Goal: Task Accomplishment & Management: Manage account settings

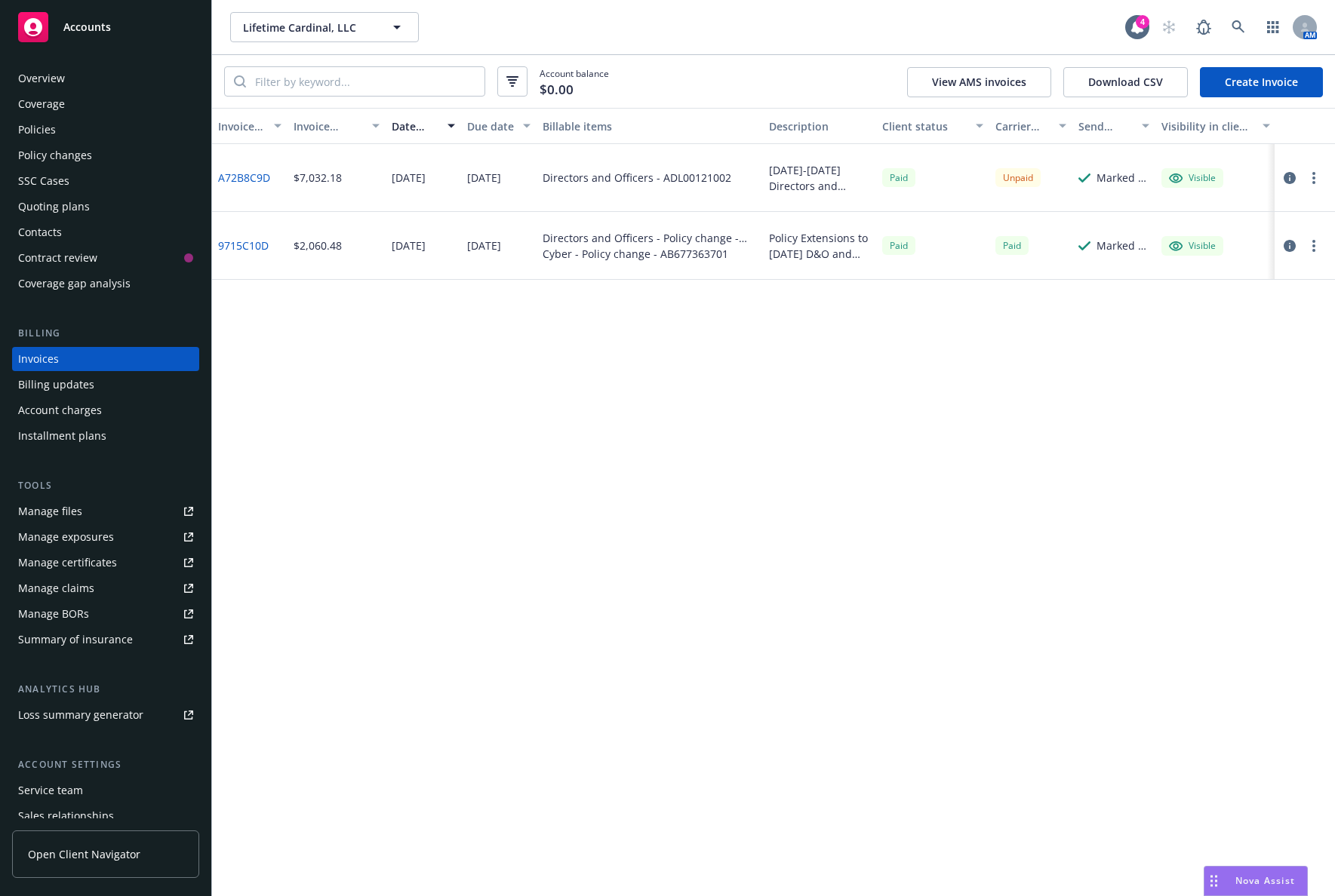
click at [705, 182] on div "Directors and Officers - ADL00121002" at bounding box center [637, 177] width 189 height 16
copy div "ADL00121002"
click at [276, 334] on div "Invoice ID Invoice amount Date issued Due date Billable items Description Clien…" at bounding box center [774, 502] width 1123 height 788
click at [96, 125] on div "Policies" at bounding box center [106, 129] width 175 height 24
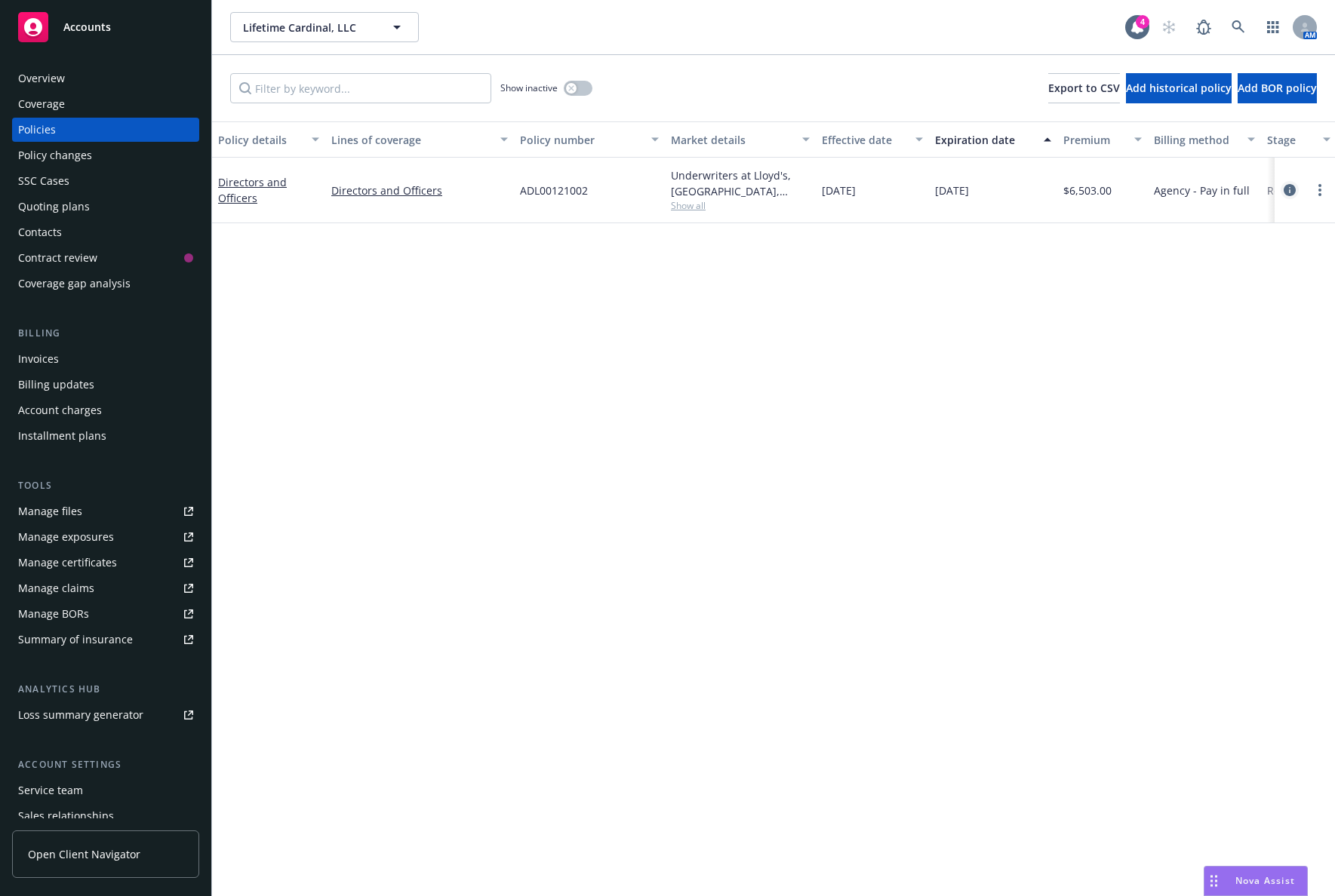
click at [1293, 189] on icon "circleInformation" at bounding box center [1289, 190] width 12 height 12
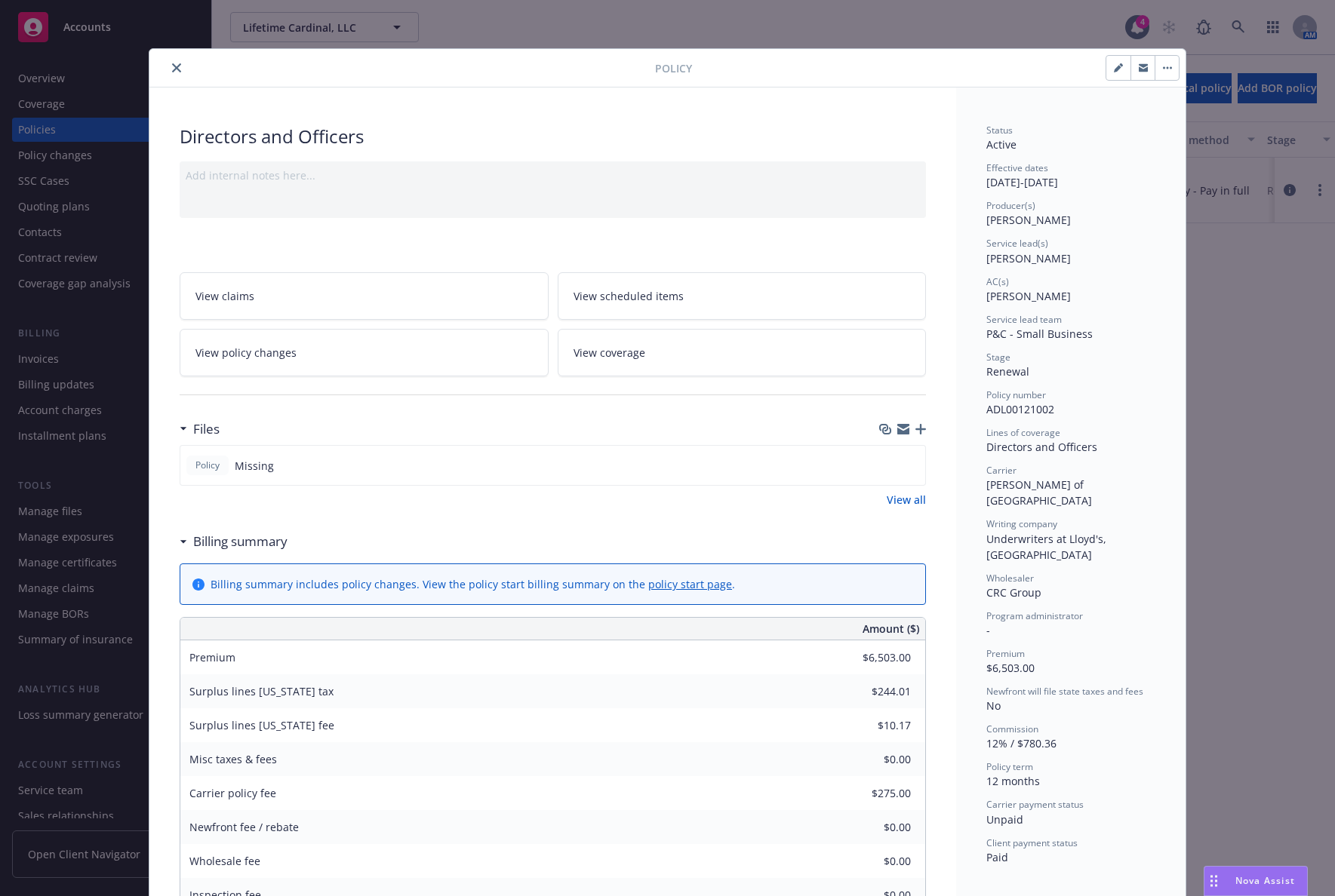
click at [172, 63] on icon "close" at bounding box center [176, 68] width 9 height 9
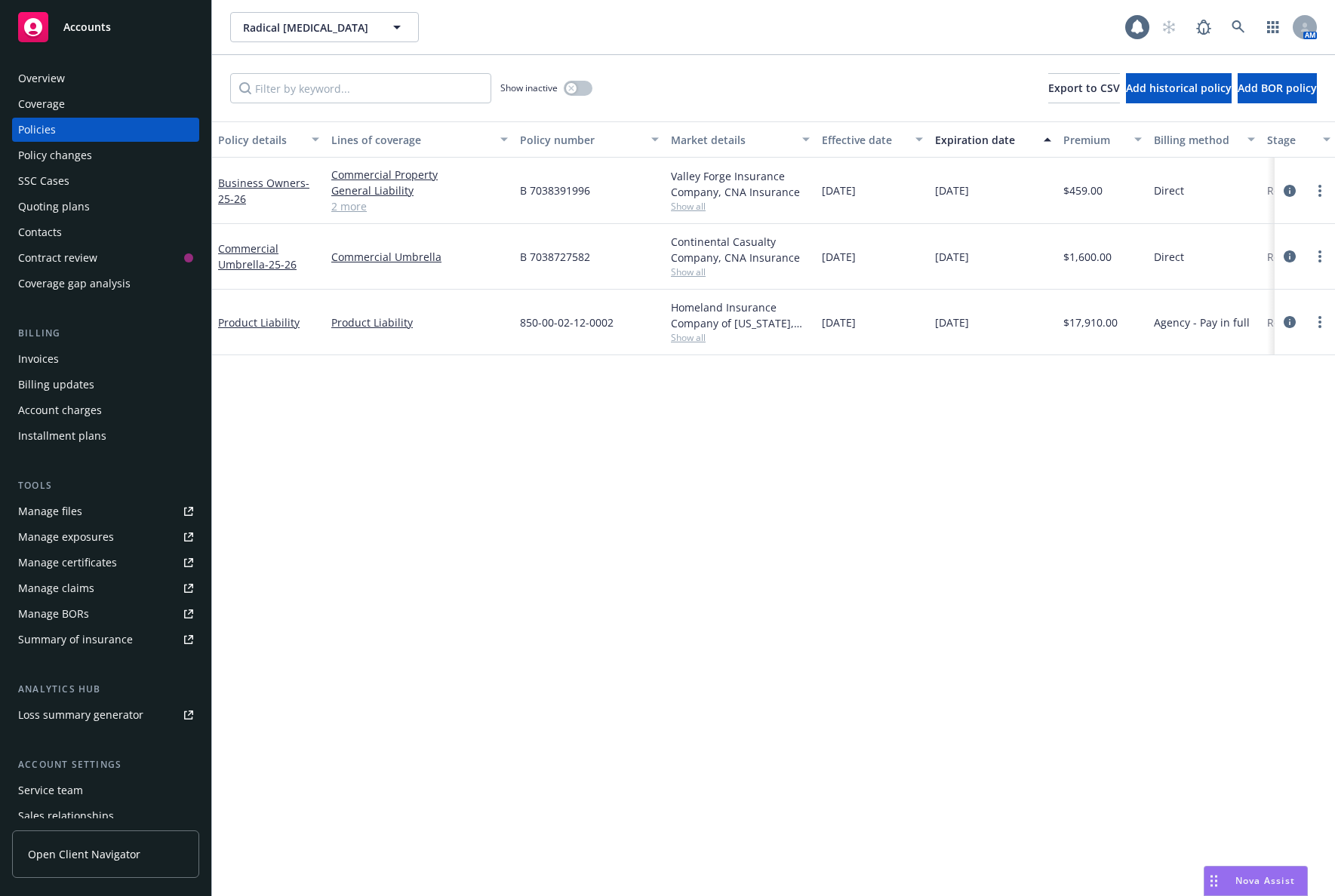
click at [142, 362] on div "Invoices" at bounding box center [106, 358] width 175 height 24
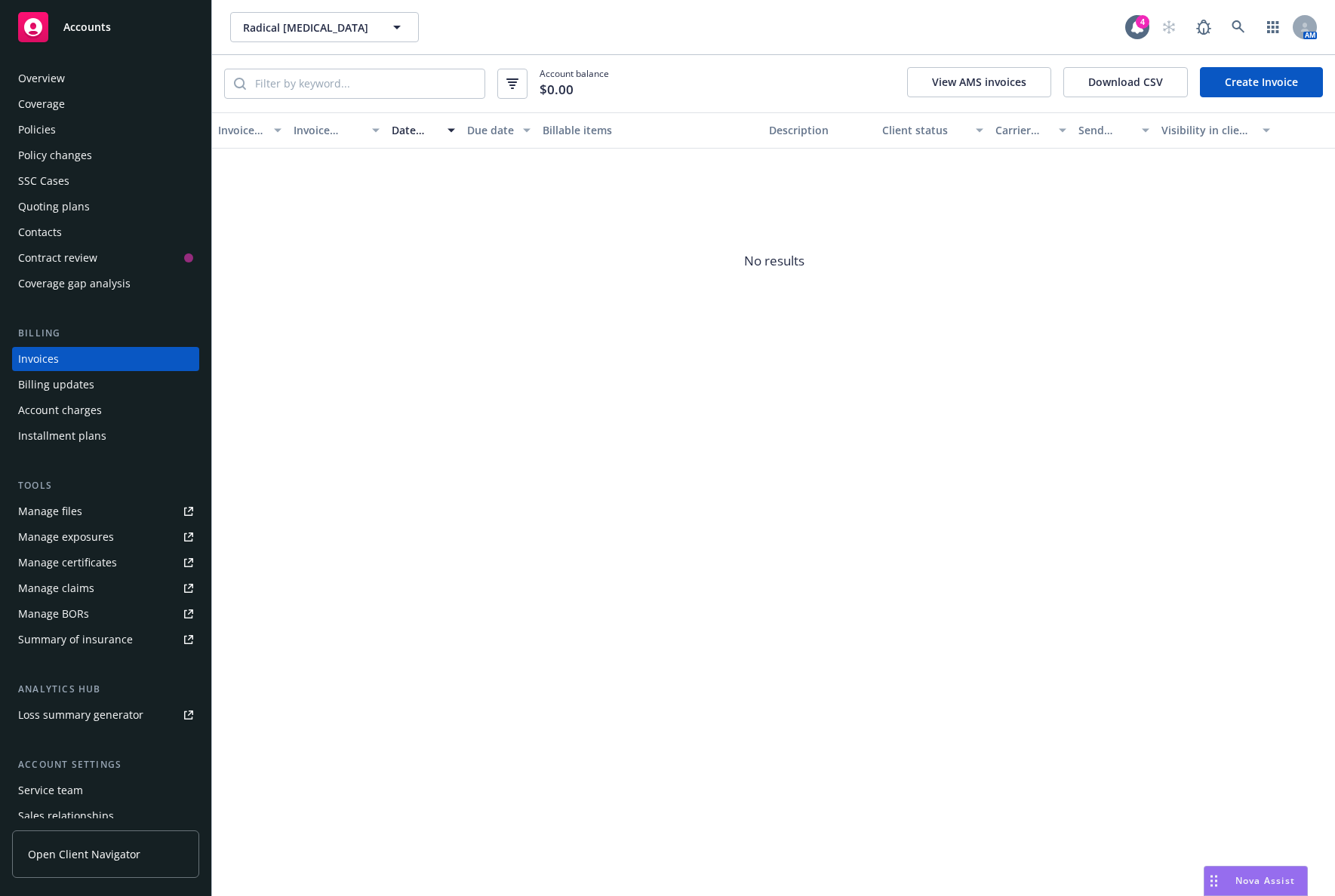
click at [145, 130] on div "Policies" at bounding box center [106, 129] width 175 height 24
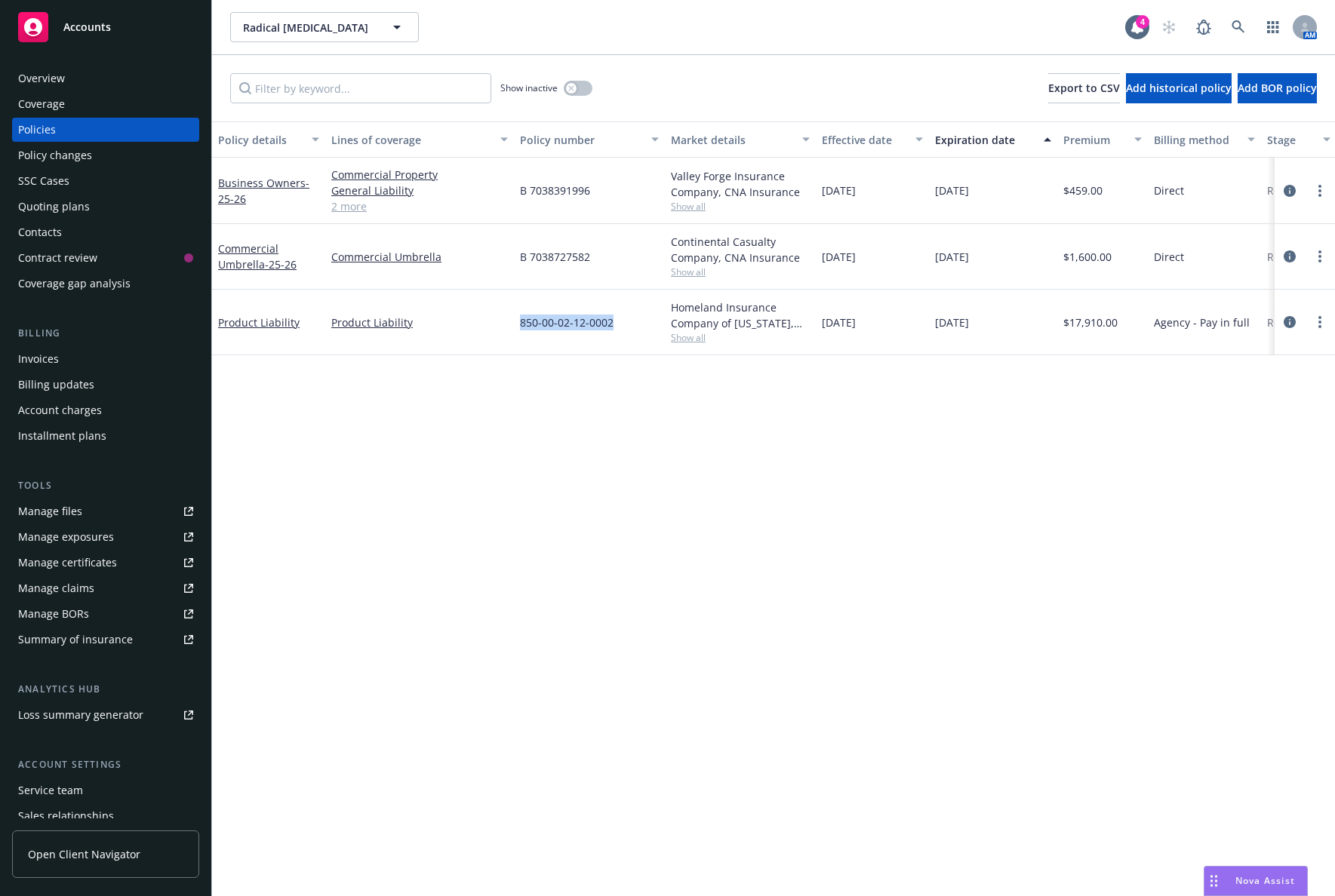
drag, startPoint x: 614, startPoint y: 325, endPoint x: 523, endPoint y: 331, distance: 91.2
click at [523, 331] on div "850-00-02-12-0002" at bounding box center [589, 322] width 151 height 66
copy span "850-00-02-12-0002"
click at [289, 378] on div "Policy details Lines of coverage Policy number Market details Effective date Ex…" at bounding box center [774, 509] width 1123 height 775
click at [1292, 318] on icon "circleInformation" at bounding box center [1289, 321] width 12 height 12
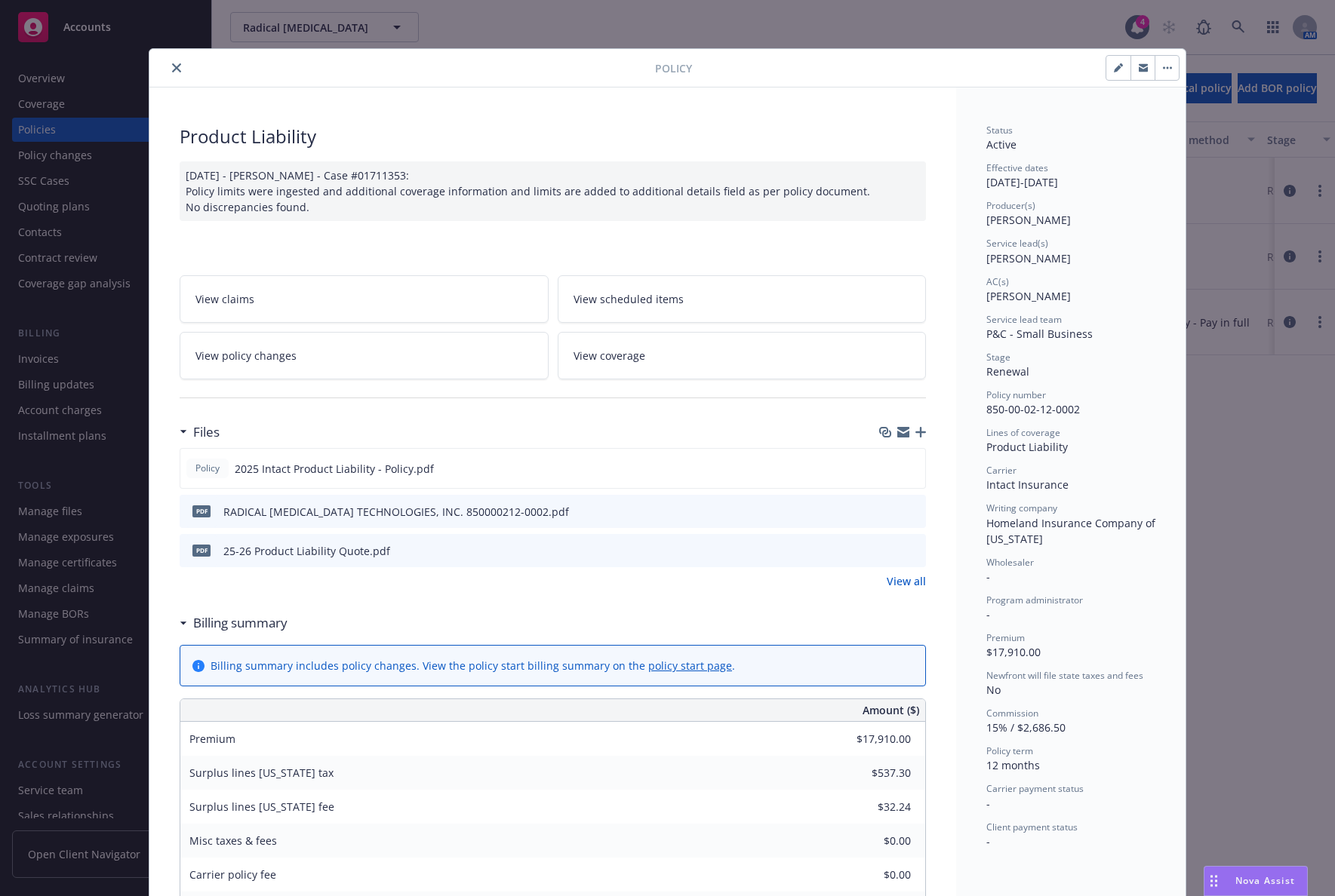
click at [221, 420] on div "Files" at bounding box center [552, 433] width 746 height 32
click at [177, 68] on button "close" at bounding box center [176, 68] width 18 height 18
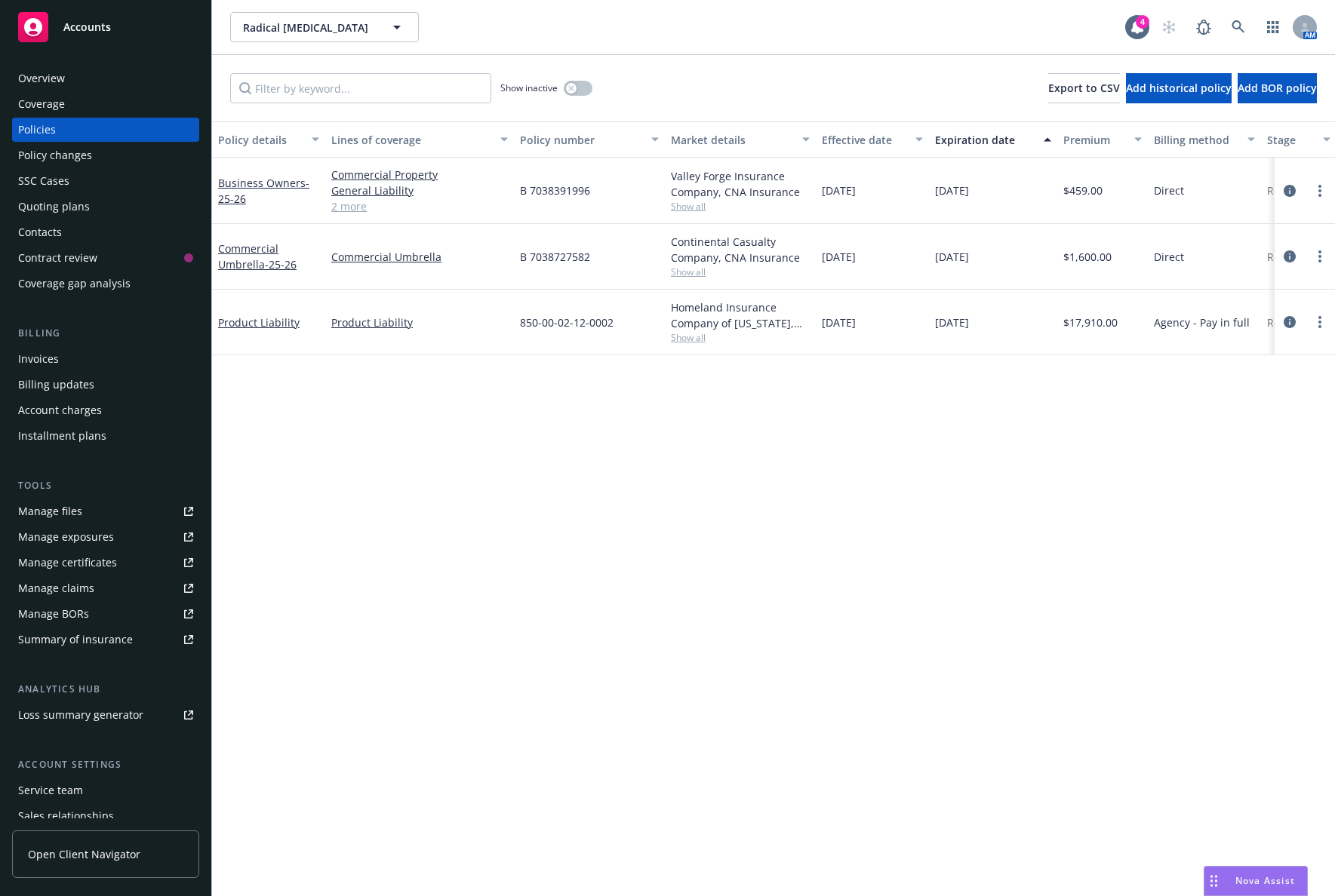
click at [107, 360] on div "Invoices" at bounding box center [106, 358] width 175 height 24
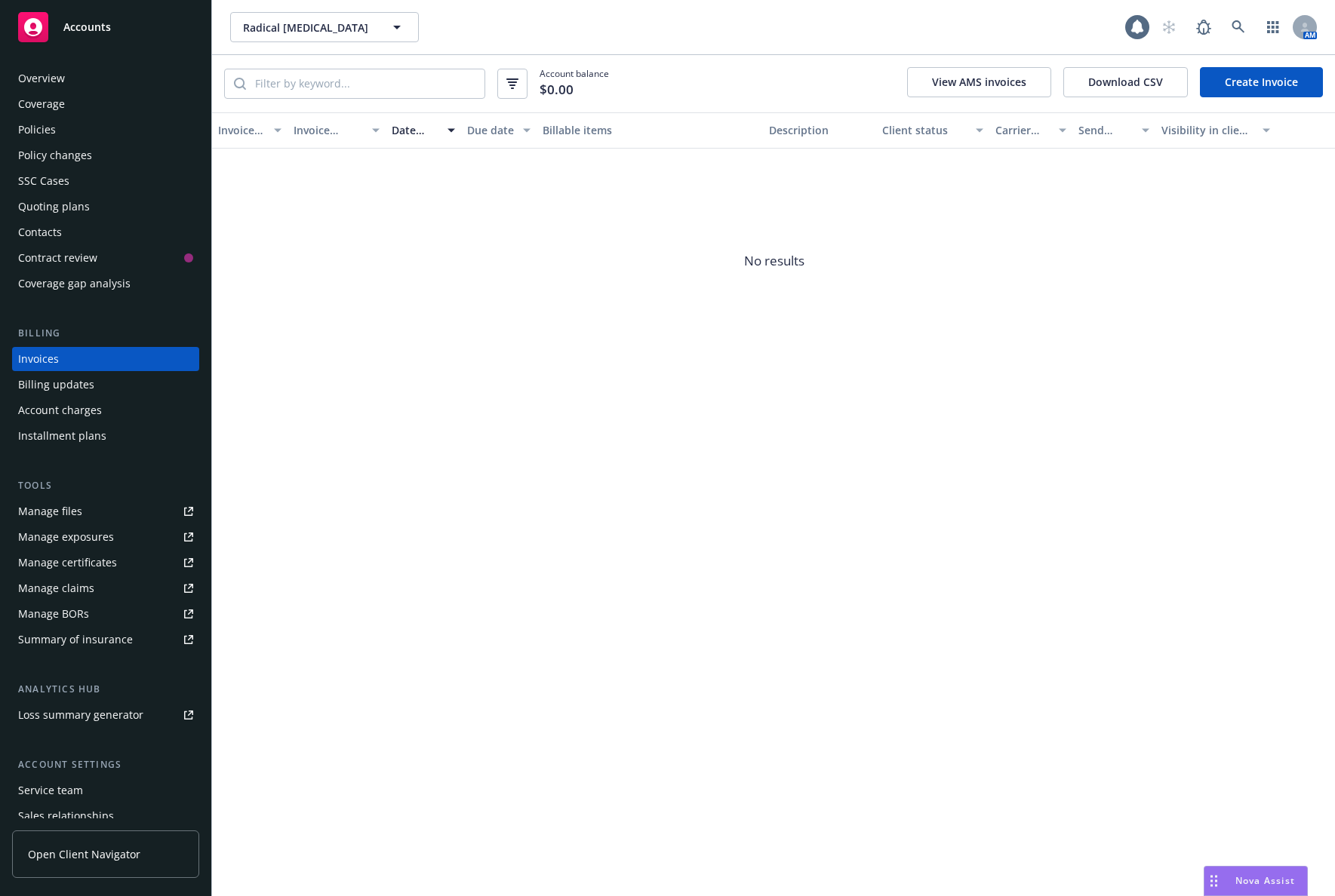
click at [1256, 80] on link "Create Invoice" at bounding box center [1261, 82] width 123 height 30
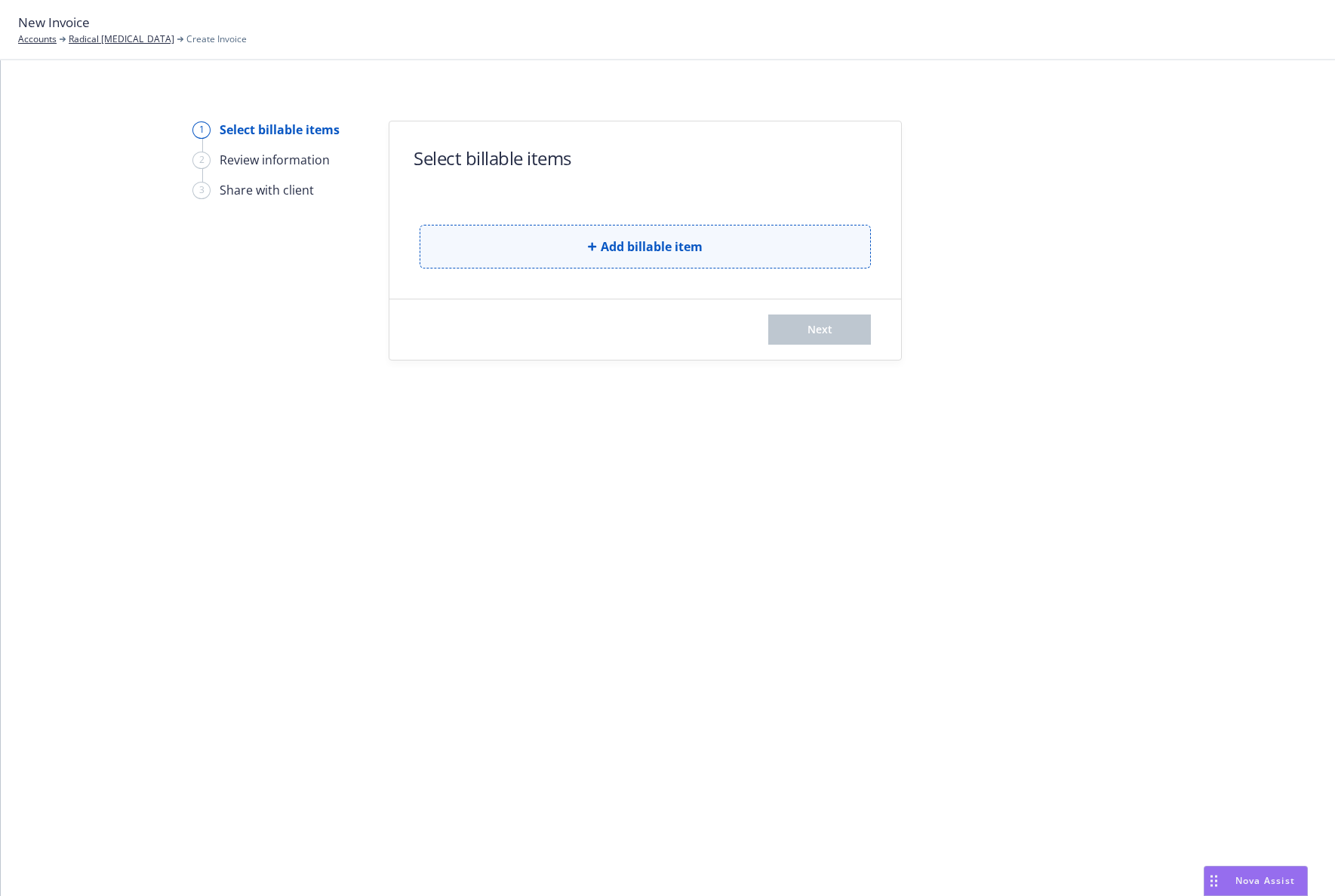
click at [519, 235] on button "Add billable item" at bounding box center [645, 246] width 451 height 43
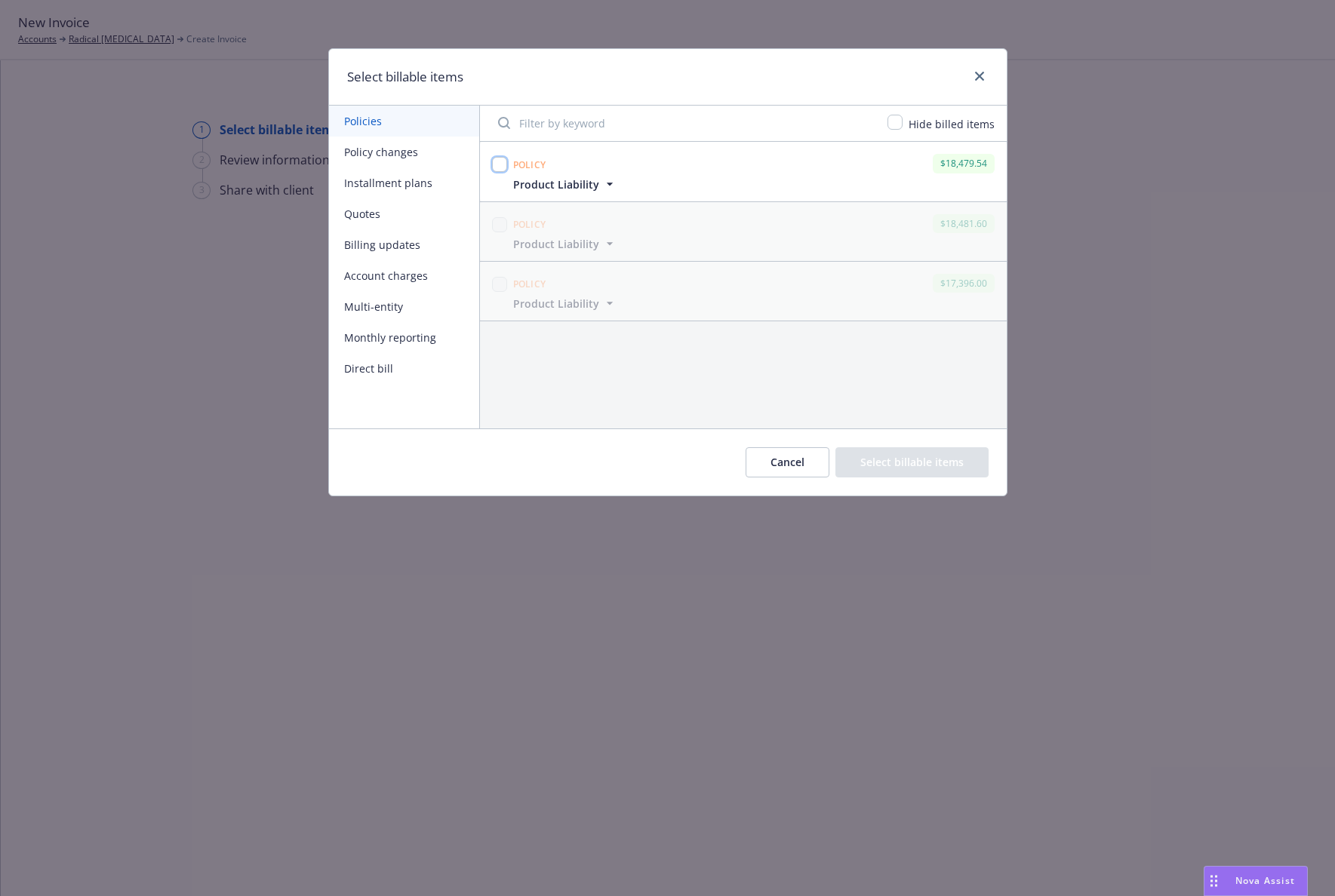
click at [500, 169] on input "checkbox" at bounding box center [500, 165] width 15 height 15
checkbox input "true"
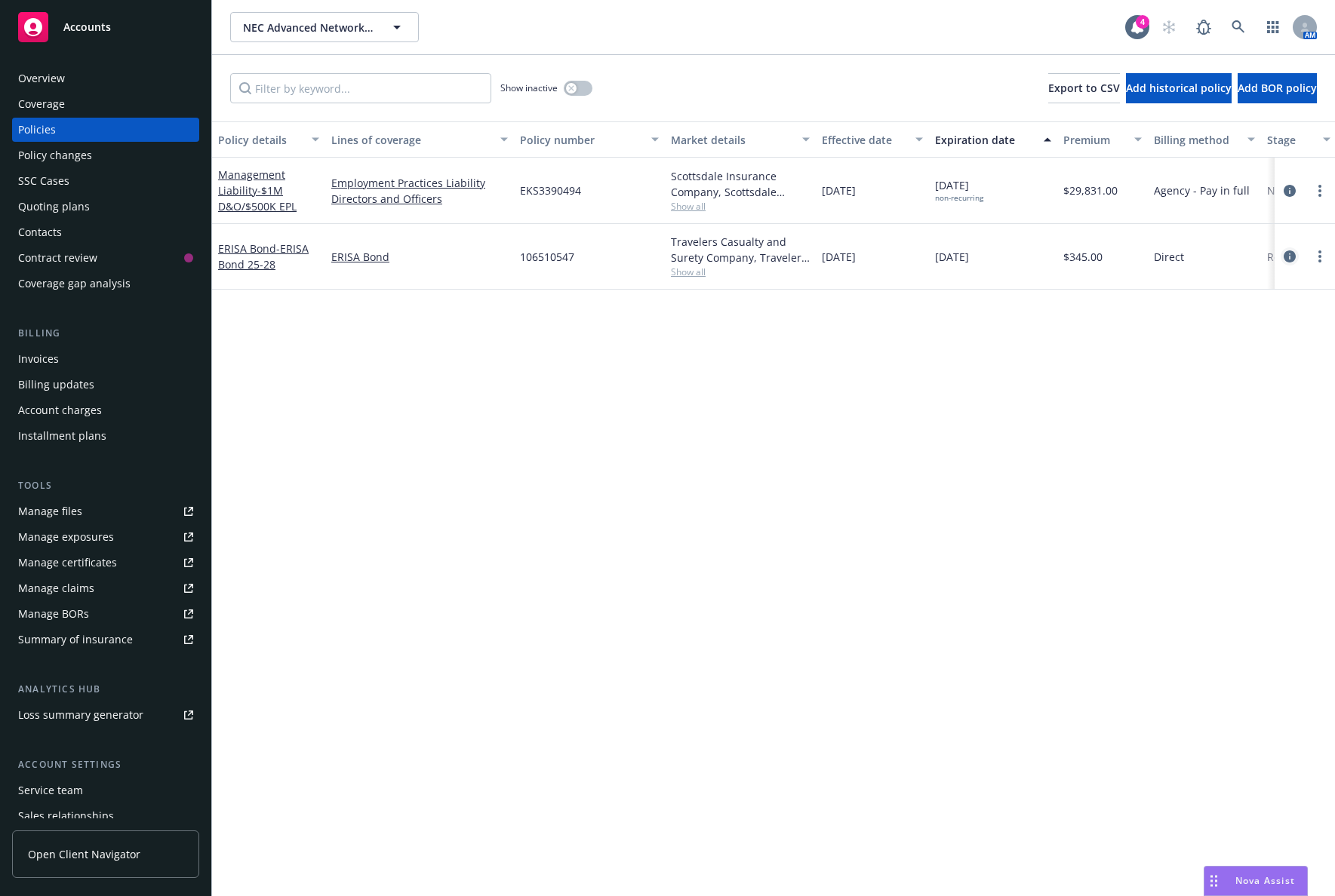
click at [1287, 256] on icon "circleInformation" at bounding box center [1289, 256] width 12 height 12
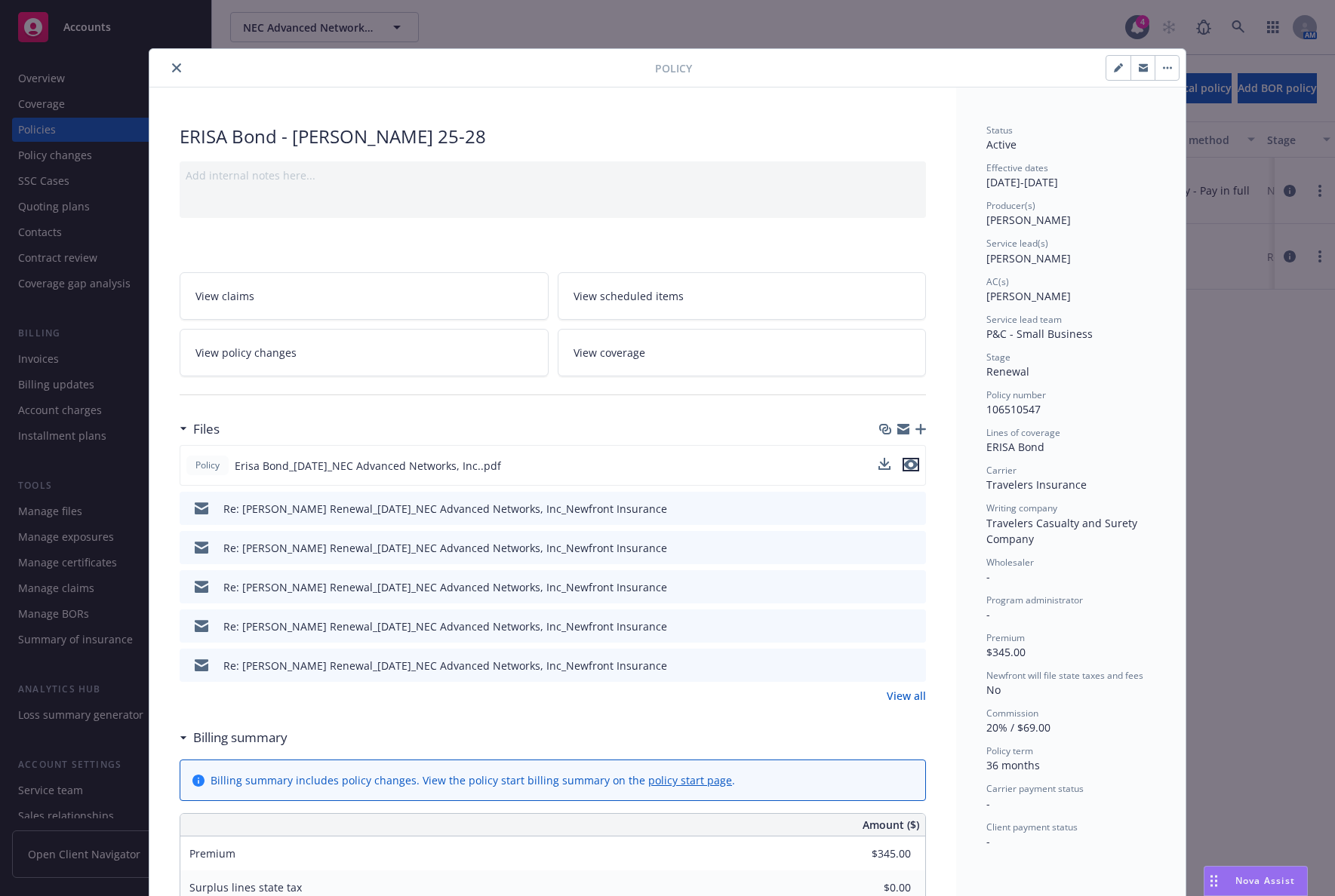
click at [906, 461] on icon "preview file" at bounding box center [911, 464] width 13 height 11
click at [182, 68] on div at bounding box center [405, 68] width 500 height 18
click at [177, 68] on button "close" at bounding box center [176, 68] width 18 height 18
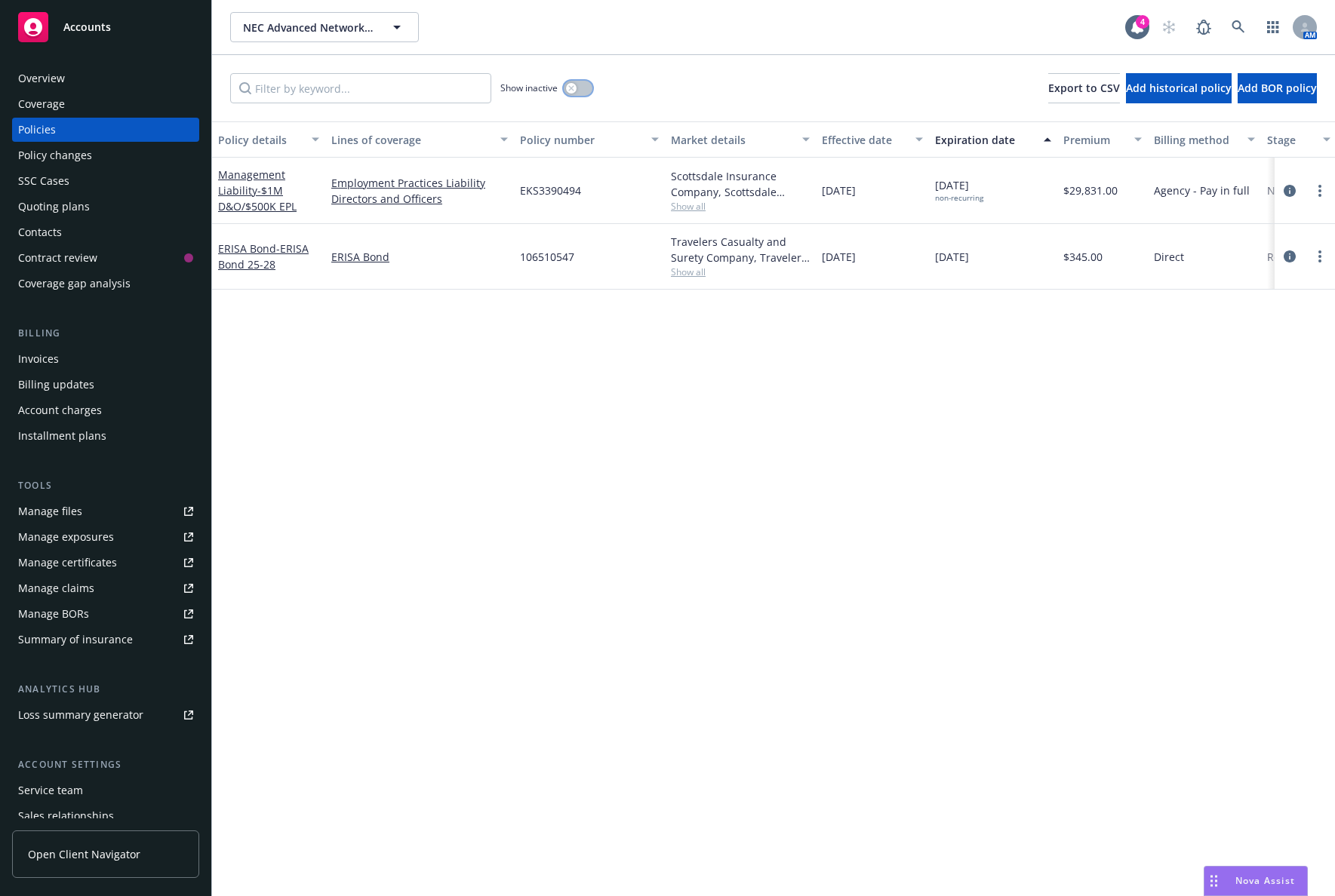
click at [577, 93] on button "button" at bounding box center [578, 89] width 28 height 15
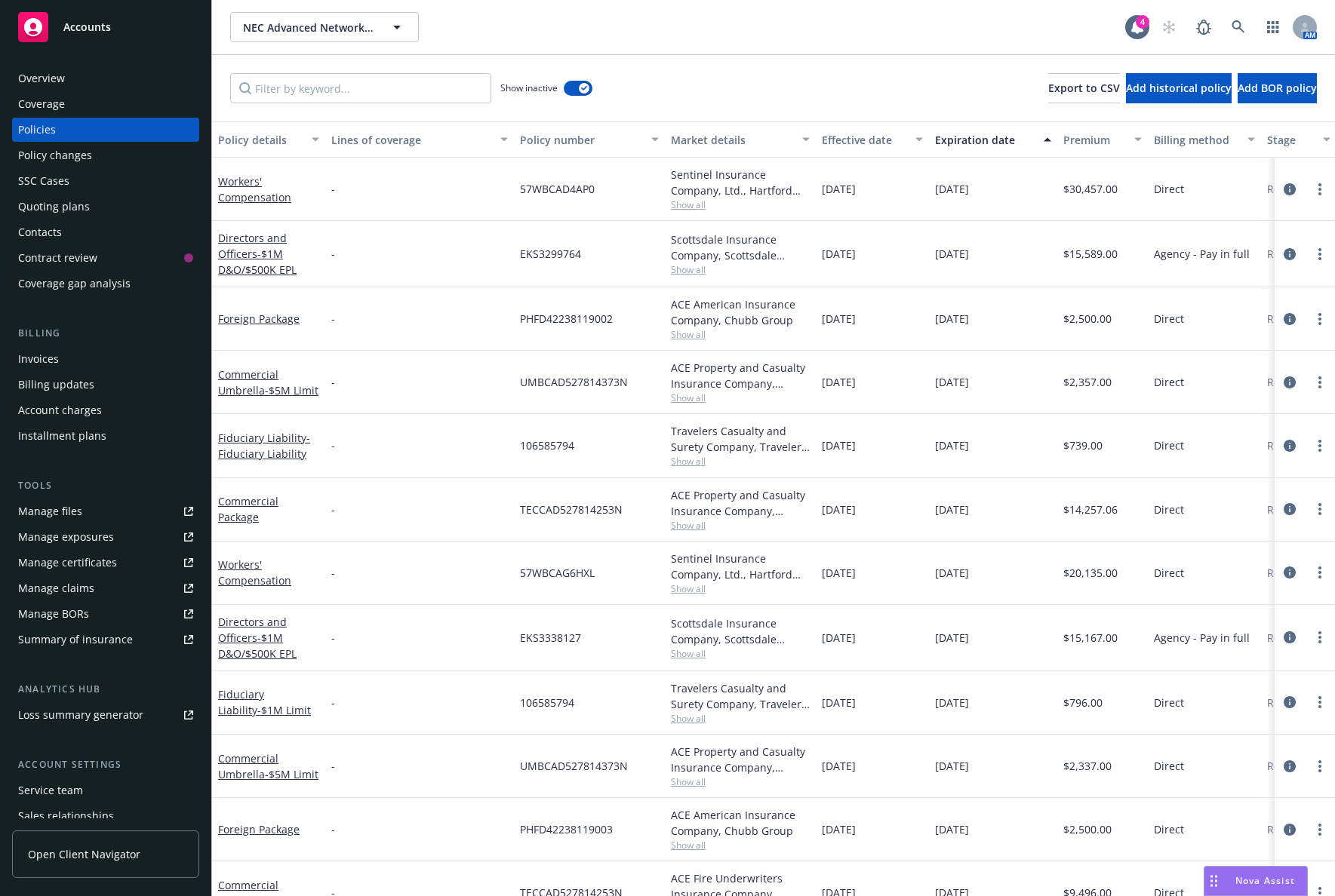
click at [1015, 137] on div "Expiration date" at bounding box center [984, 139] width 99 height 16
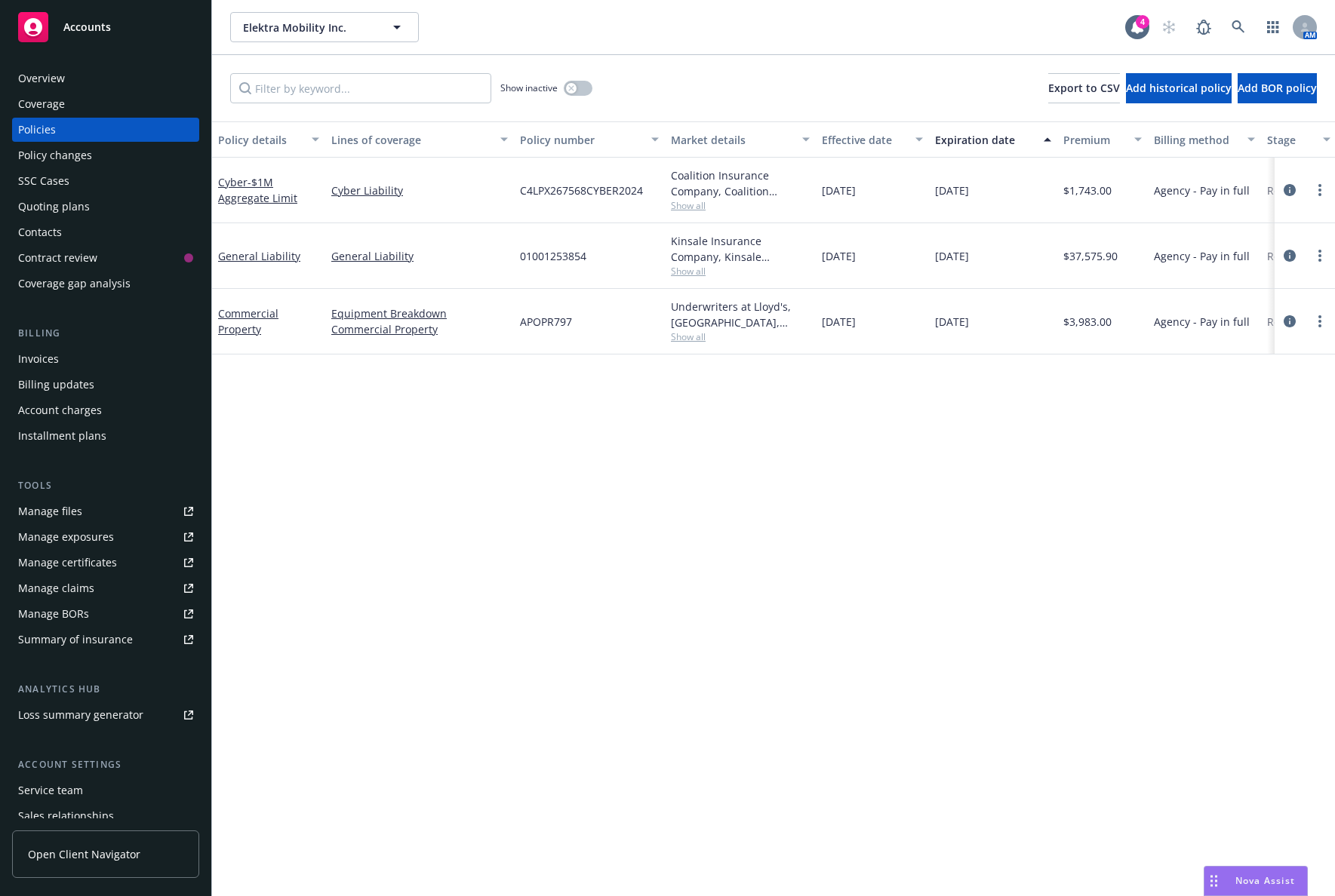
drag, startPoint x: 401, startPoint y: 437, endPoint x: 397, endPoint y: 404, distance: 33.2
click at [401, 437] on div "Policy details Lines of coverage Policy number Market details Effective date Ex…" at bounding box center [774, 509] width 1123 height 775
click at [1319, 188] on icon "more" at bounding box center [1320, 190] width 3 height 12
click at [423, 434] on div "Policy details Lines of coverage Policy number Market details Effective date Ex…" at bounding box center [774, 509] width 1123 height 775
click at [1323, 185] on link "more" at bounding box center [1320, 190] width 18 height 18
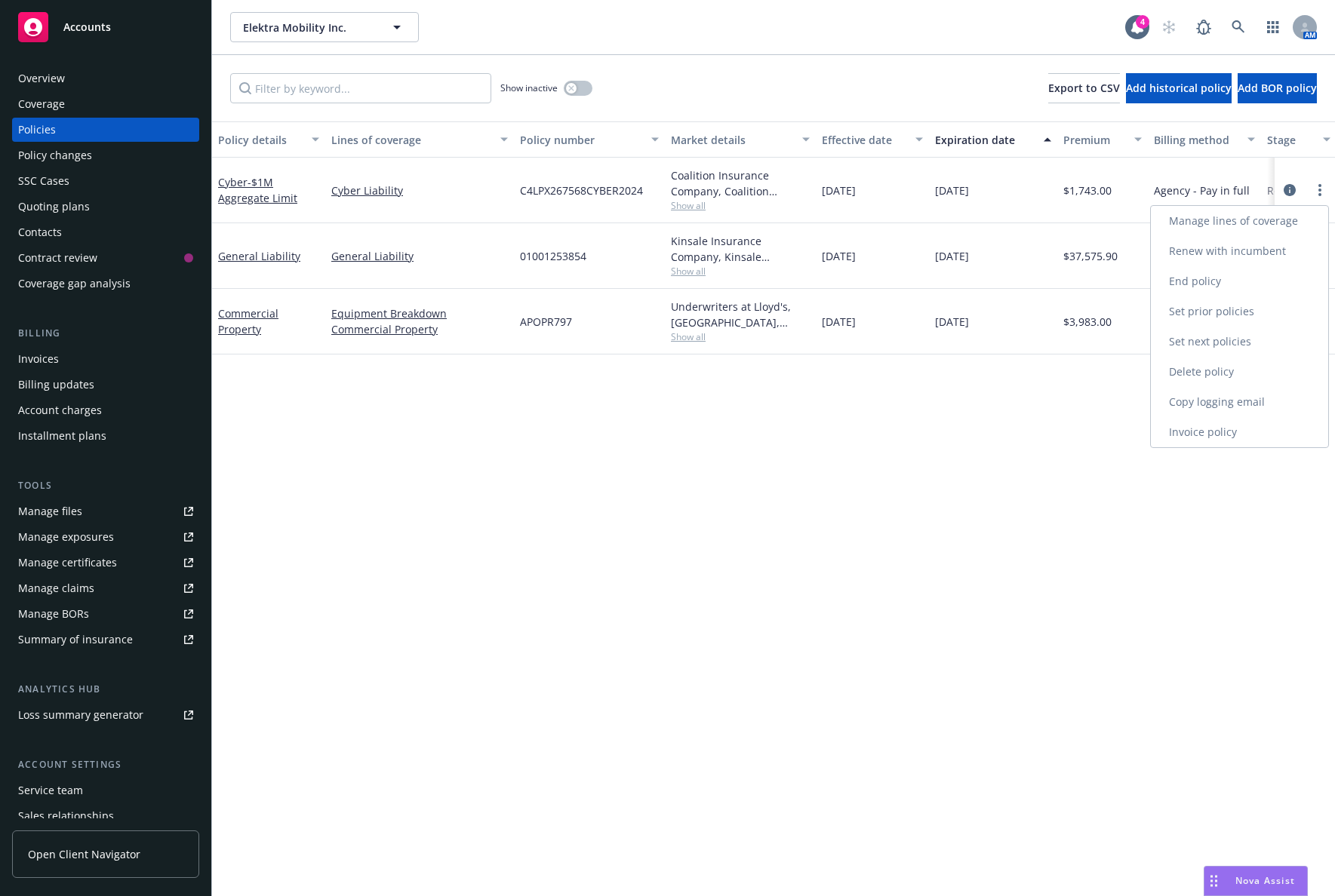
click at [1220, 287] on link "End policy" at bounding box center [1239, 281] width 177 height 30
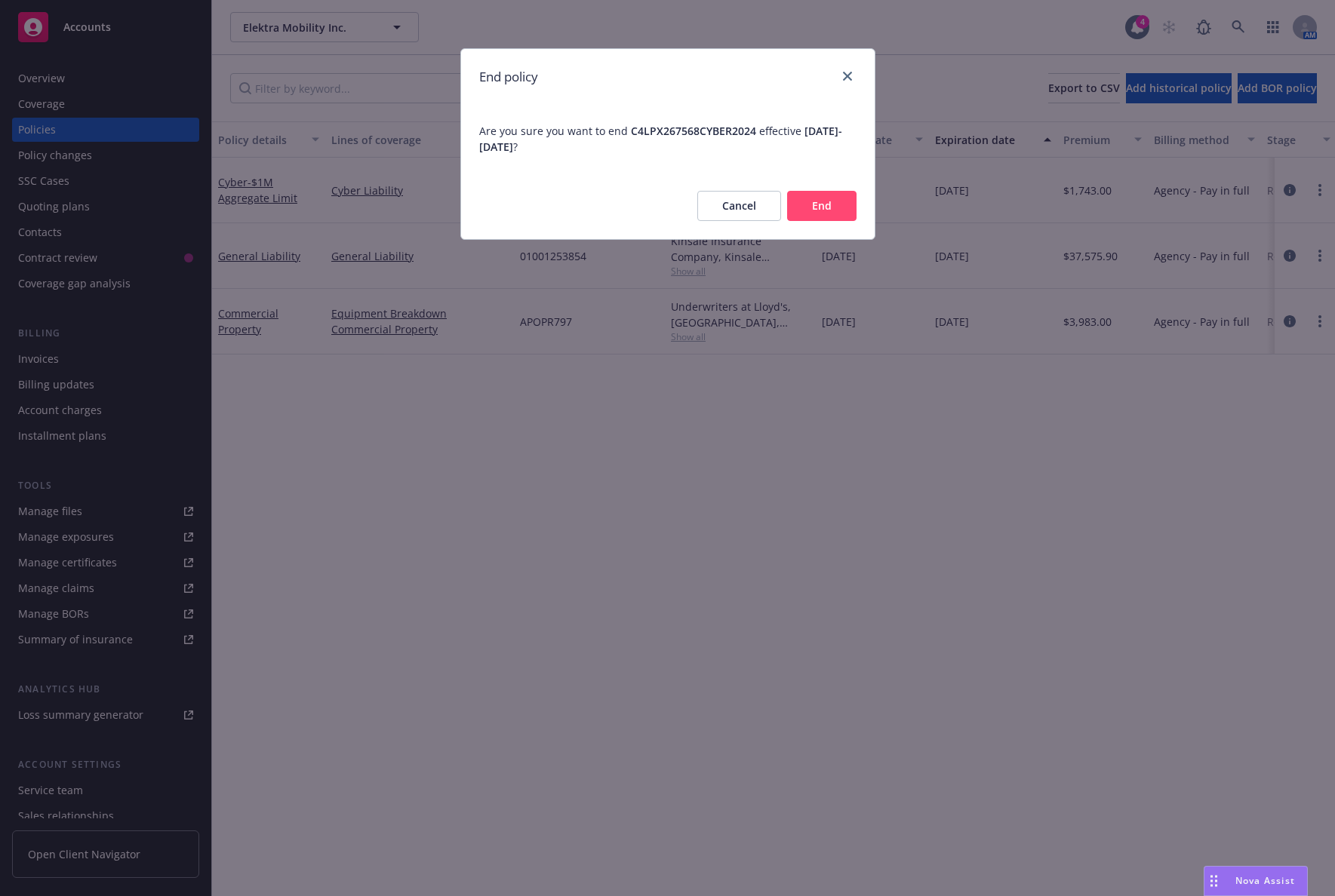
click at [840, 205] on button "End" at bounding box center [821, 205] width 69 height 30
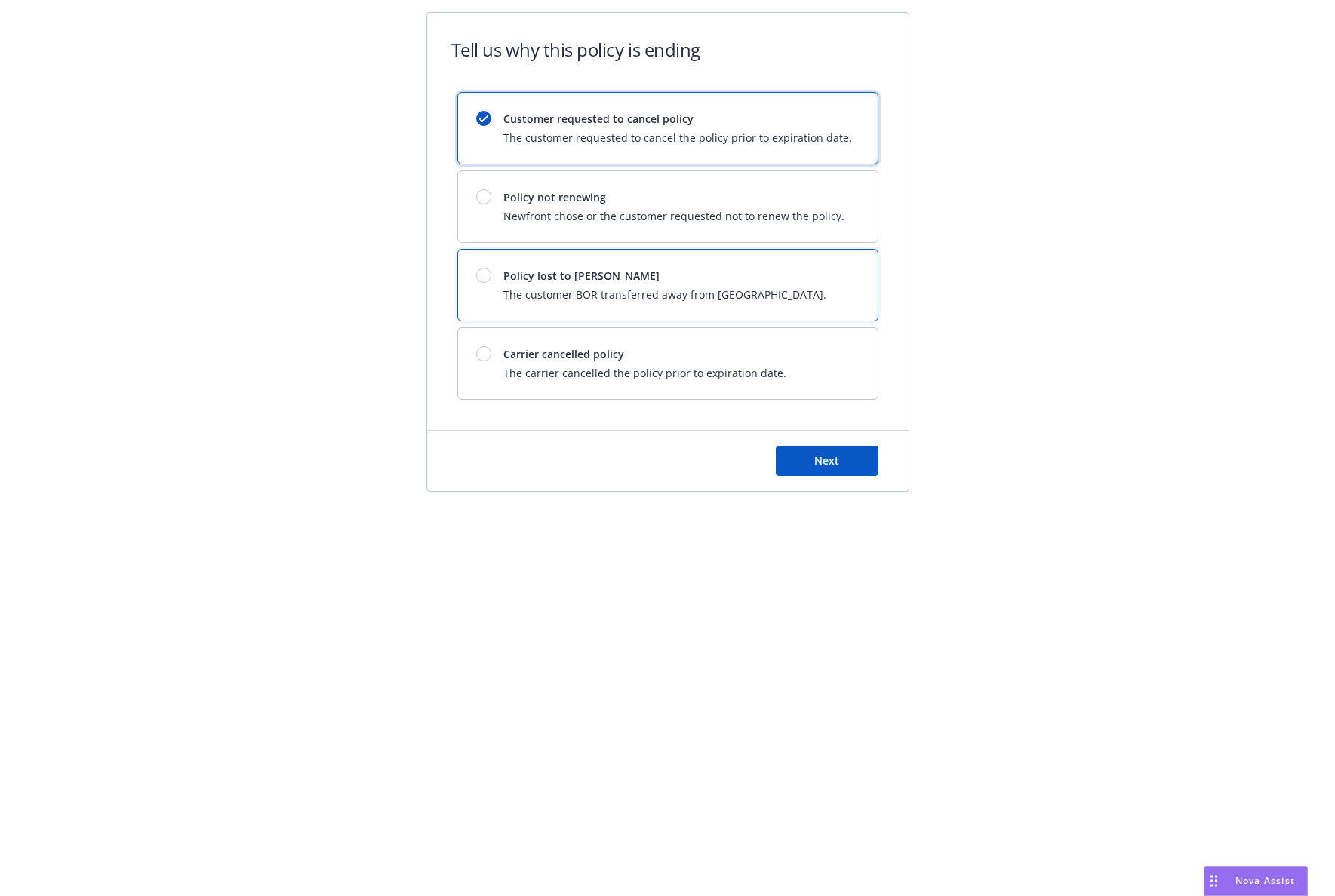
click at [630, 292] on span "The customer BOR transferred away from Newfront." at bounding box center [664, 294] width 323 height 16
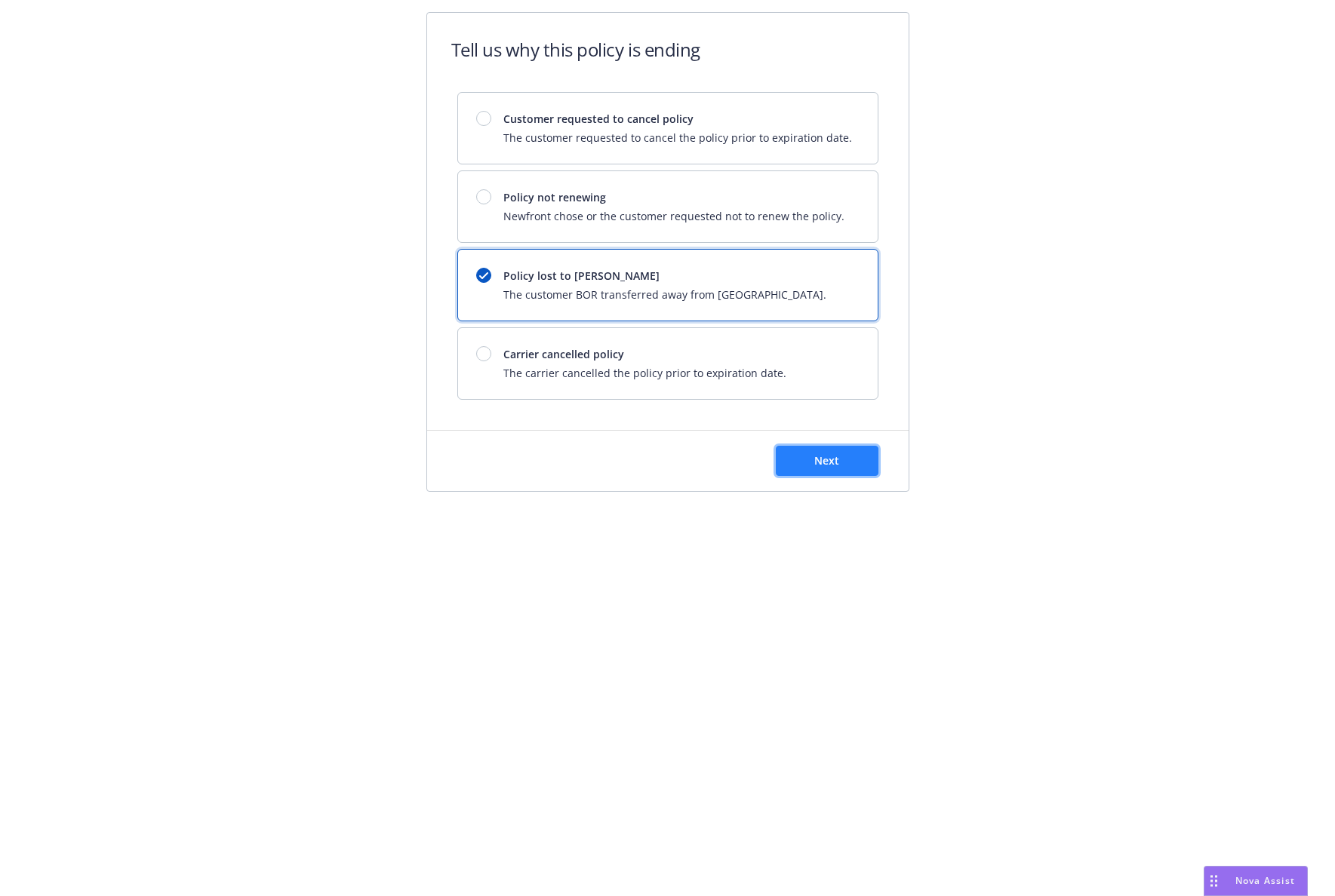
click at [815, 463] on span "Next" at bounding box center [826, 460] width 25 height 14
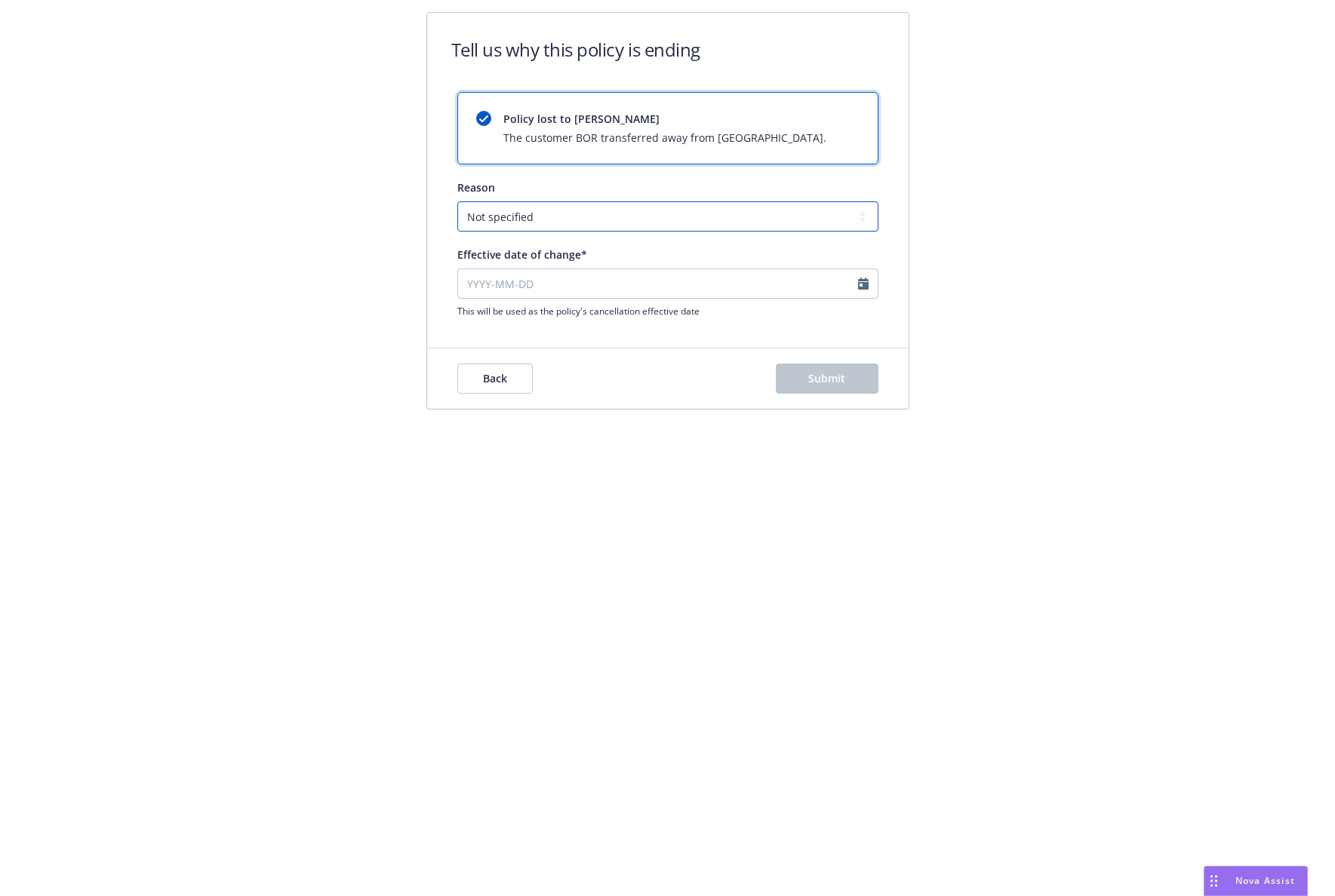
click at [812, 221] on select "Not specified Service Pricing Buyer change M&A, Bankruptcy, or Out of business …" at bounding box center [668, 216] width 421 height 30
click at [457, 201] on select "Not specified Service Pricing Buyer change M&A, Bankruptcy, or Out of business …" at bounding box center [668, 216] width 421 height 30
select select "August"
select select "2025"
click at [842, 284] on input "Effective date of change*" at bounding box center [668, 284] width 421 height 30
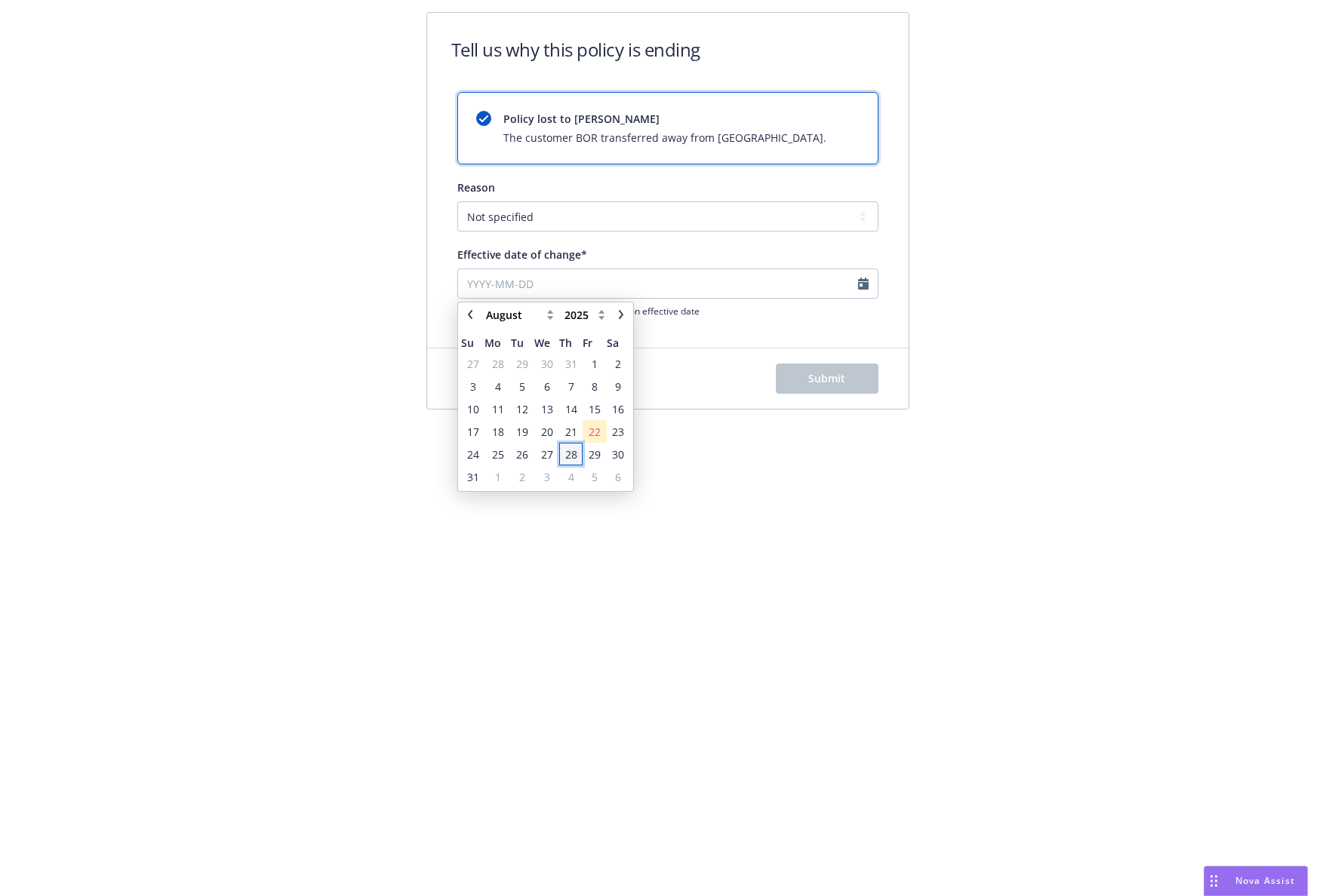
click at [567, 449] on span "28" at bounding box center [571, 454] width 12 height 16
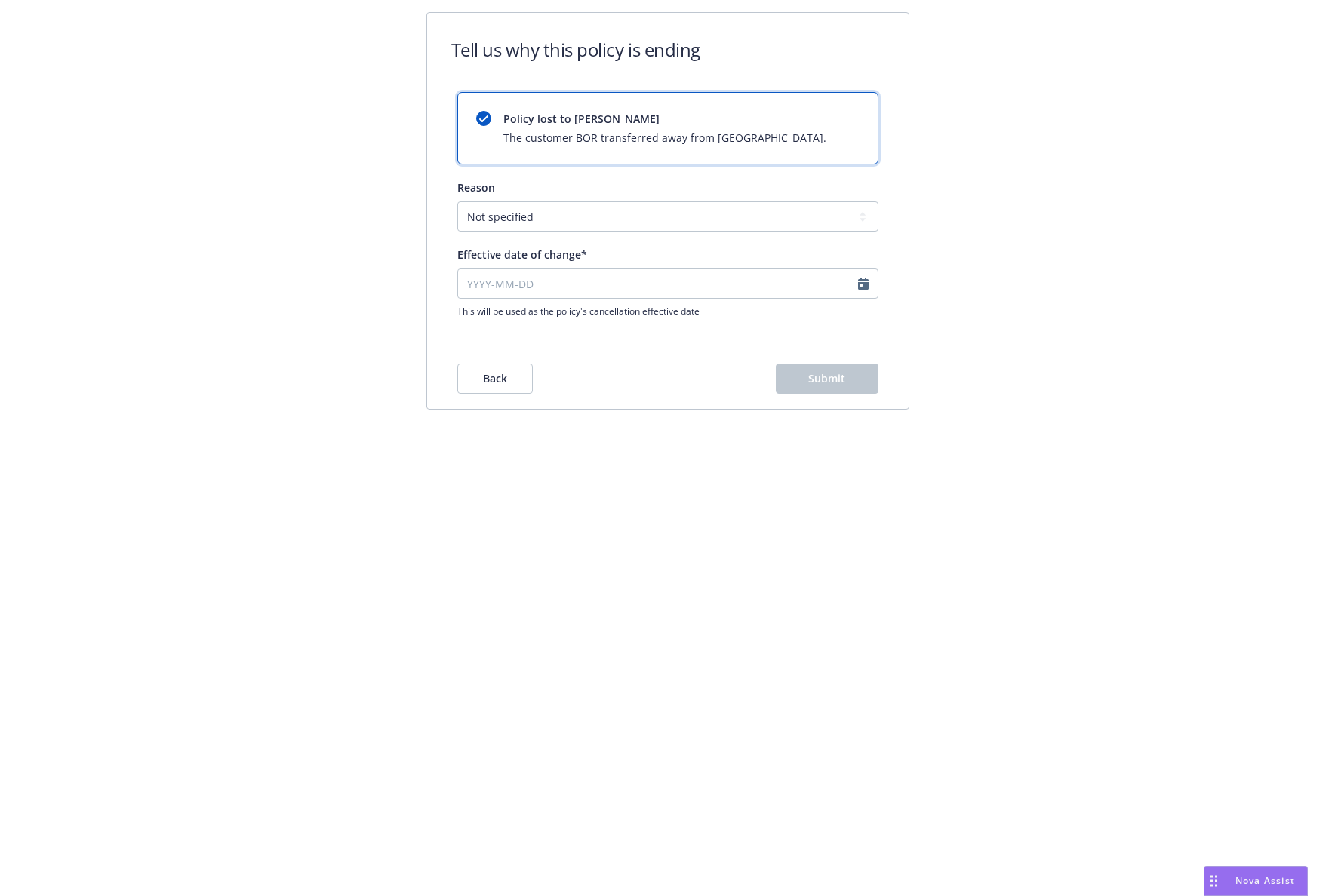
type input "2025-08-28"
click at [830, 369] on button "Submit" at bounding box center [826, 378] width 103 height 30
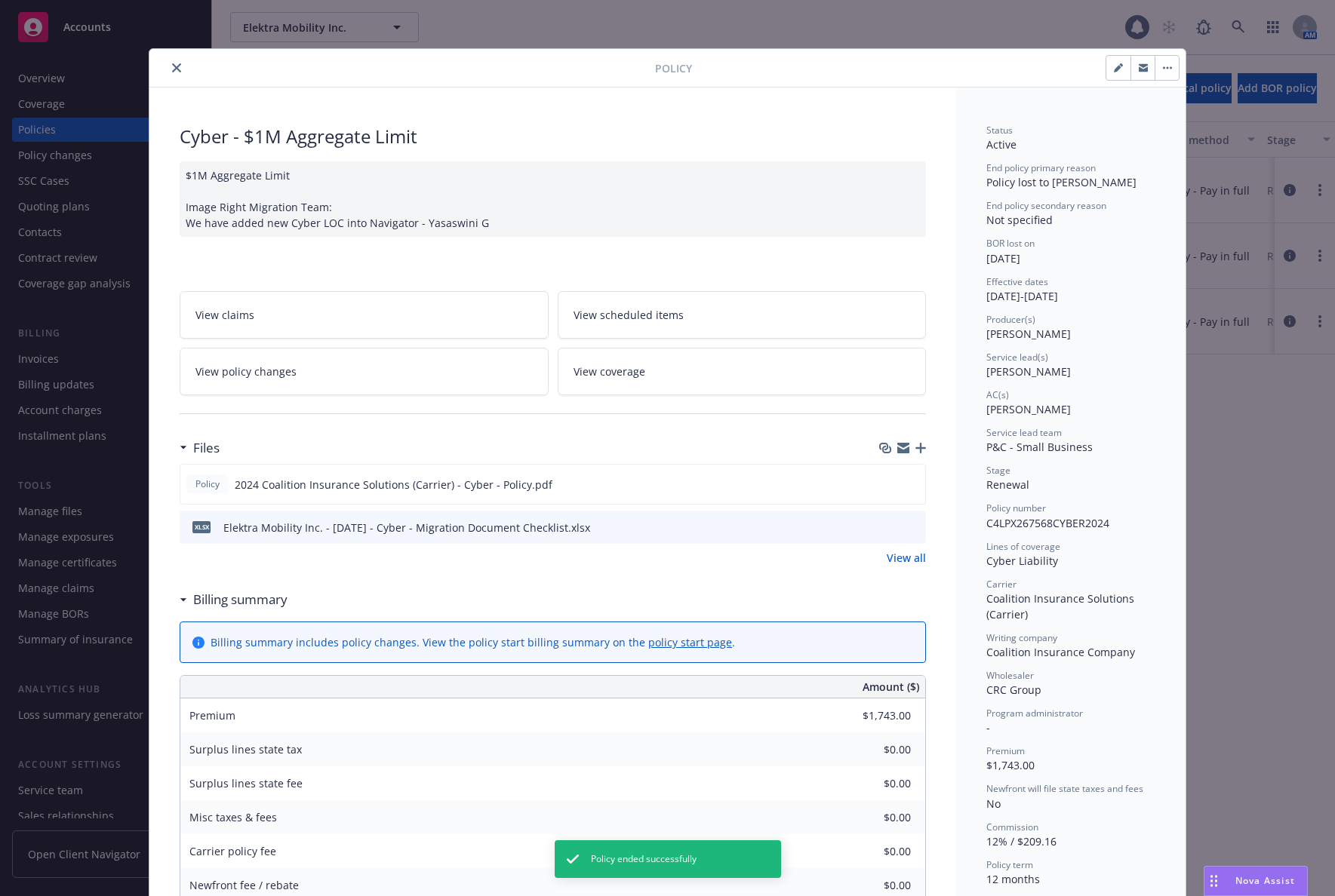
scroll to position [45, 0]
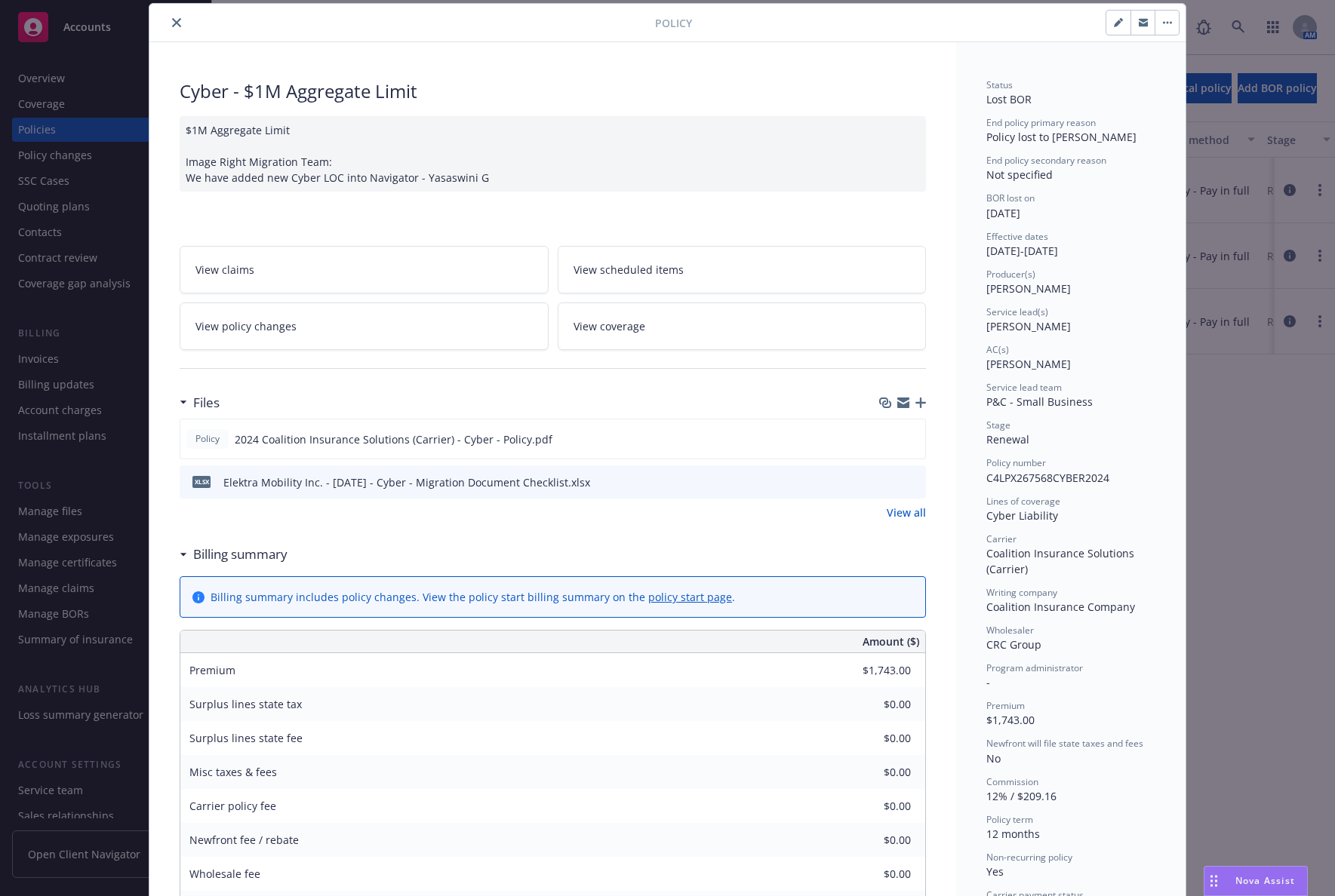
click at [429, 218] on div "Cyber - $1M Aggregate Limit $1M Aggregate Limit Image Right Migration Team: We …" at bounding box center [552, 788] width 806 height 1492
click at [175, 23] on icon "close" at bounding box center [176, 23] width 9 height 9
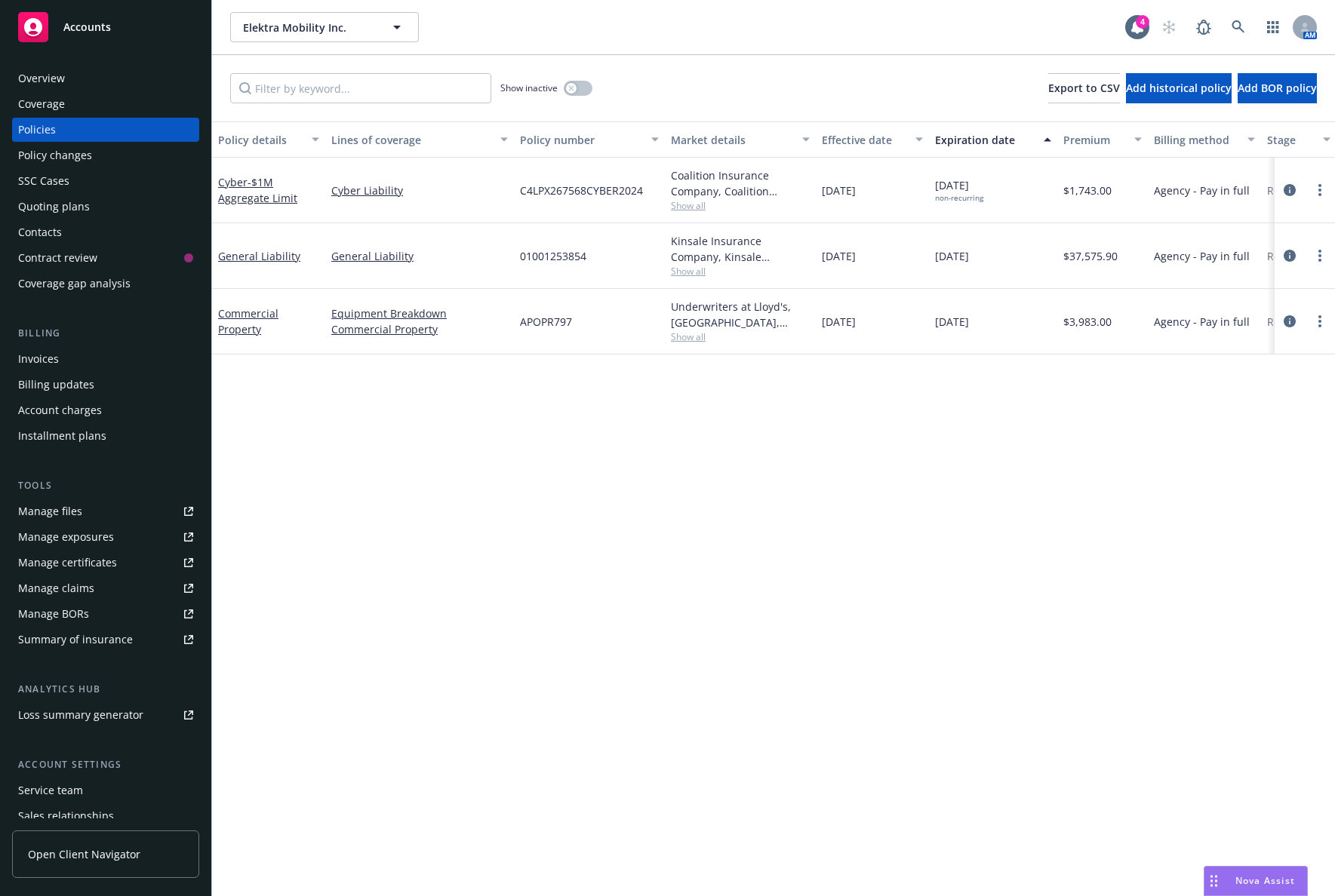
click at [418, 433] on div "Policy details Lines of coverage Policy number Market details Effective date Ex…" at bounding box center [774, 509] width 1123 height 775
click at [690, 269] on span "Show all" at bounding box center [740, 271] width 139 height 13
click at [407, 478] on div "Policy details Lines of coverage Policy number Market details Effective date Ex…" at bounding box center [774, 509] width 1123 height 775
click at [561, 251] on span "01001253854" at bounding box center [552, 256] width 66 height 16
click at [560, 251] on span "01001253854" at bounding box center [552, 256] width 66 height 16
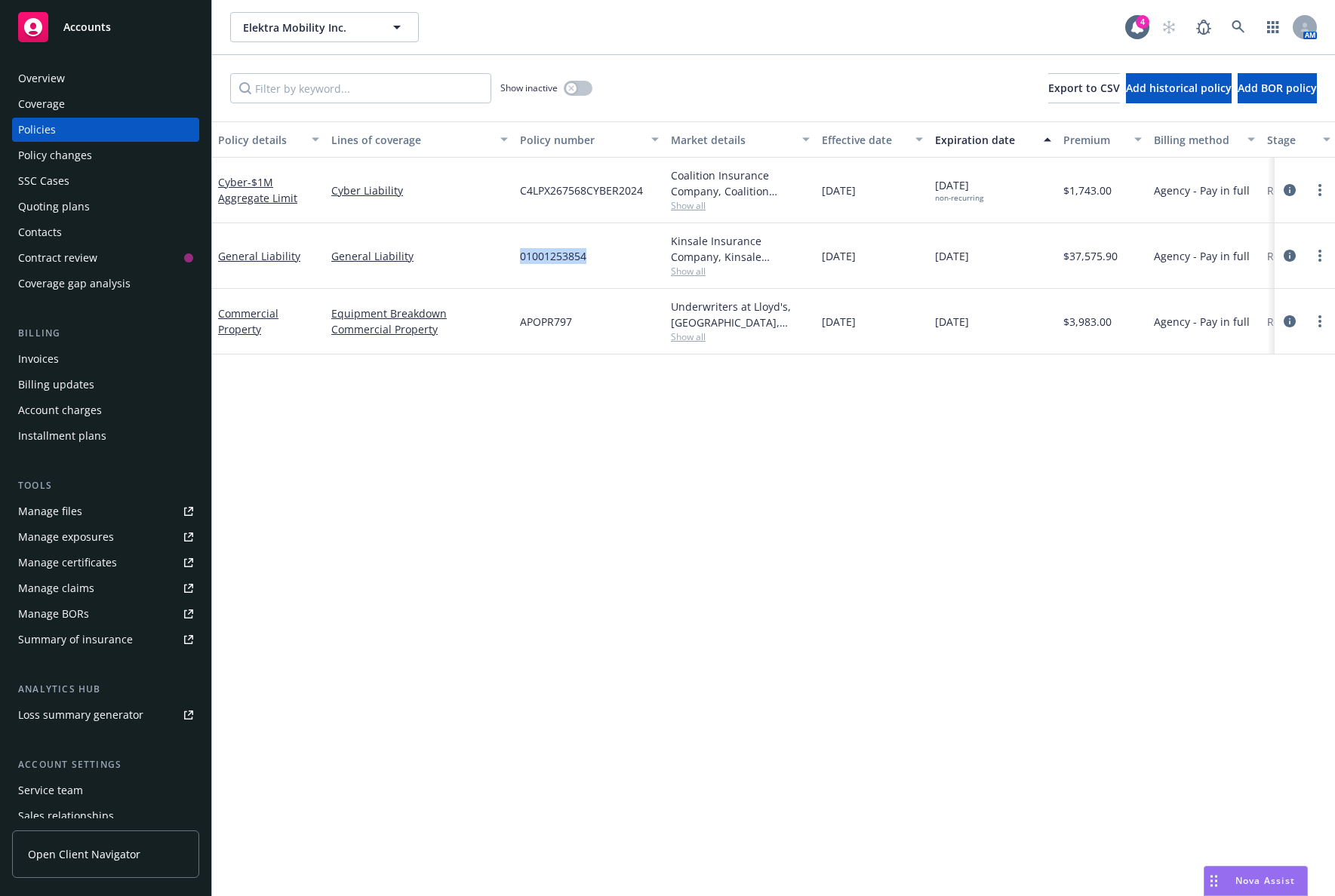
copy span "01001253854"
click at [393, 372] on div "Policy details Lines of coverage Policy number Market details Effective date Ex…" at bounding box center [774, 509] width 1123 height 775
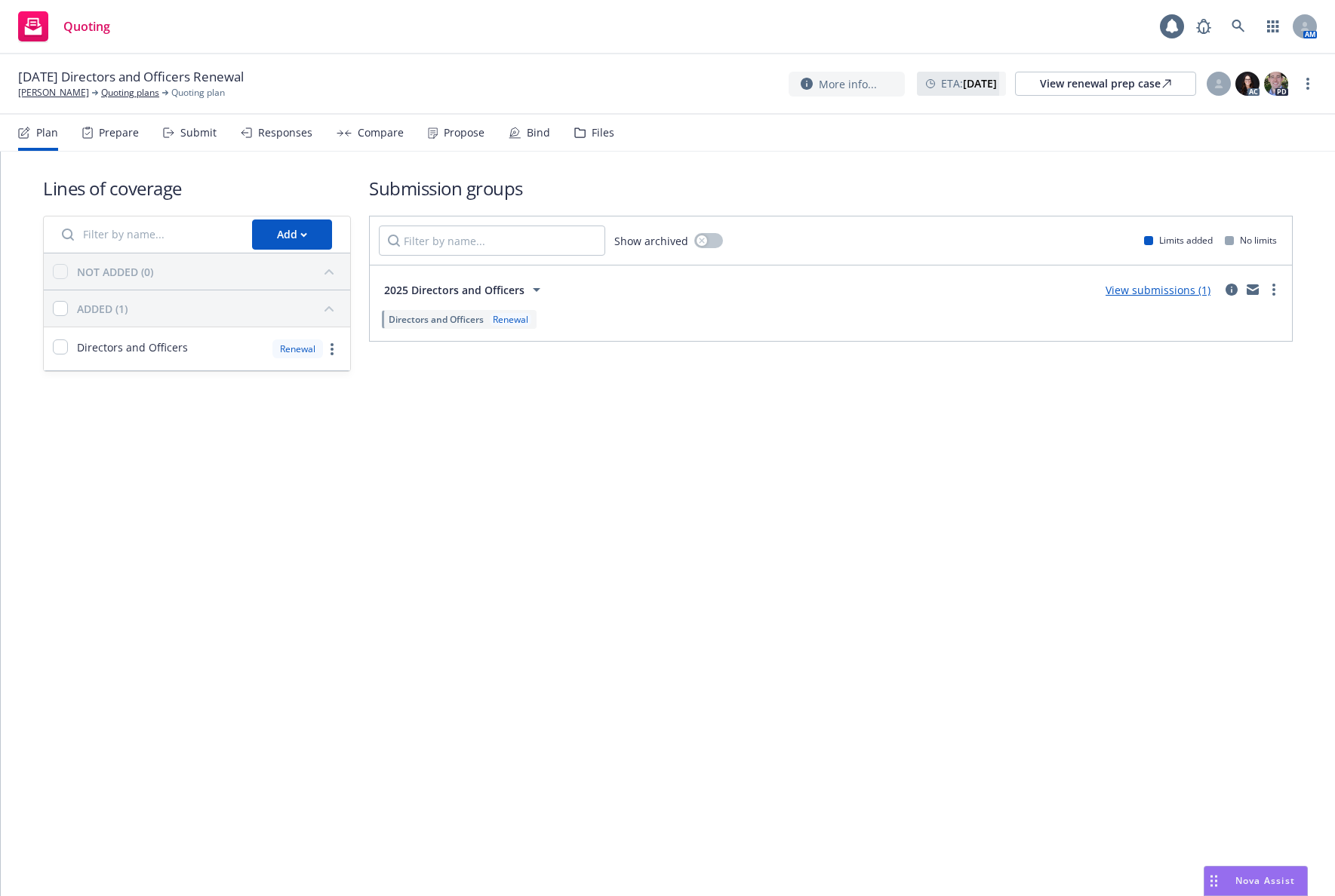
click at [398, 371] on div "Submission groups Show archived Limits added No limits 2025 Directors and Offic…" at bounding box center [830, 273] width 923 height 196
click at [201, 135] on div "Submit" at bounding box center [198, 133] width 36 height 12
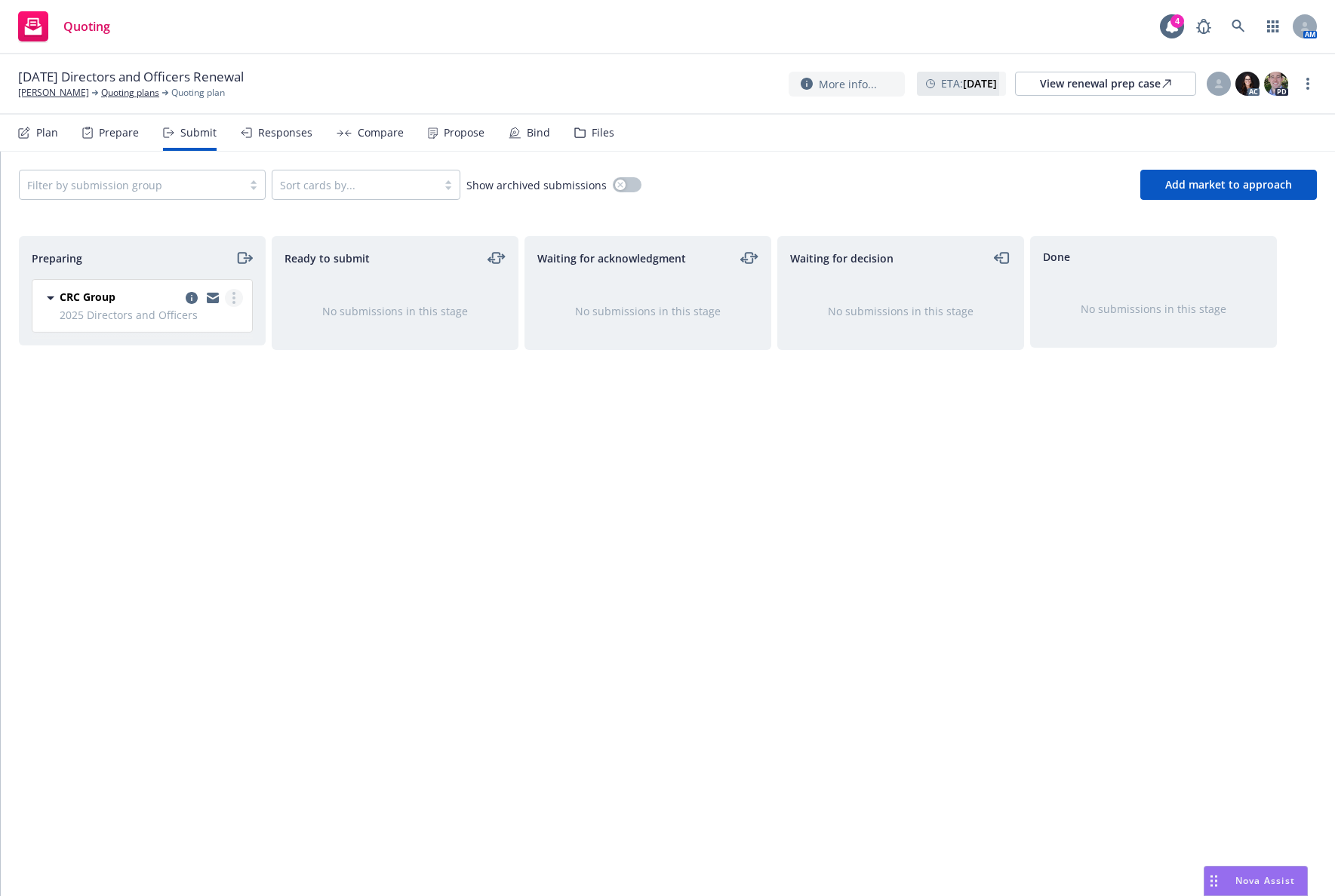
click at [240, 295] on link "more" at bounding box center [234, 298] width 18 height 18
click at [220, 424] on span "Add accepted decision" at bounding box center [166, 418] width 151 height 14
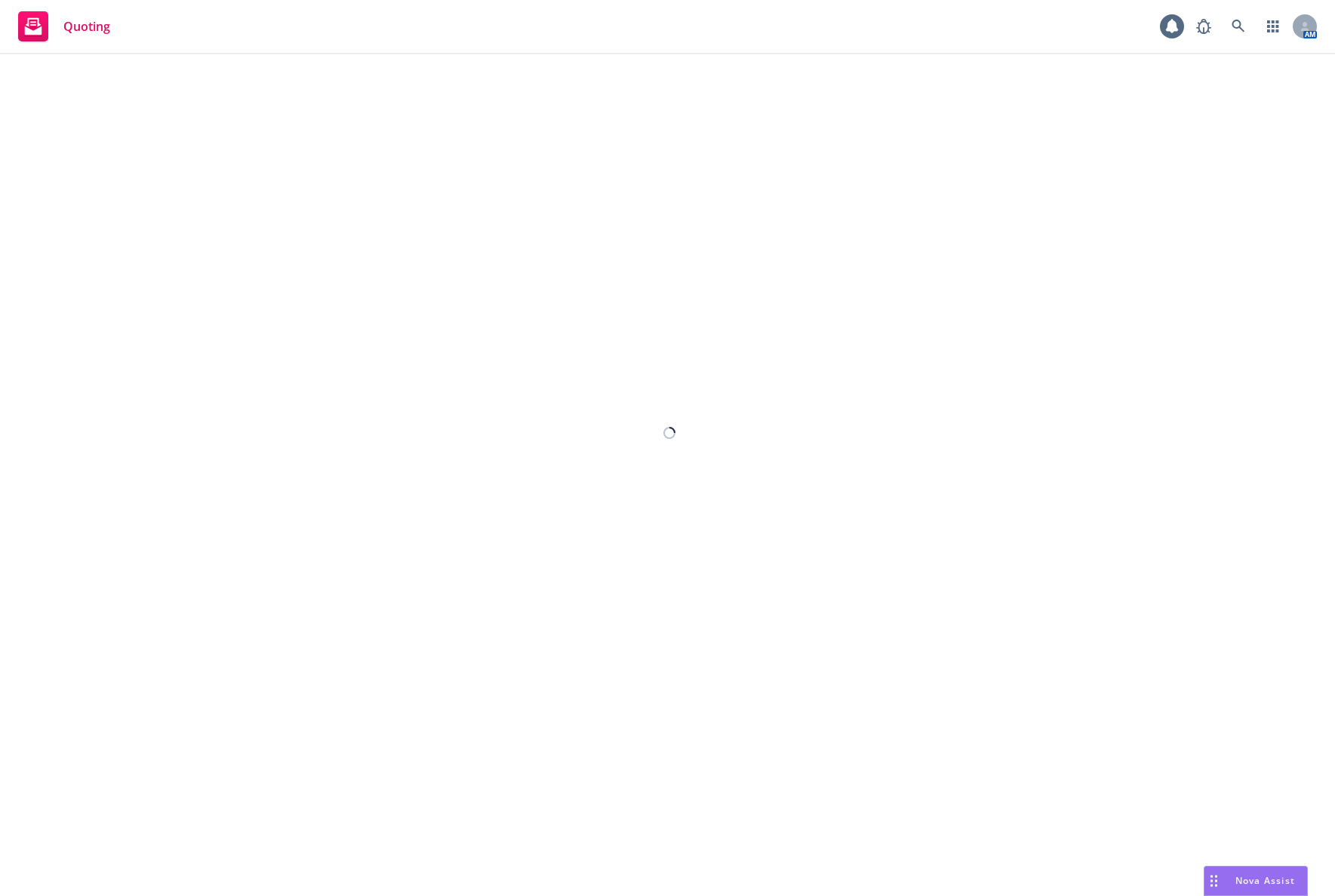
select select "12"
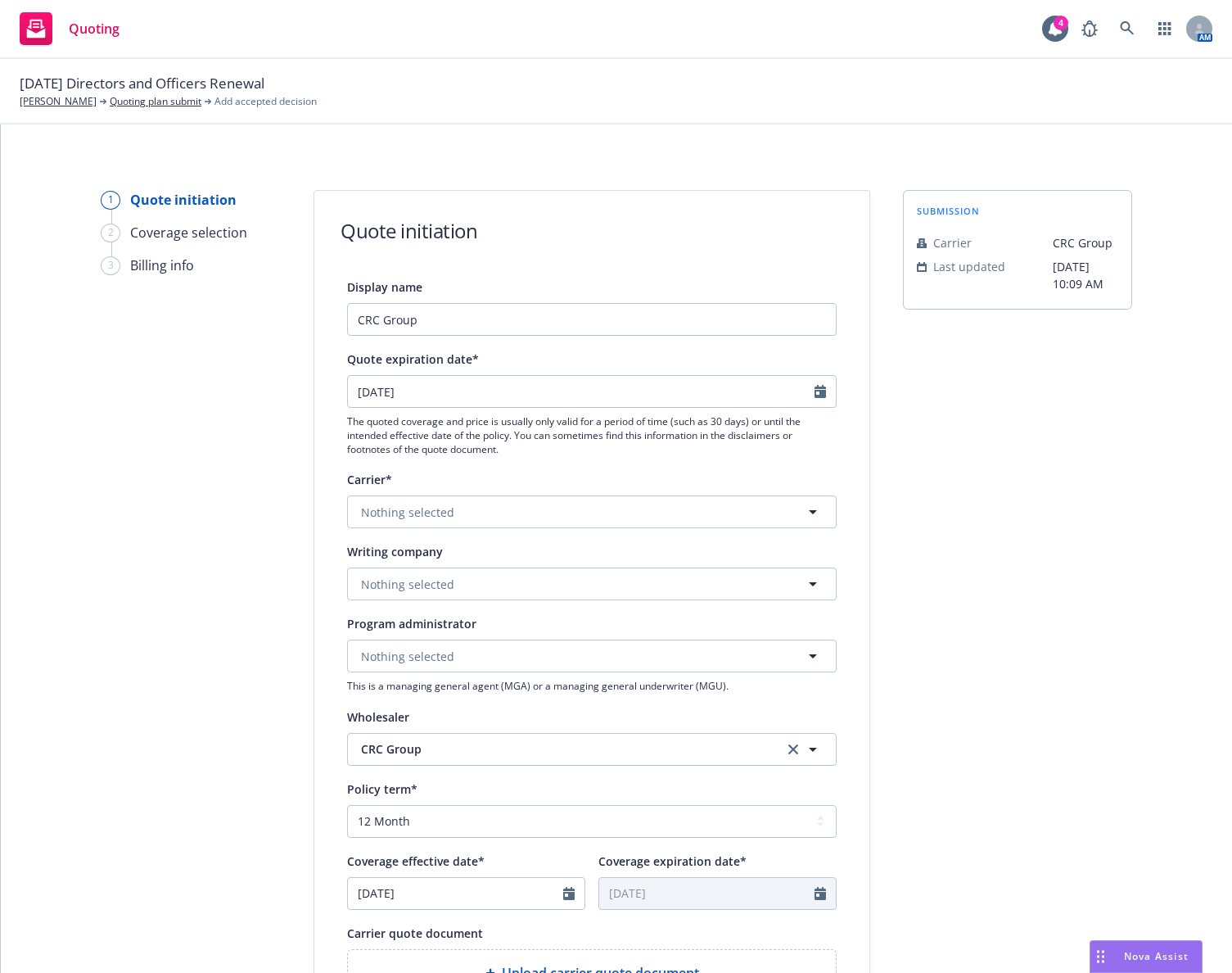
scroll to position [82, 0]
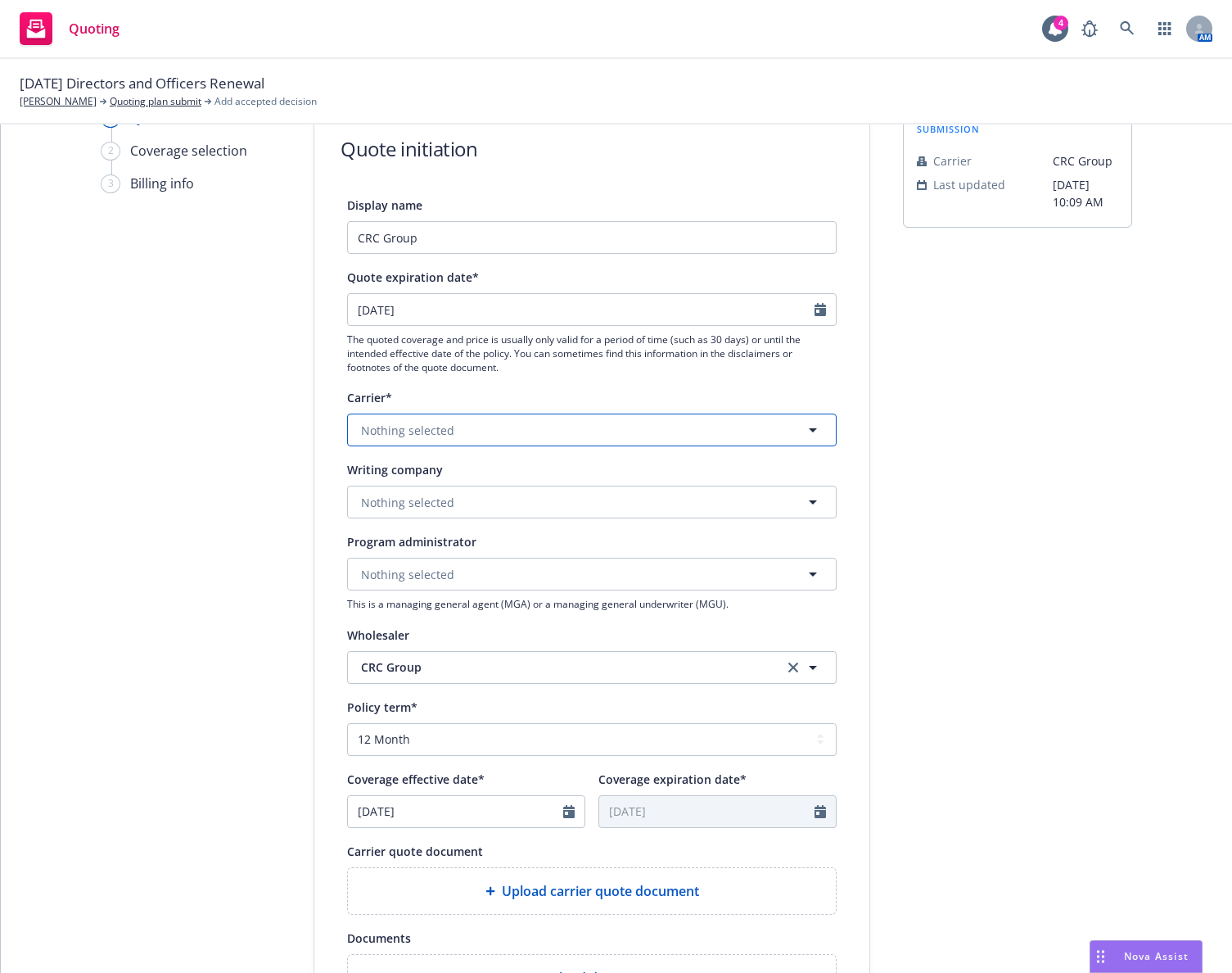
click at [646, 431] on button "Nothing selected" at bounding box center [592, 430] width 490 height 33
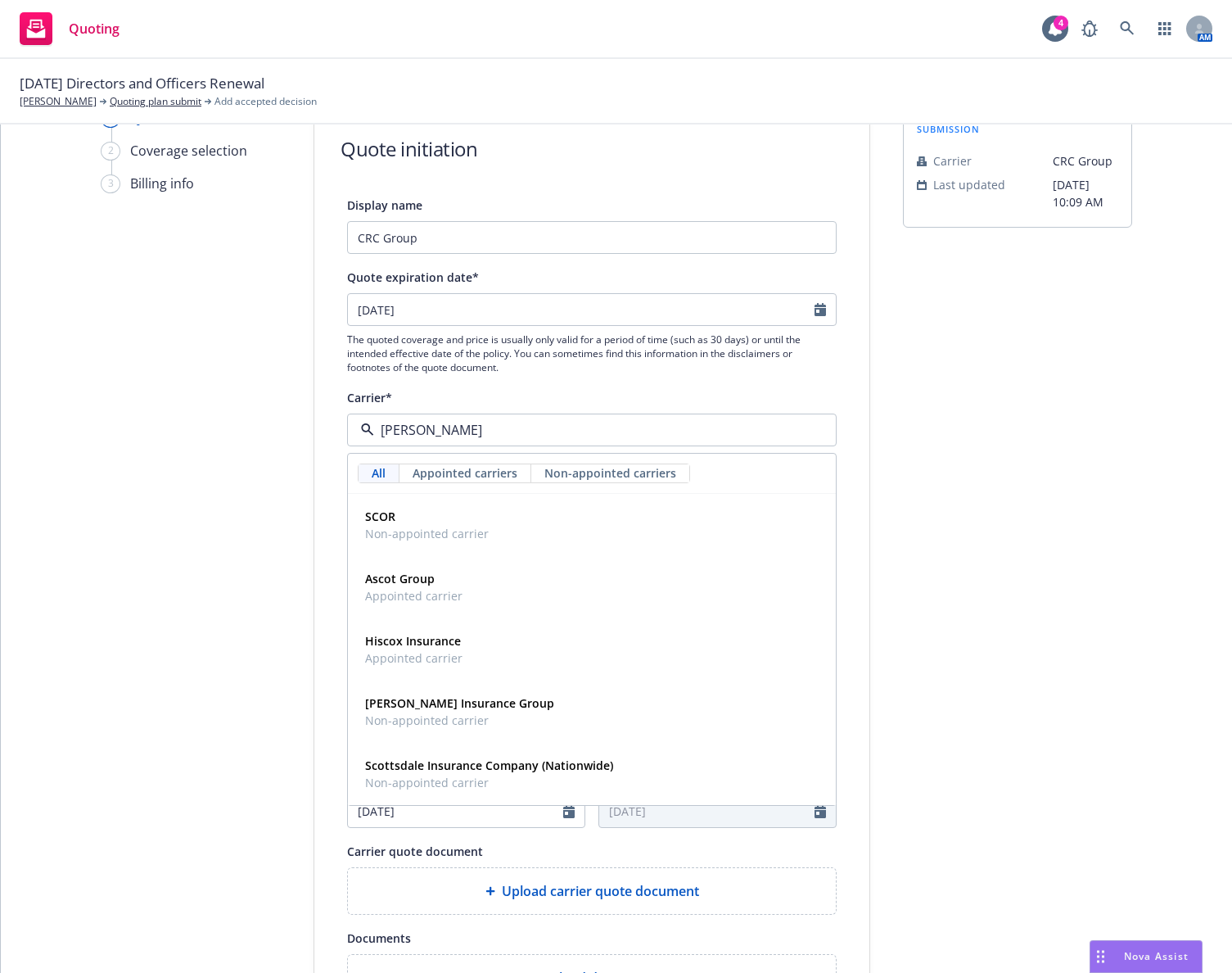
type input "[PERSON_NAME]"
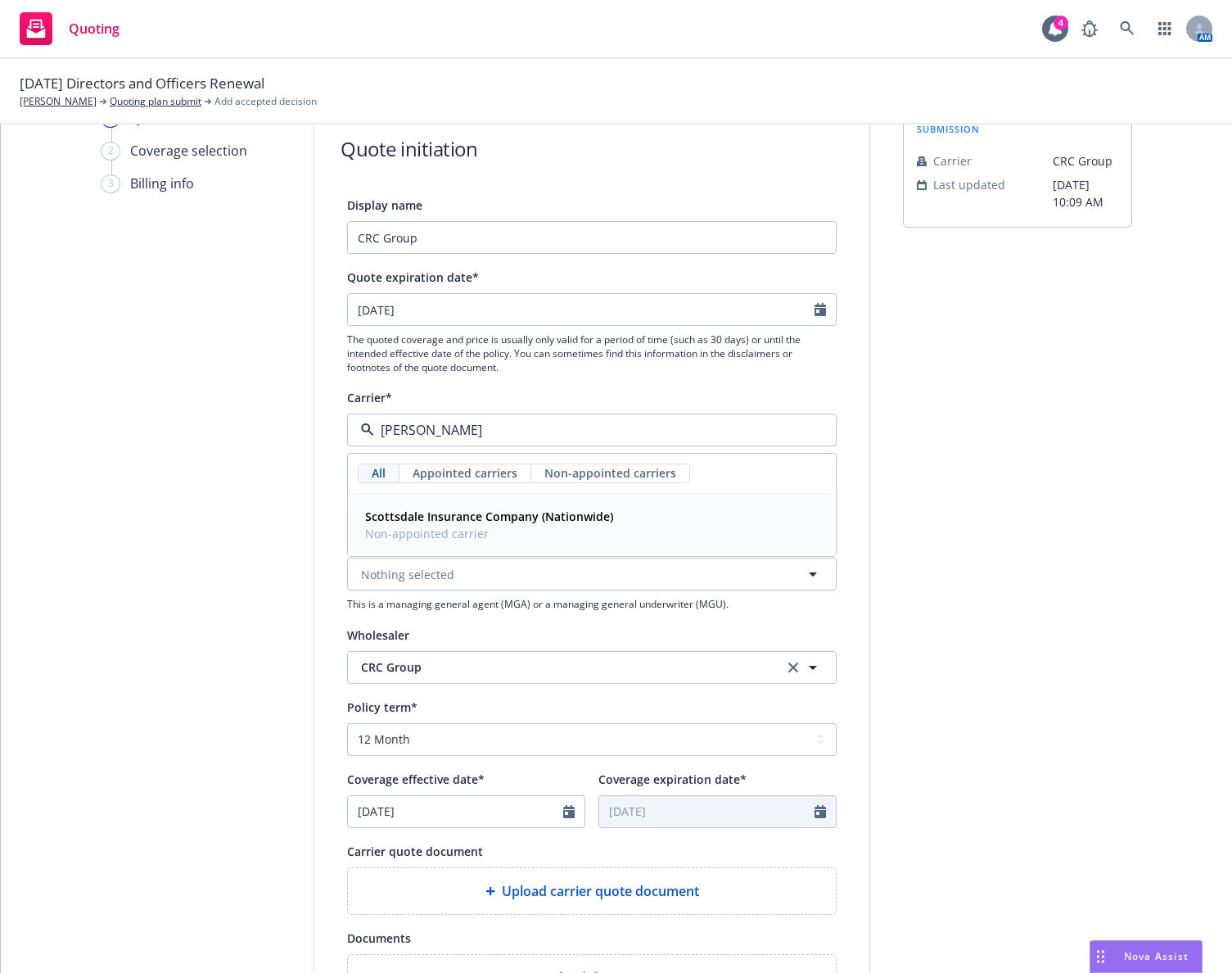
click at [638, 522] on div "Scottsdale Insurance Company (Nationwide) Non-appointed carrier" at bounding box center [592, 524] width 467 height 41
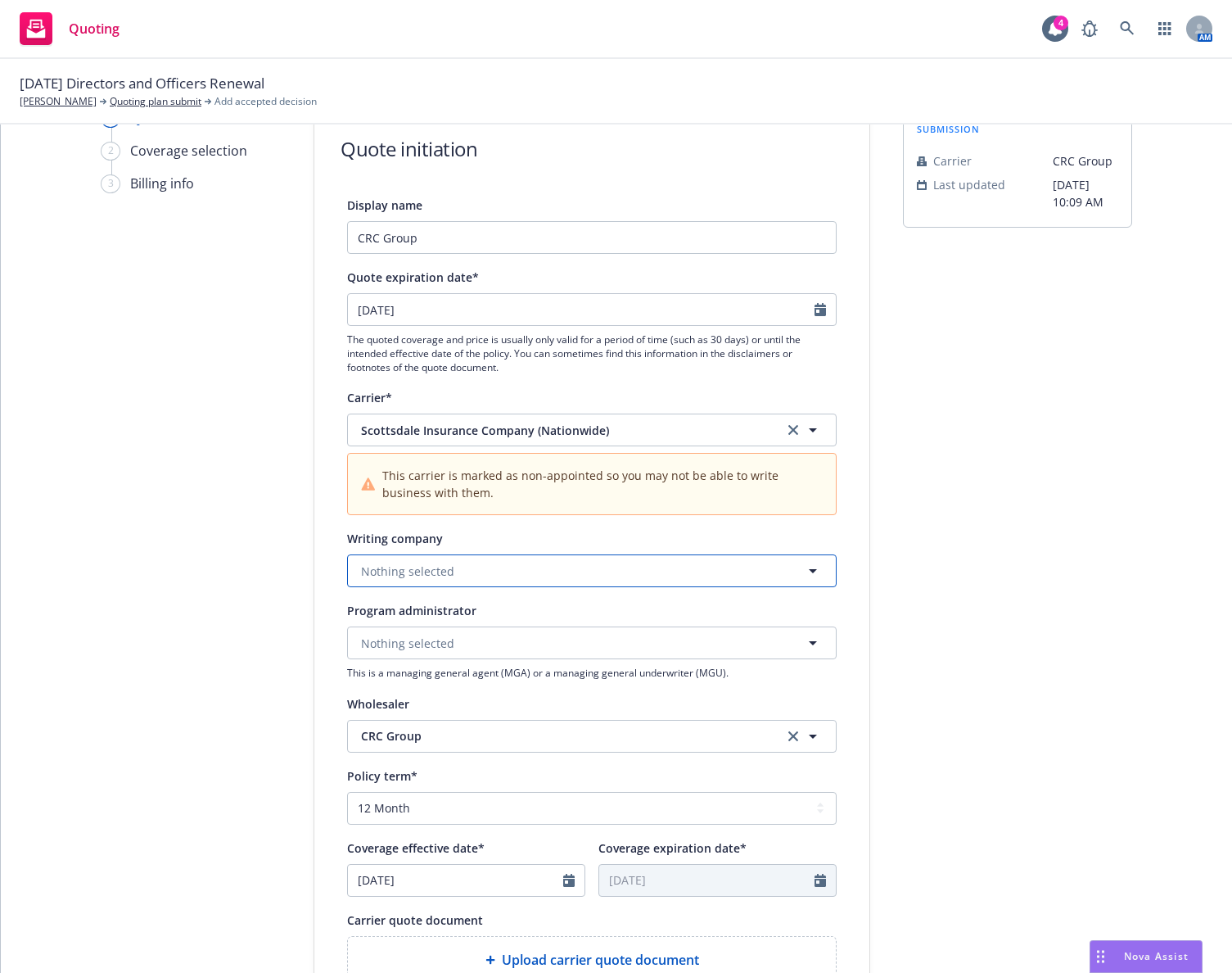
click at [599, 578] on button "Nothing selected" at bounding box center [592, 570] width 490 height 33
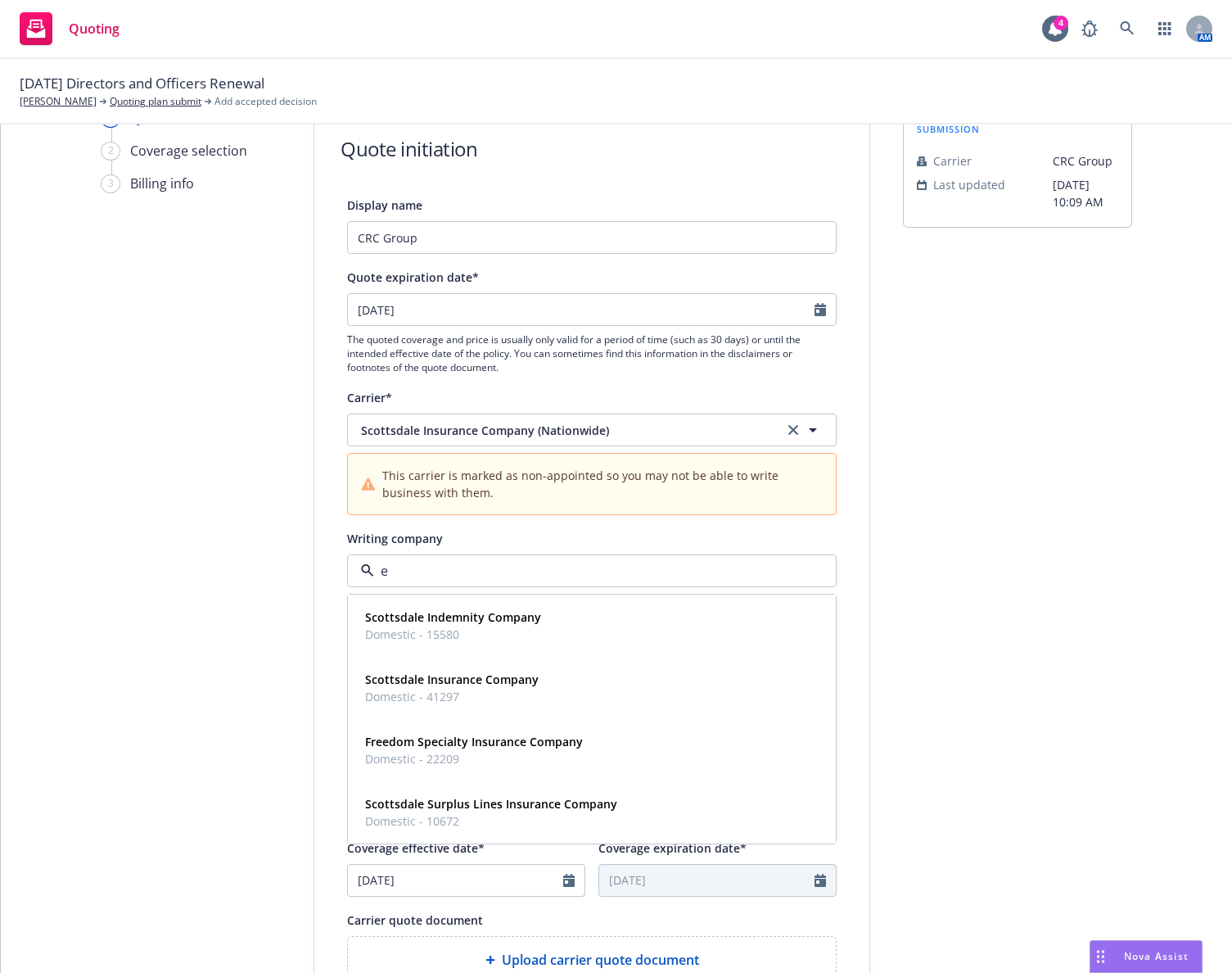
type input "er"
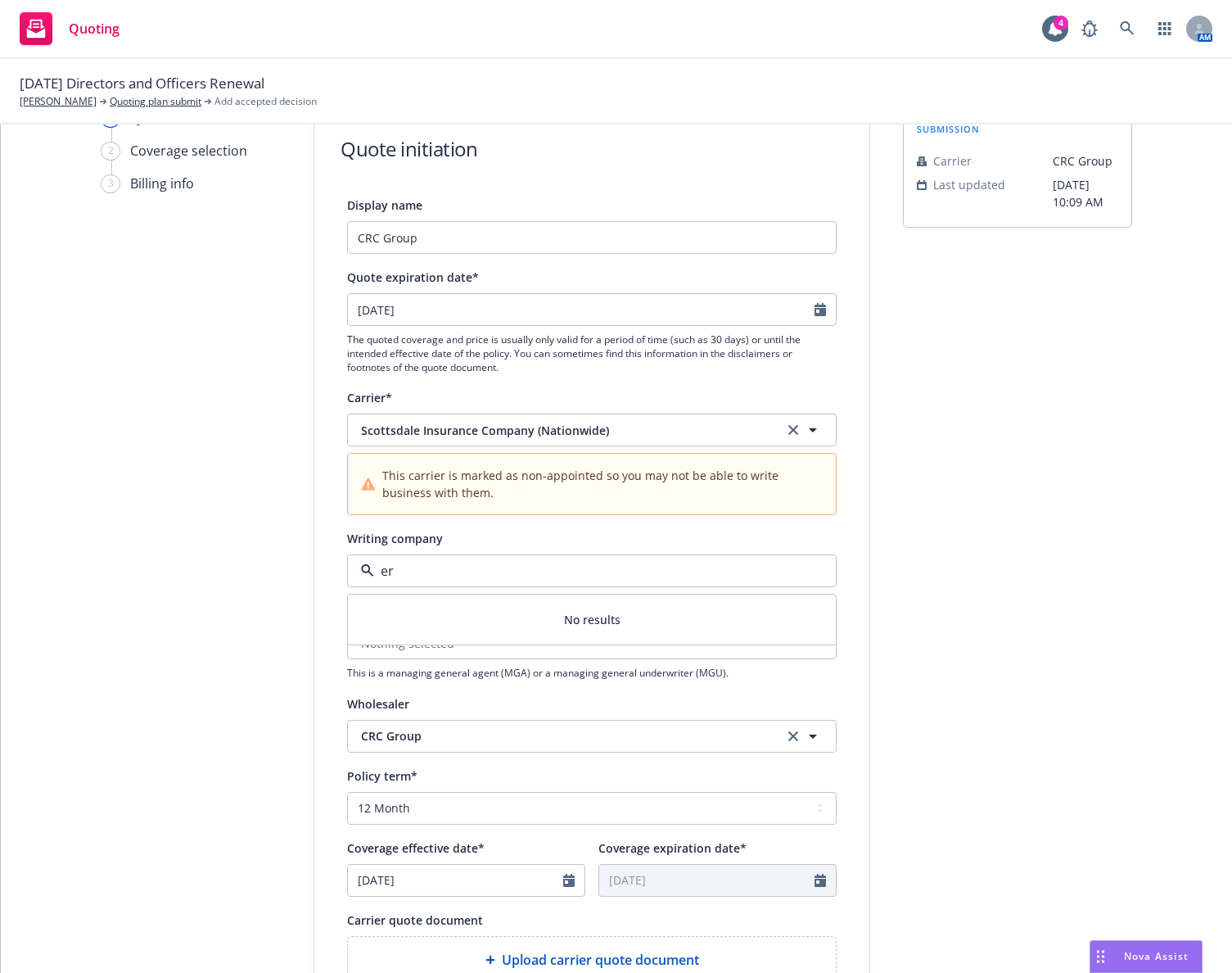
click at [597, 570] on input "er" at bounding box center [588, 571] width 429 height 20
click at [597, 570] on input at bounding box center [588, 571] width 429 height 20
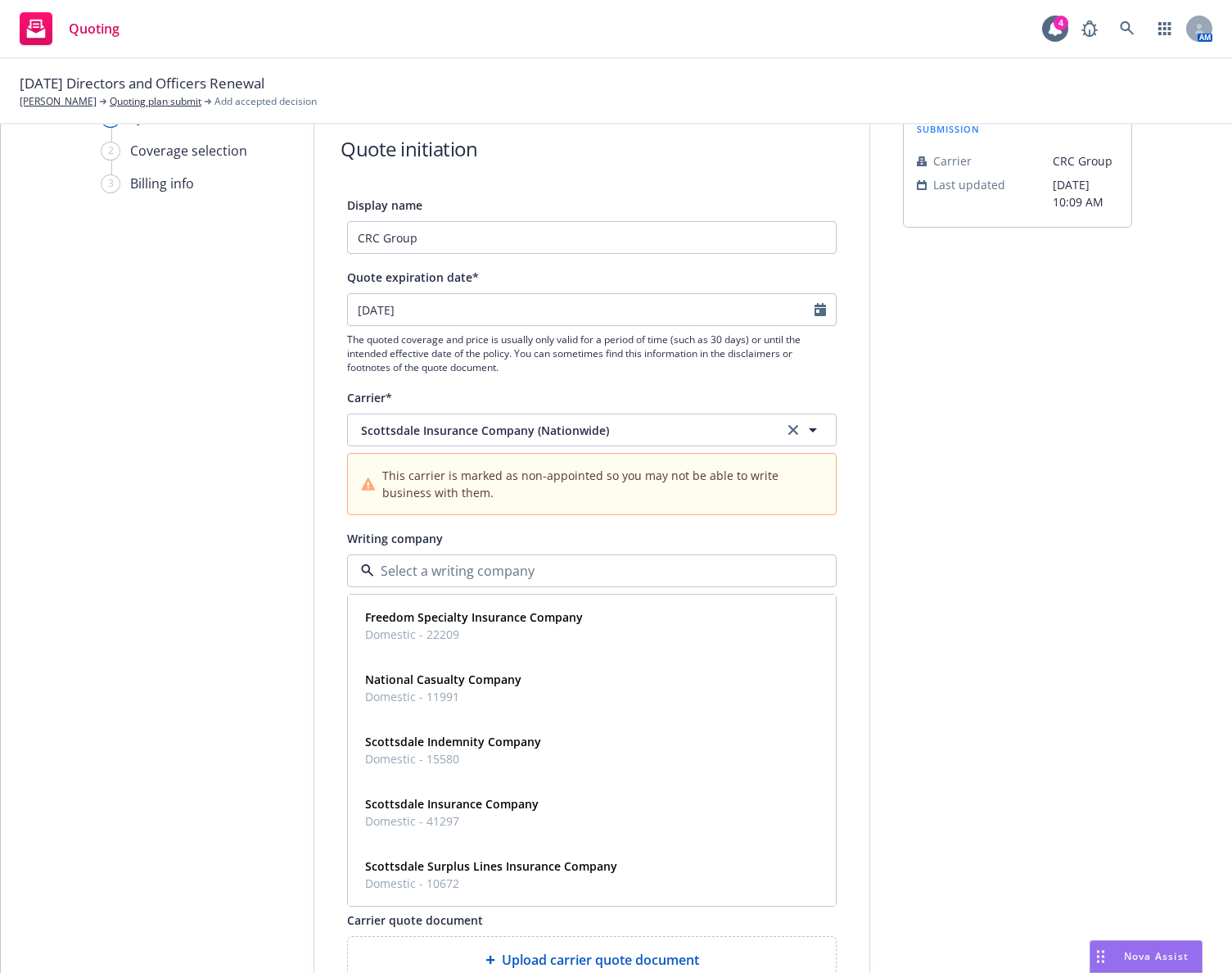
click at [917, 577] on div "submission Carrier CRC Group Last updated 4/17, 10:09 AM" at bounding box center [1017, 691] width 229 height 1167
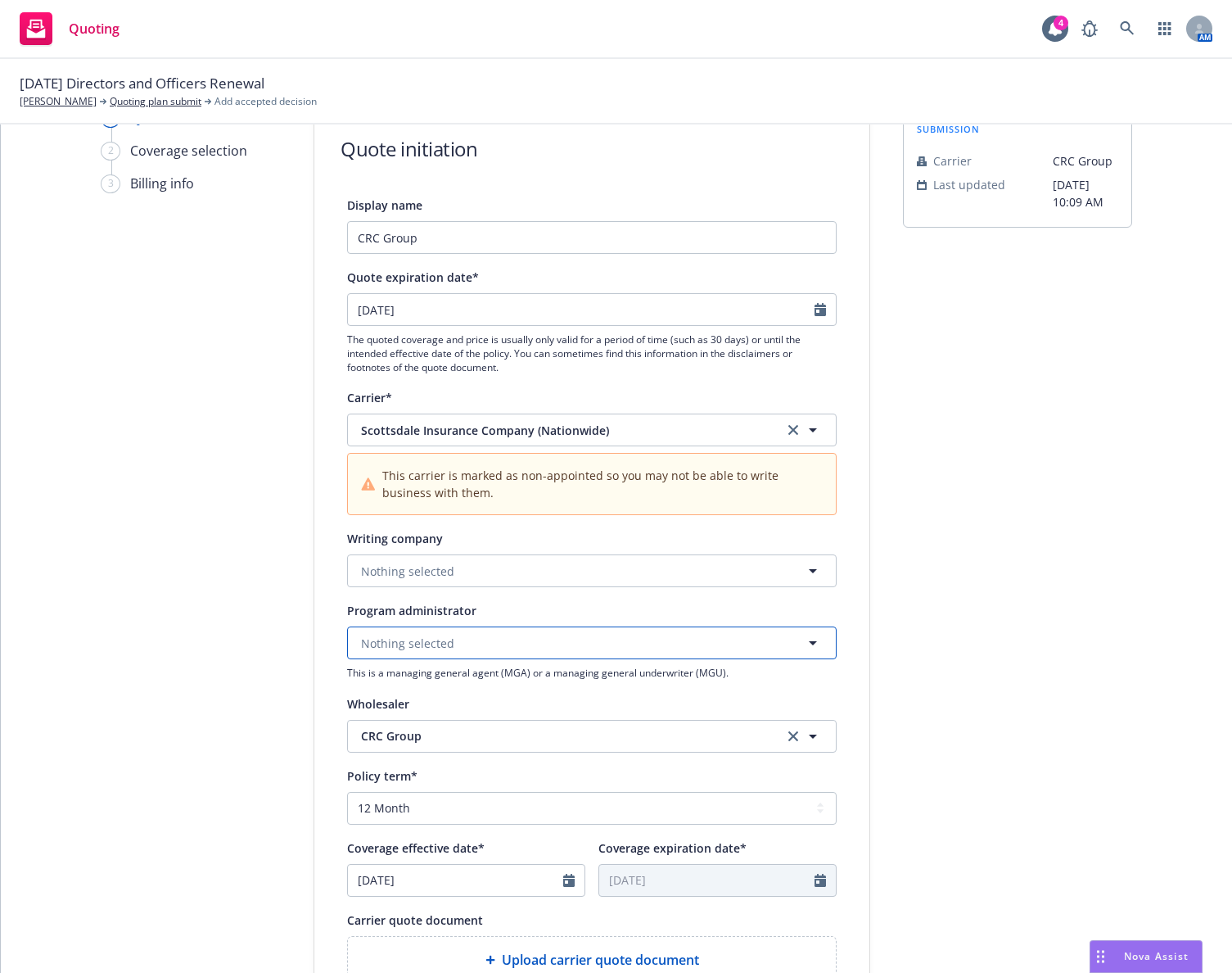
click at [630, 635] on button "Nothing selected" at bounding box center [592, 643] width 490 height 33
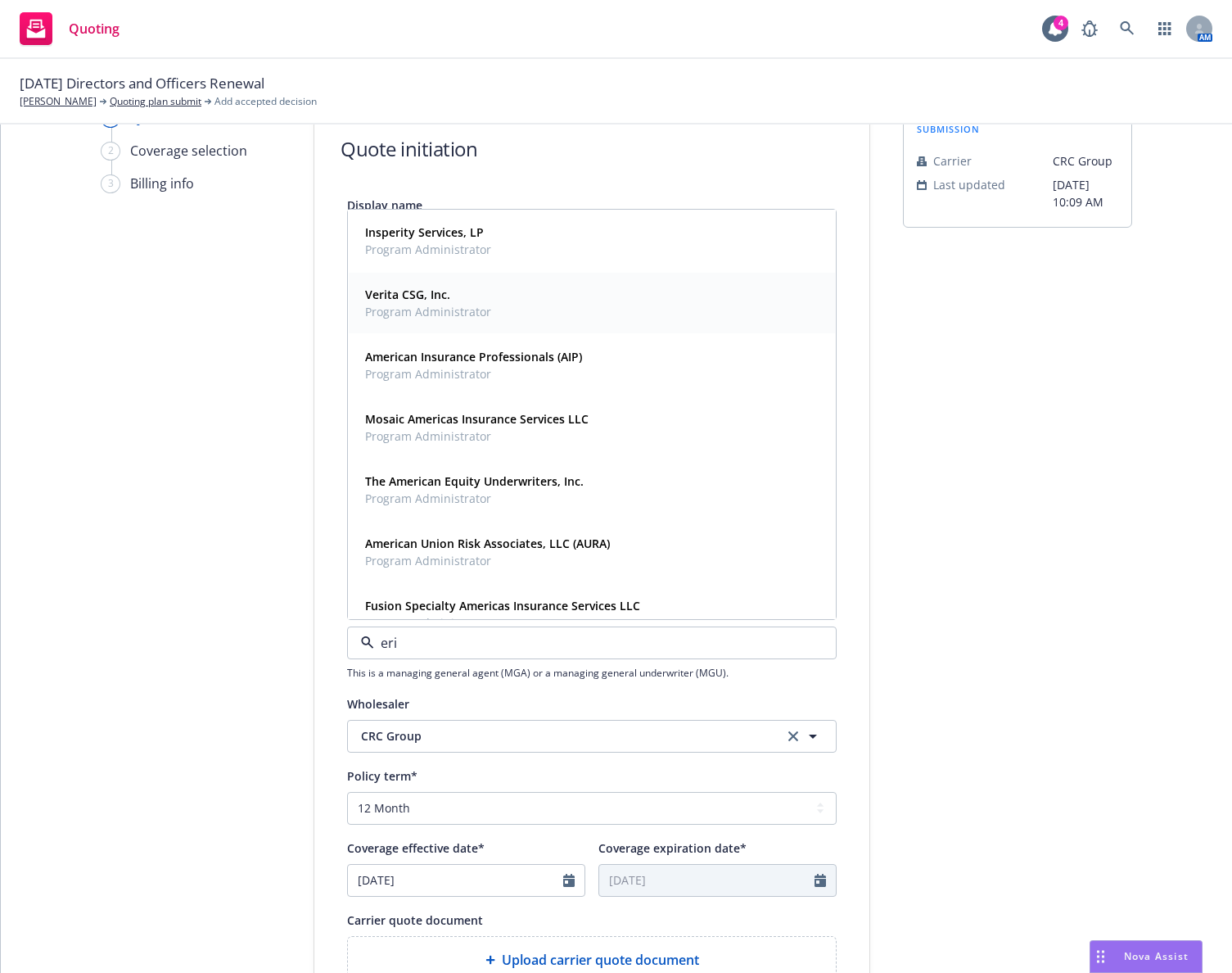
type input "eris"
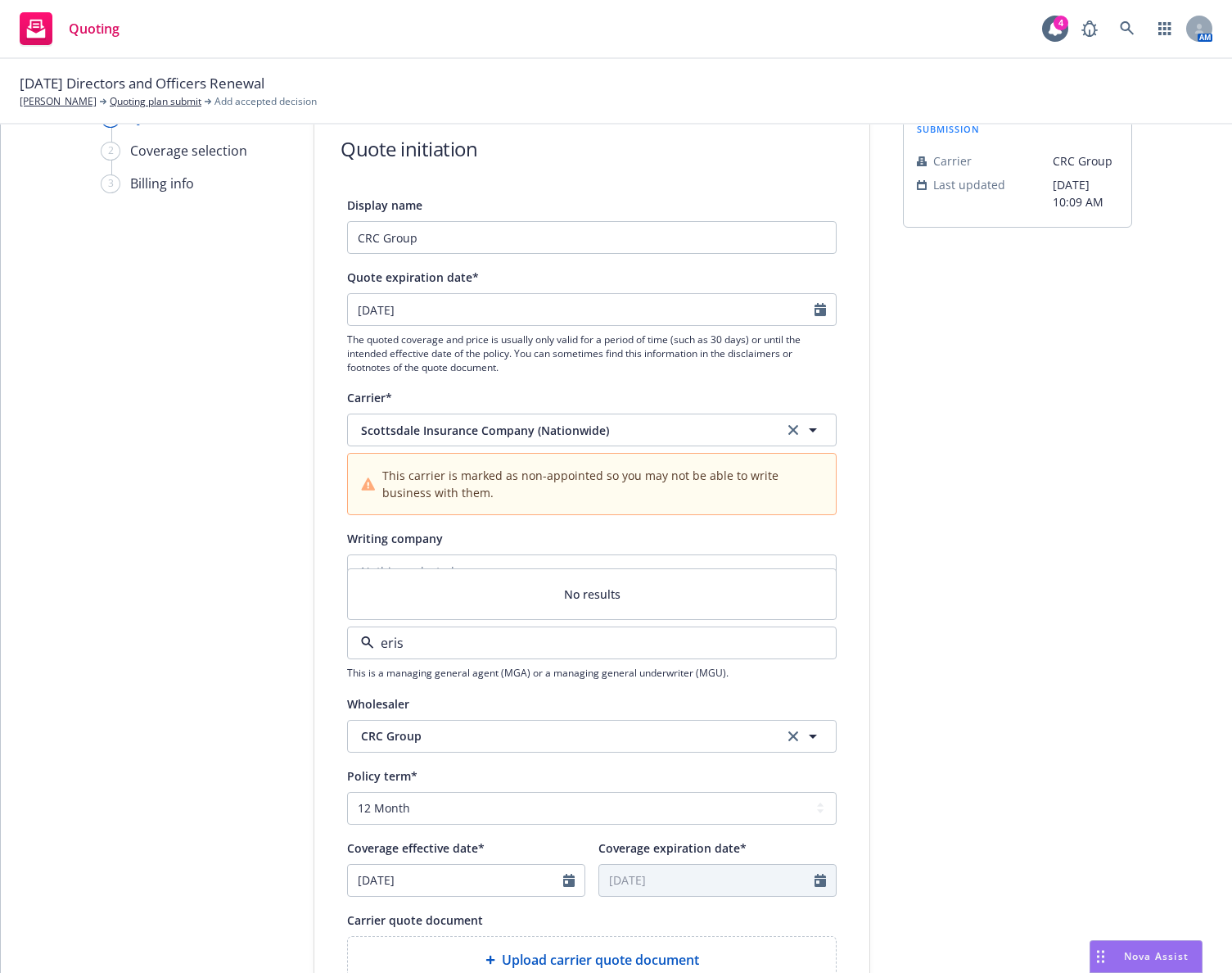
click at [382, 638] on input "eris" at bounding box center [588, 643] width 429 height 20
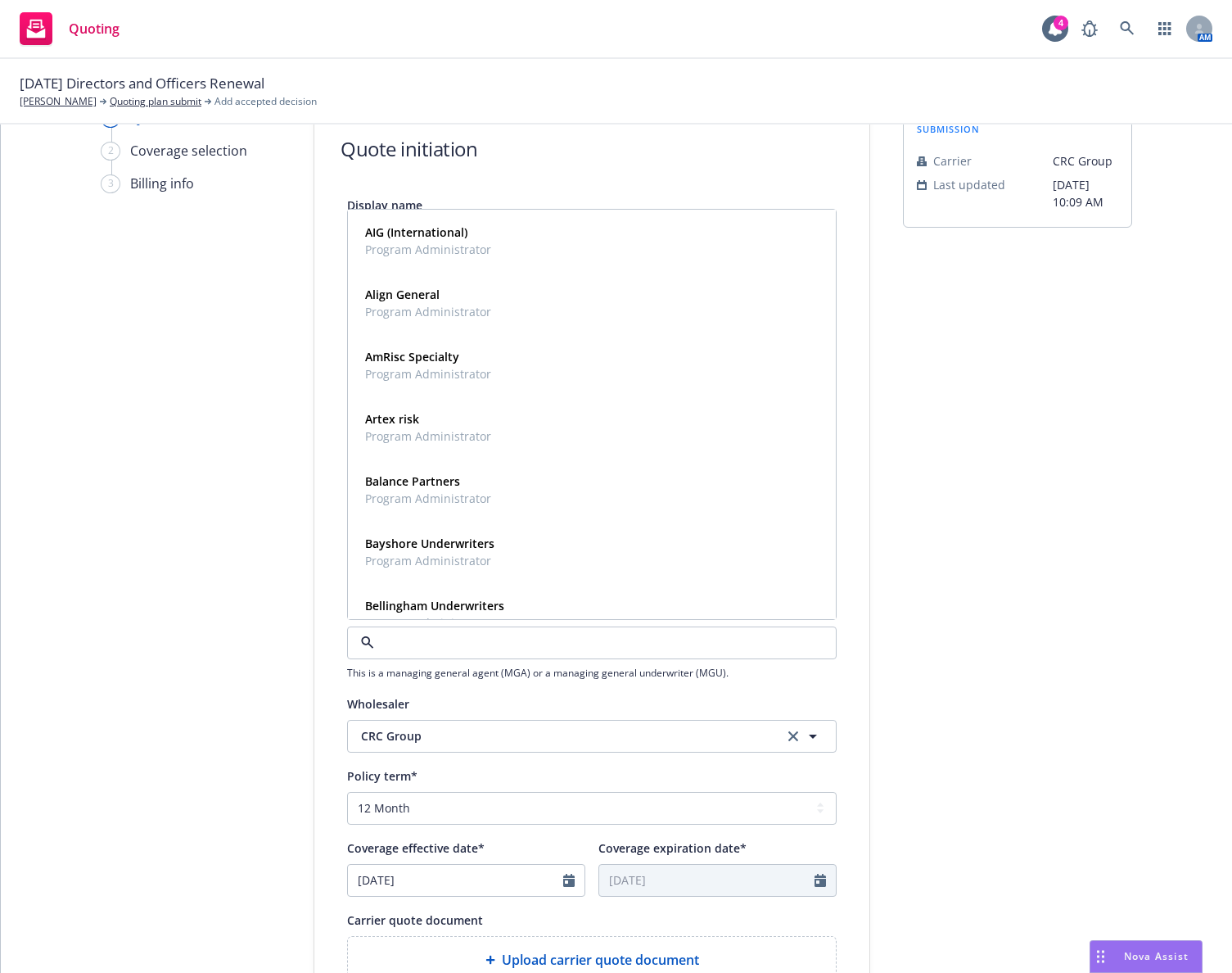
click at [422, 639] on input at bounding box center [588, 643] width 429 height 20
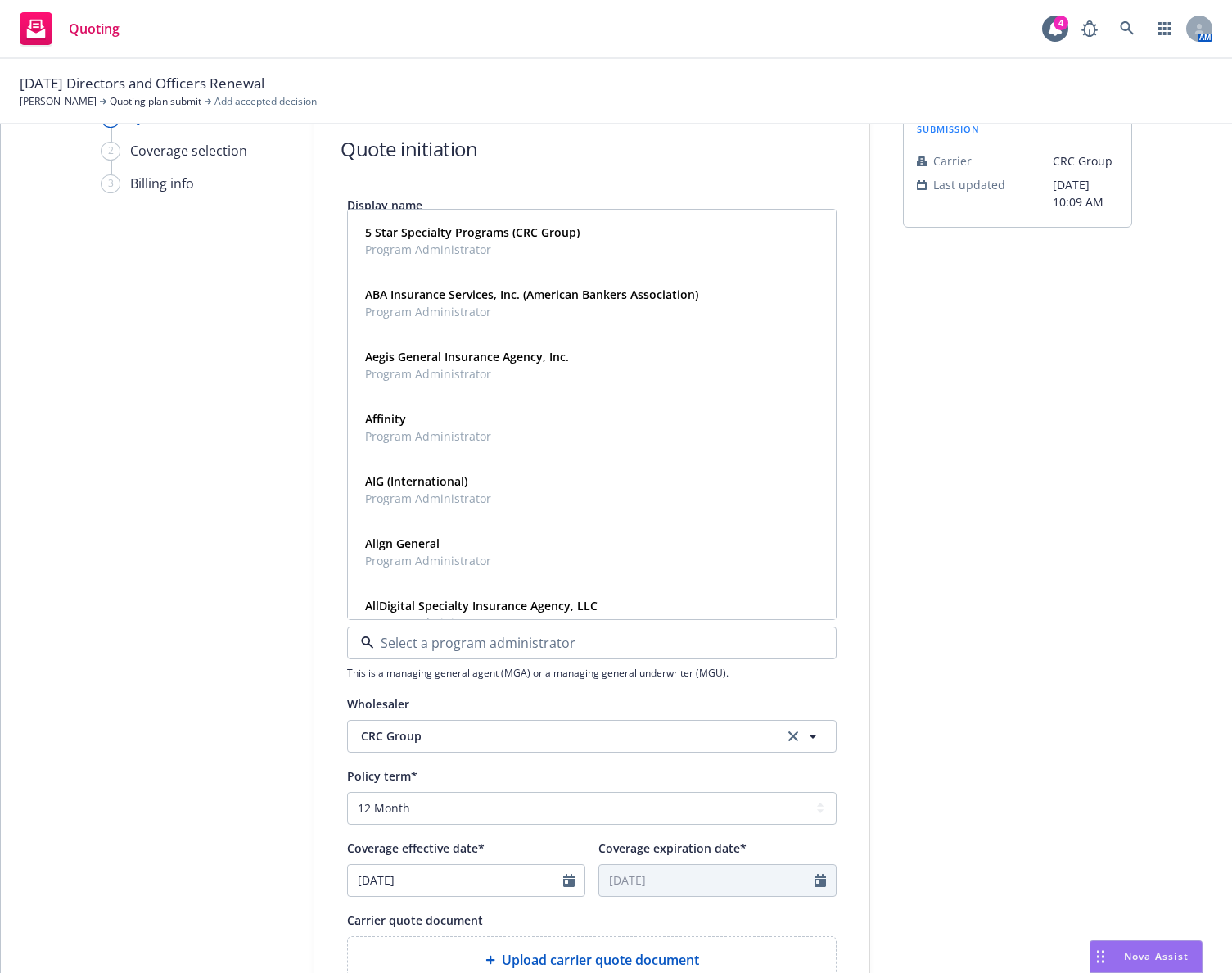
click at [422, 639] on input at bounding box center [588, 643] width 429 height 20
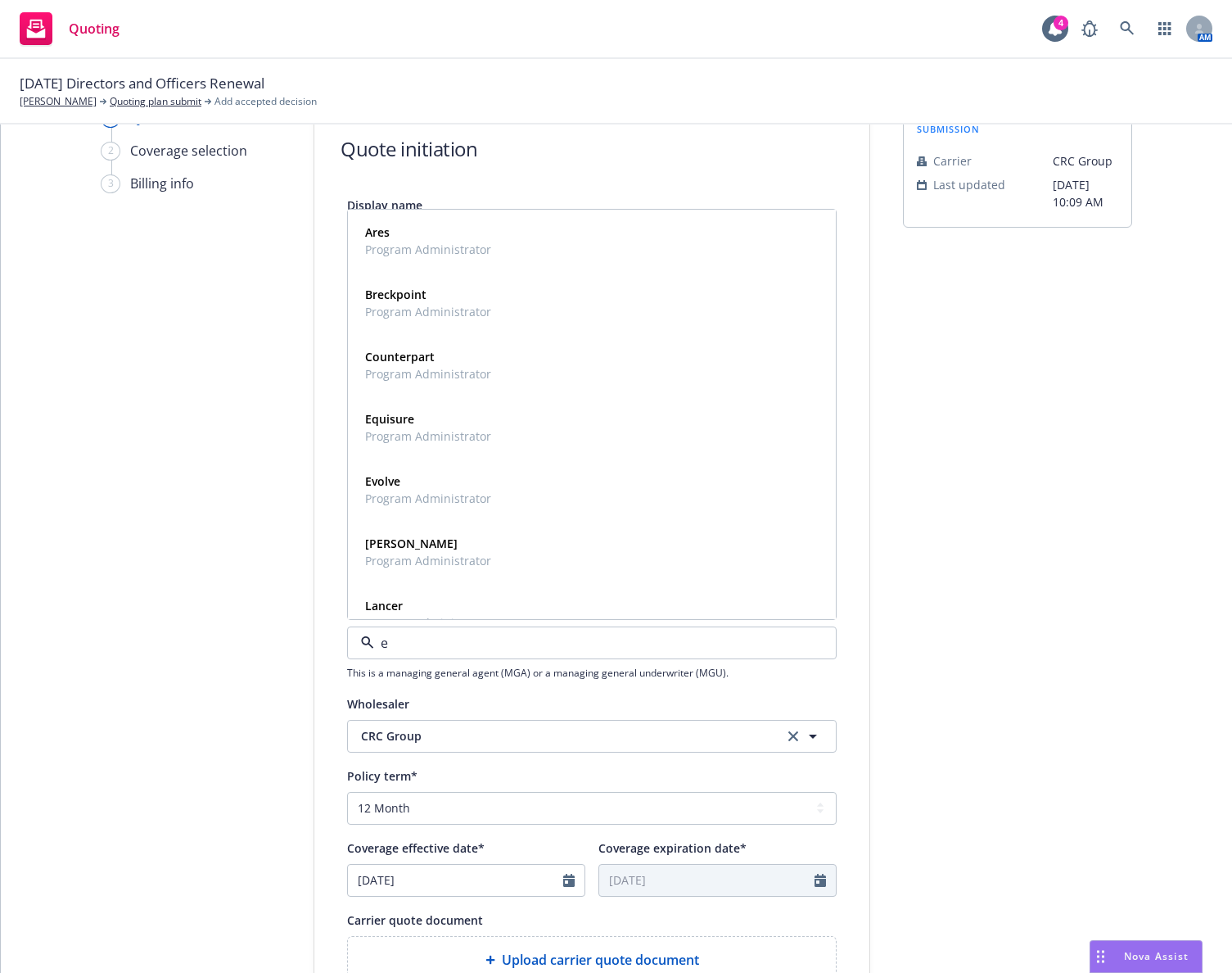
type input "e r"
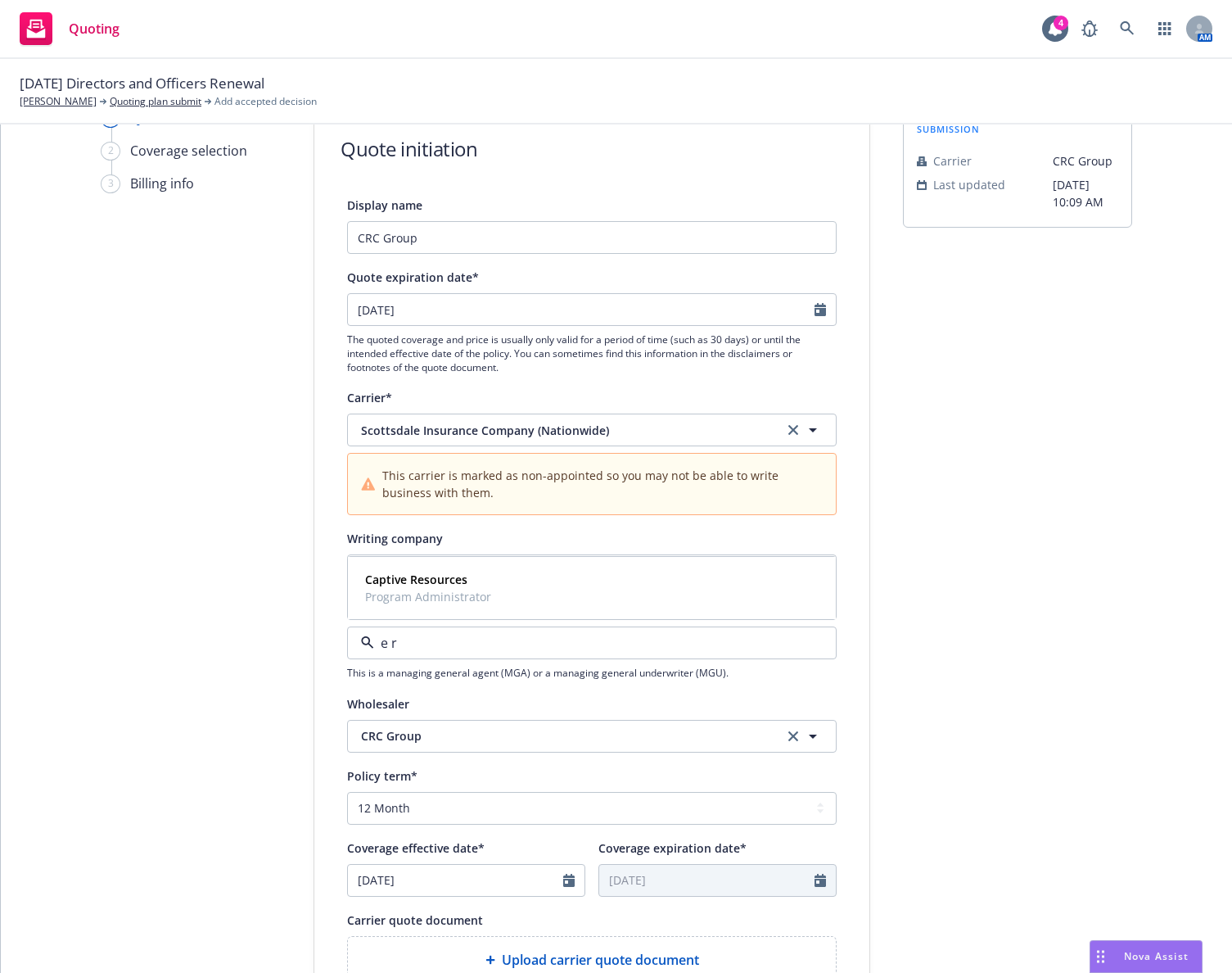
click at [422, 639] on input "e r" at bounding box center [588, 643] width 429 height 20
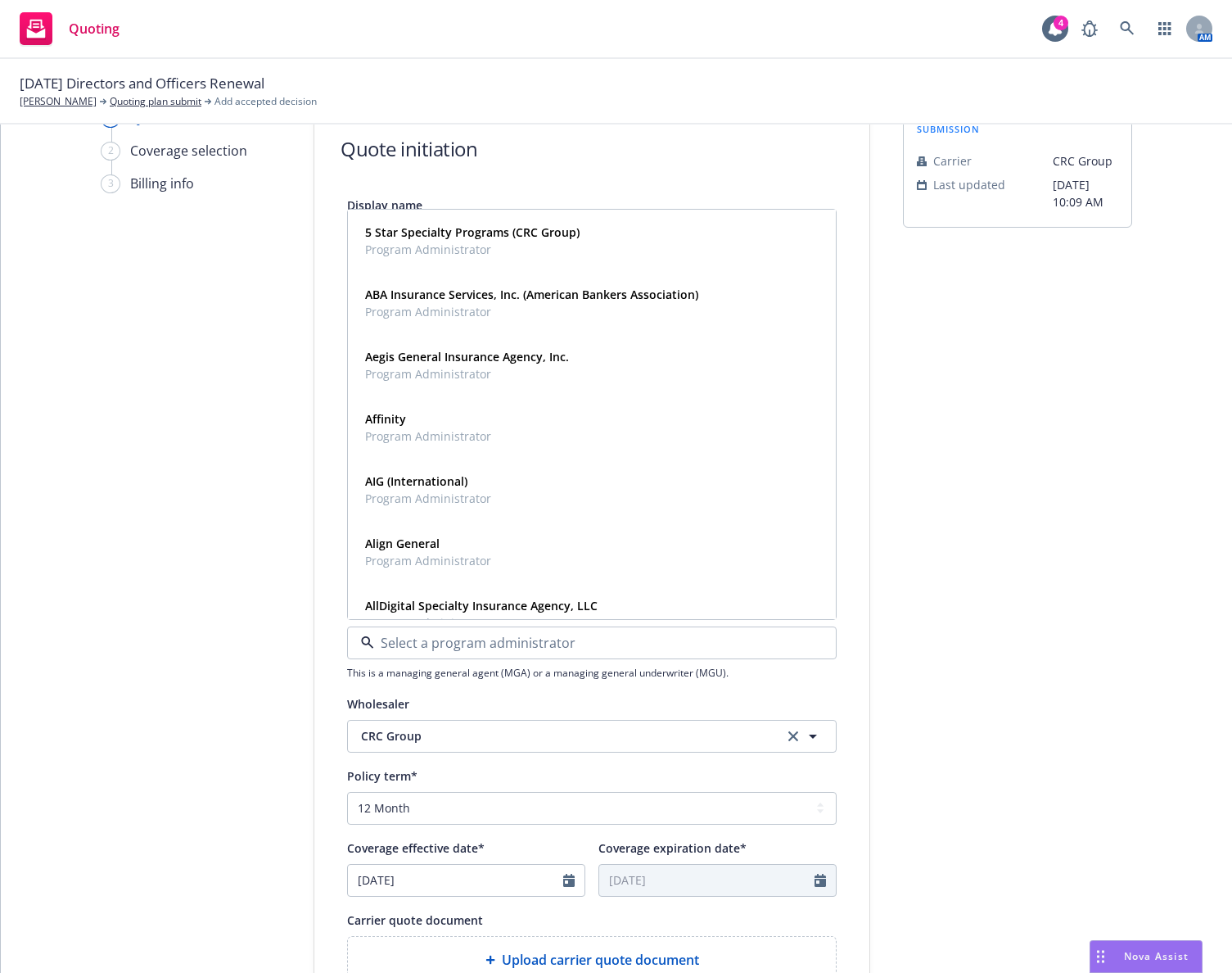
click at [422, 639] on input at bounding box center [588, 643] width 429 height 20
click at [939, 635] on div "submission Carrier CRC Group Last updated 4/17, 10:09 AM" at bounding box center [1017, 691] width 229 height 1167
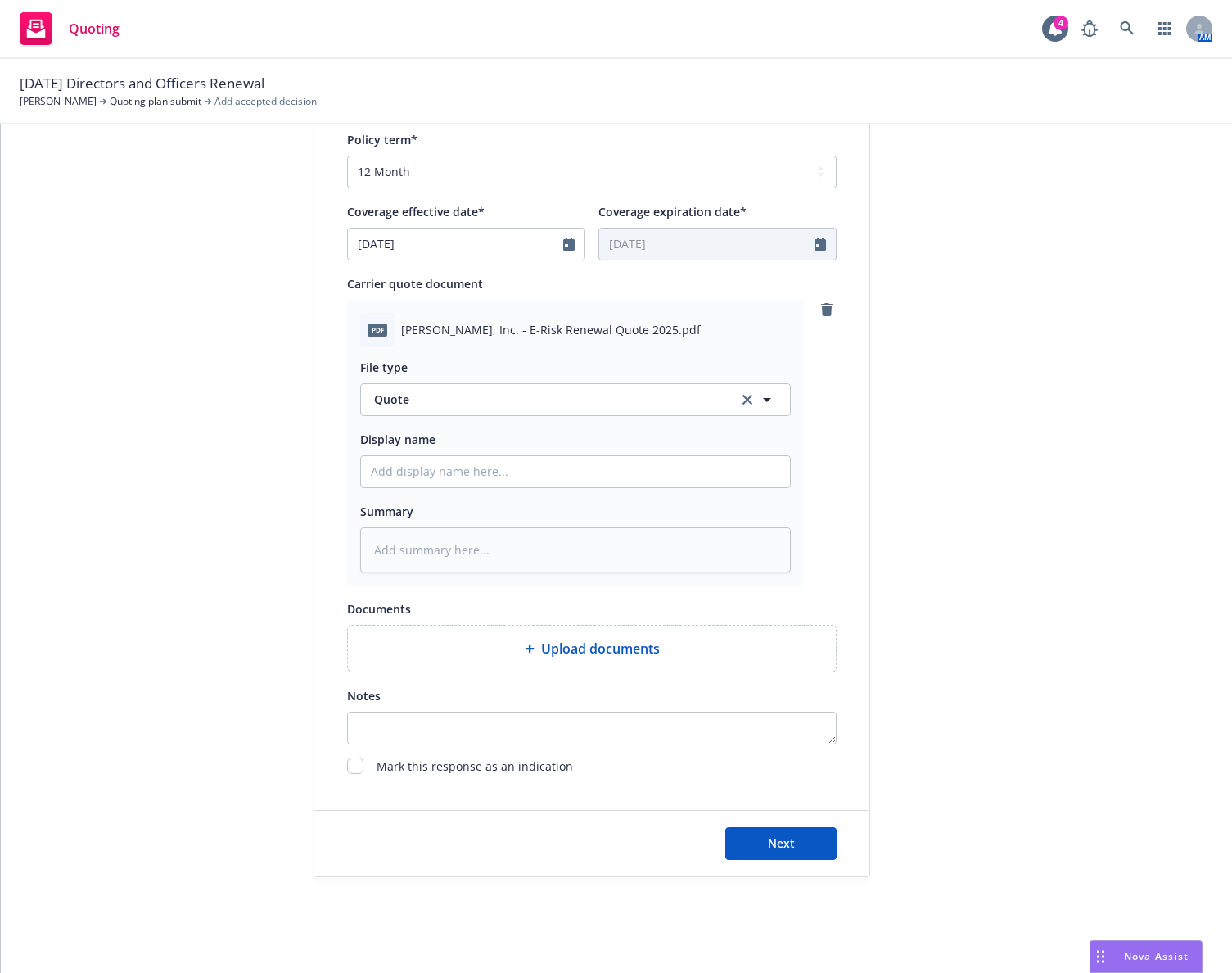
scroll to position [727, 0]
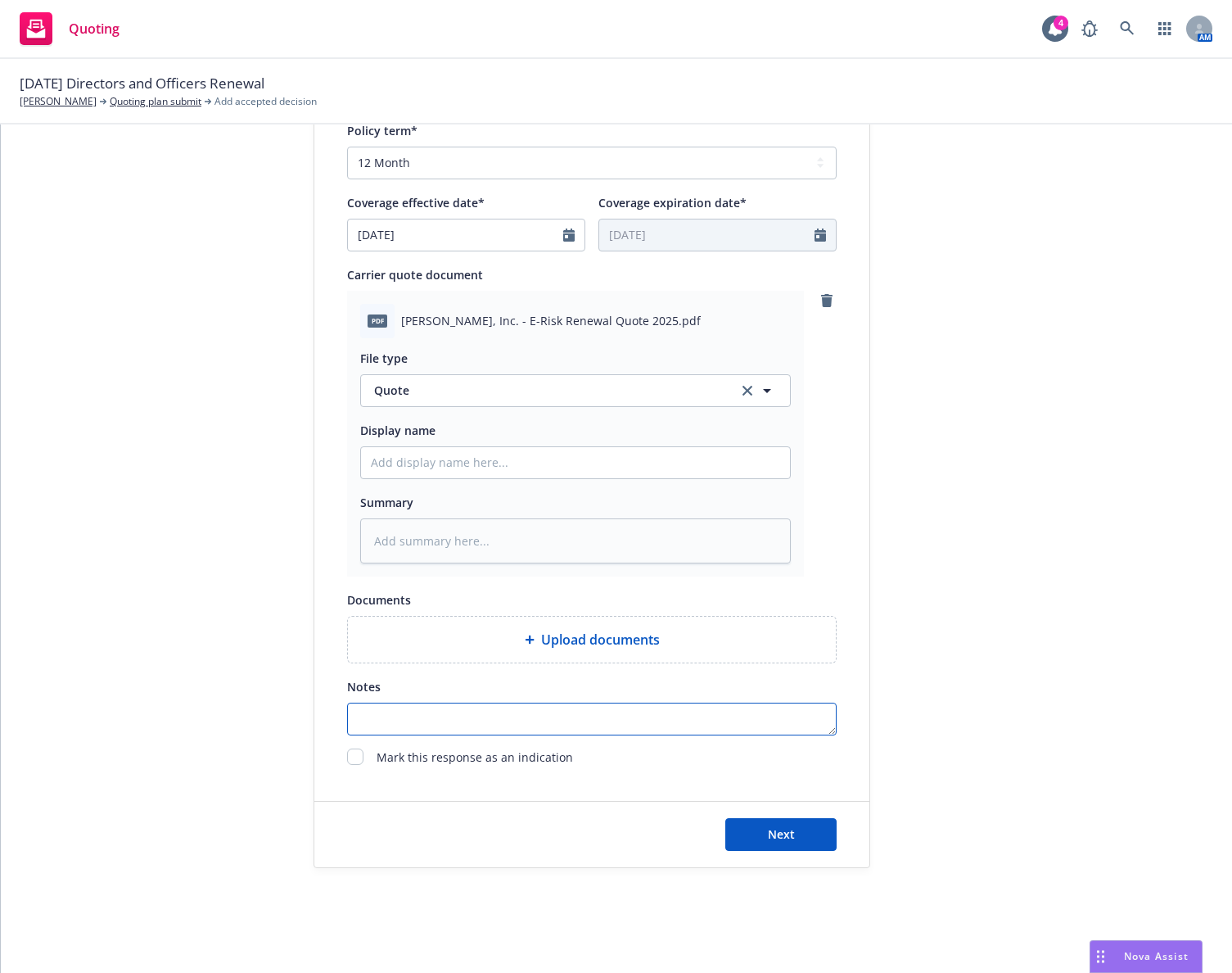
click at [480, 703] on textarea "Notes" at bounding box center [592, 719] width 490 height 33
paste textarea "Subjectivities due prior to binding (terms are subject to change): 1. Written O…"
type textarea "Subjectivities due prior to binding (terms are subject to change): 1. Written O…"
type textarea "x"
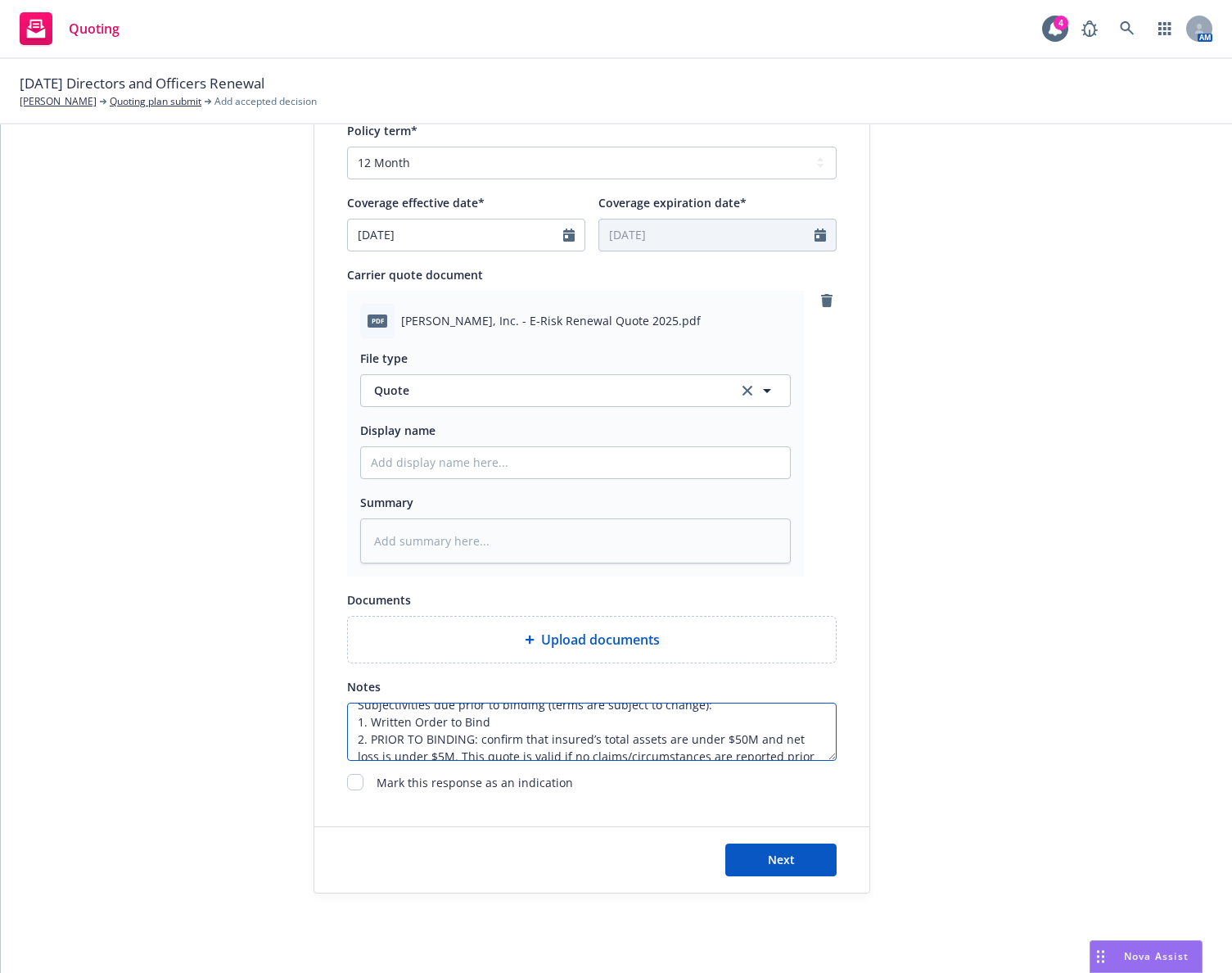
scroll to position [0, 0]
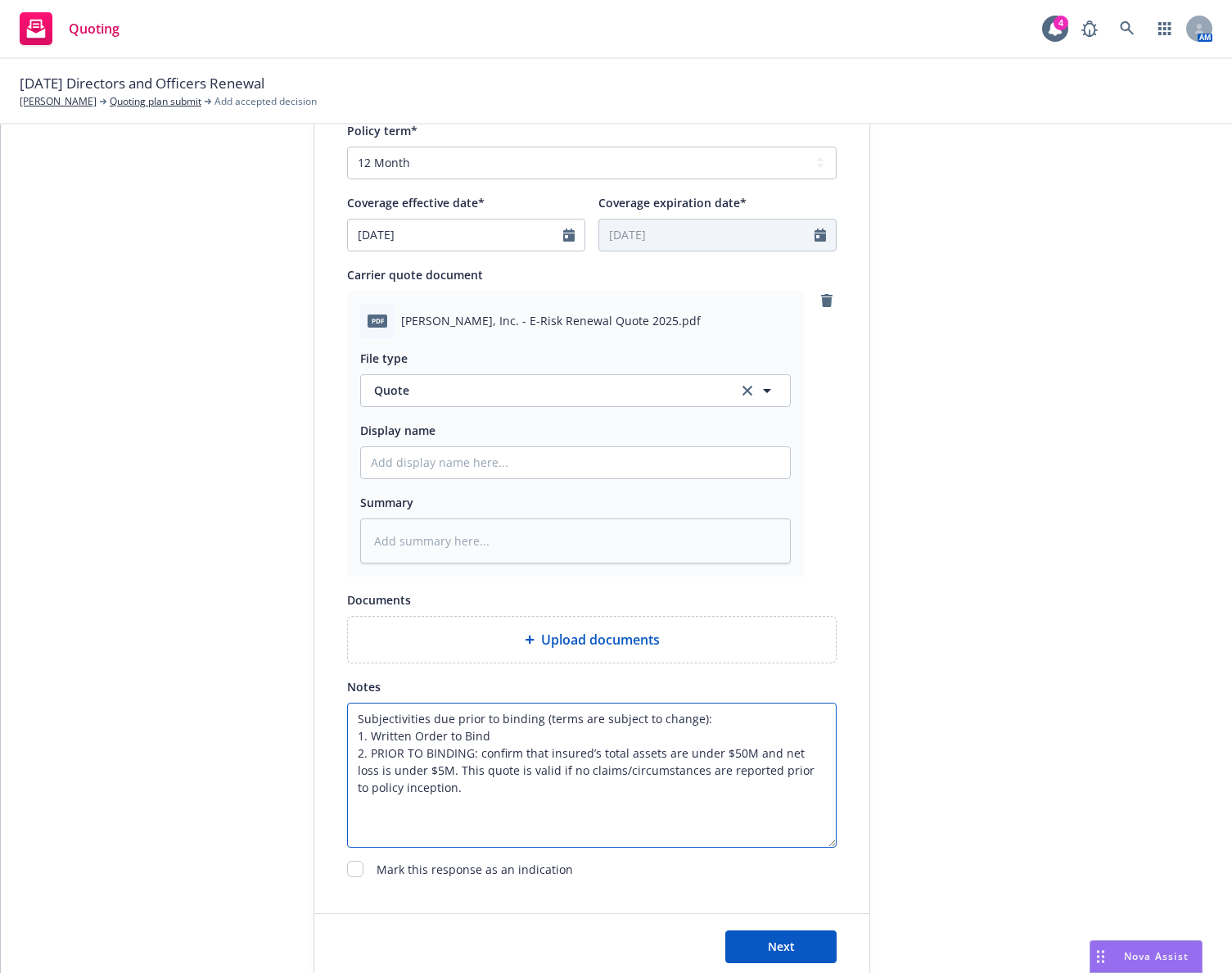
drag, startPoint x: 822, startPoint y: 733, endPoint x: 866, endPoint y: 812, distance: 90.4
click at [858, 833] on div "Display name CRC Group Quote expiration date* 09/21/2025 The quoted coverage an…" at bounding box center [592, 215] width 555 height 1331
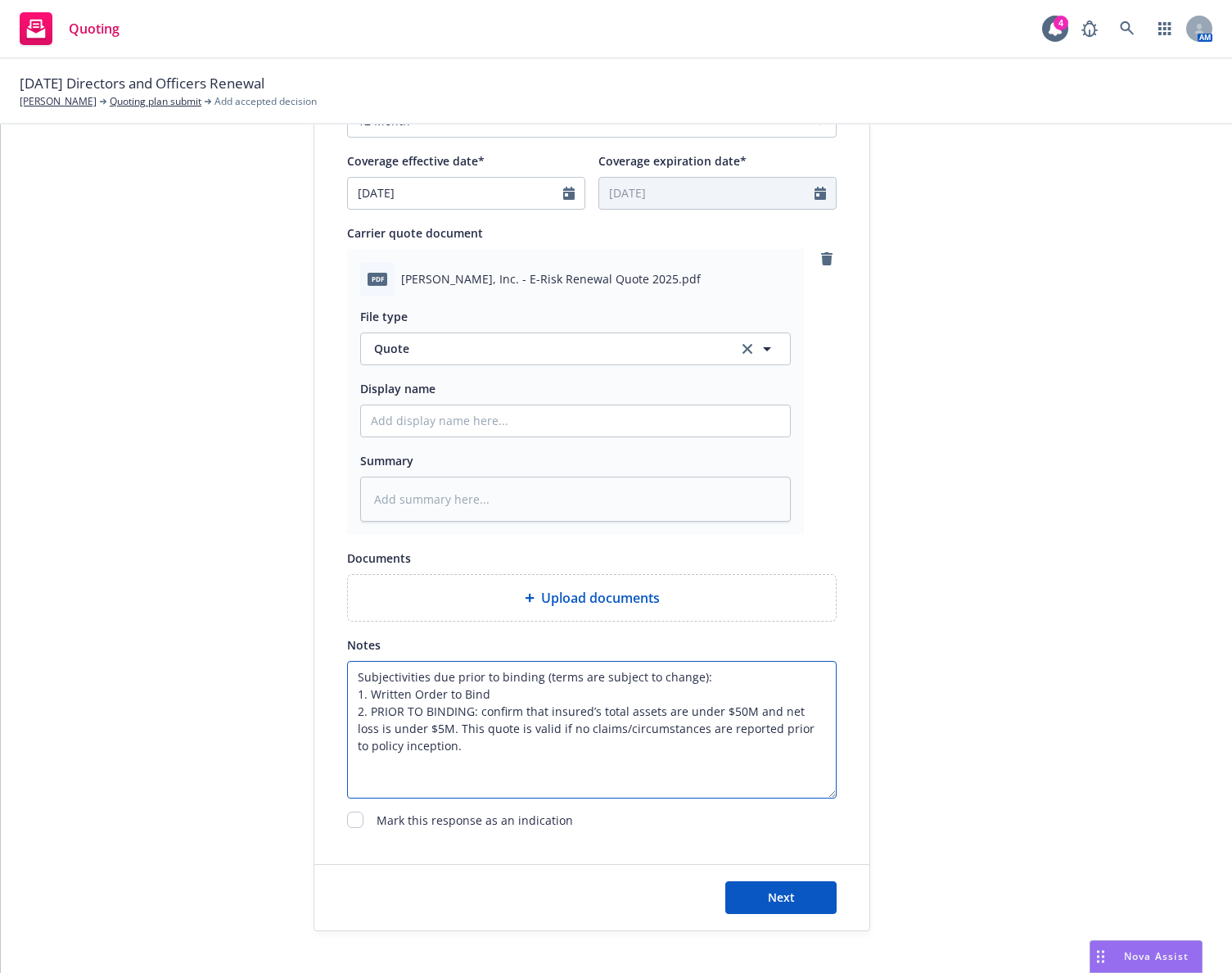
scroll to position [809, 0]
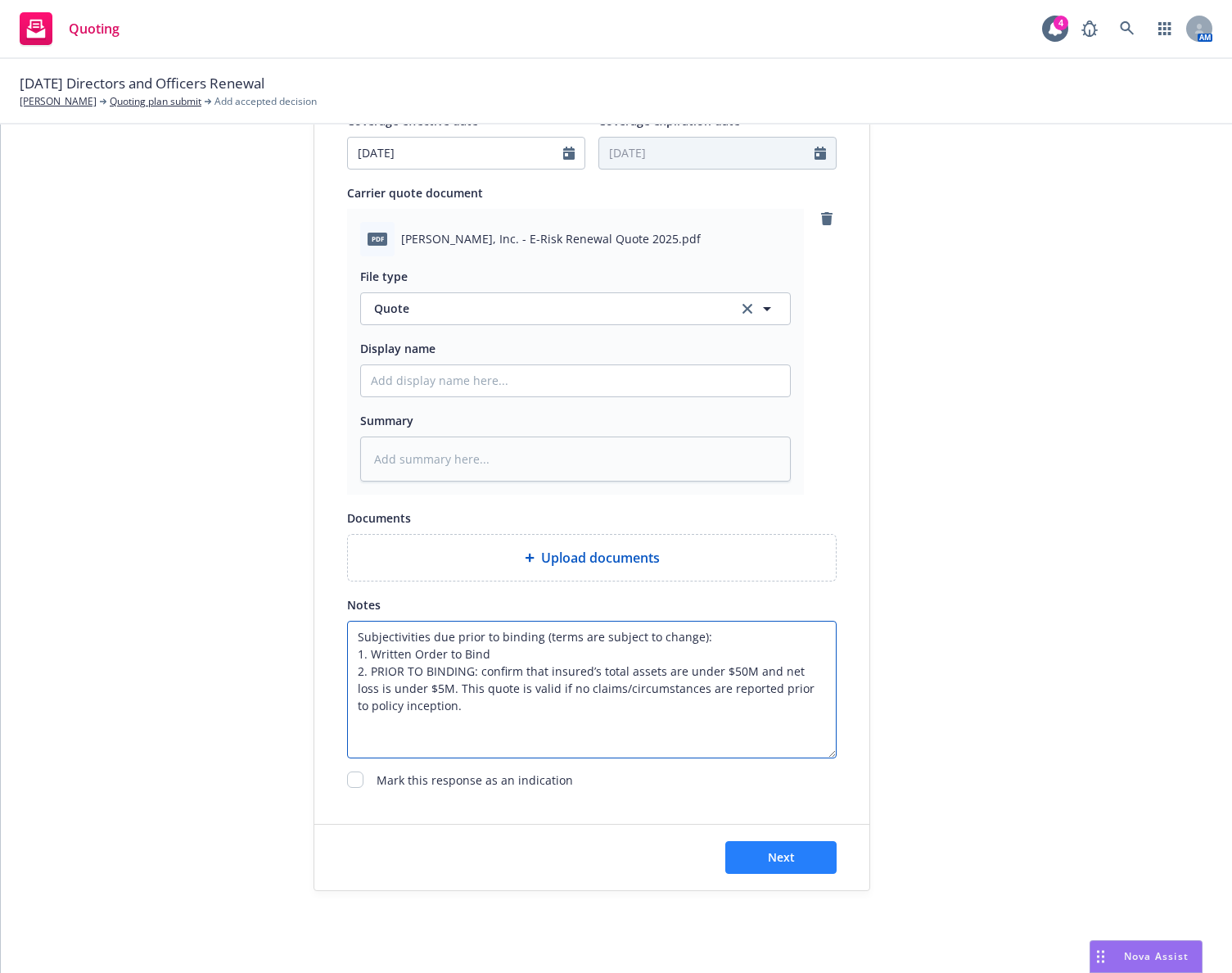
type textarea "Subjectivities due prior to binding (terms are subject to change): 1. Written O…"
click at [799, 844] on button "Next" at bounding box center [781, 858] width 112 height 33
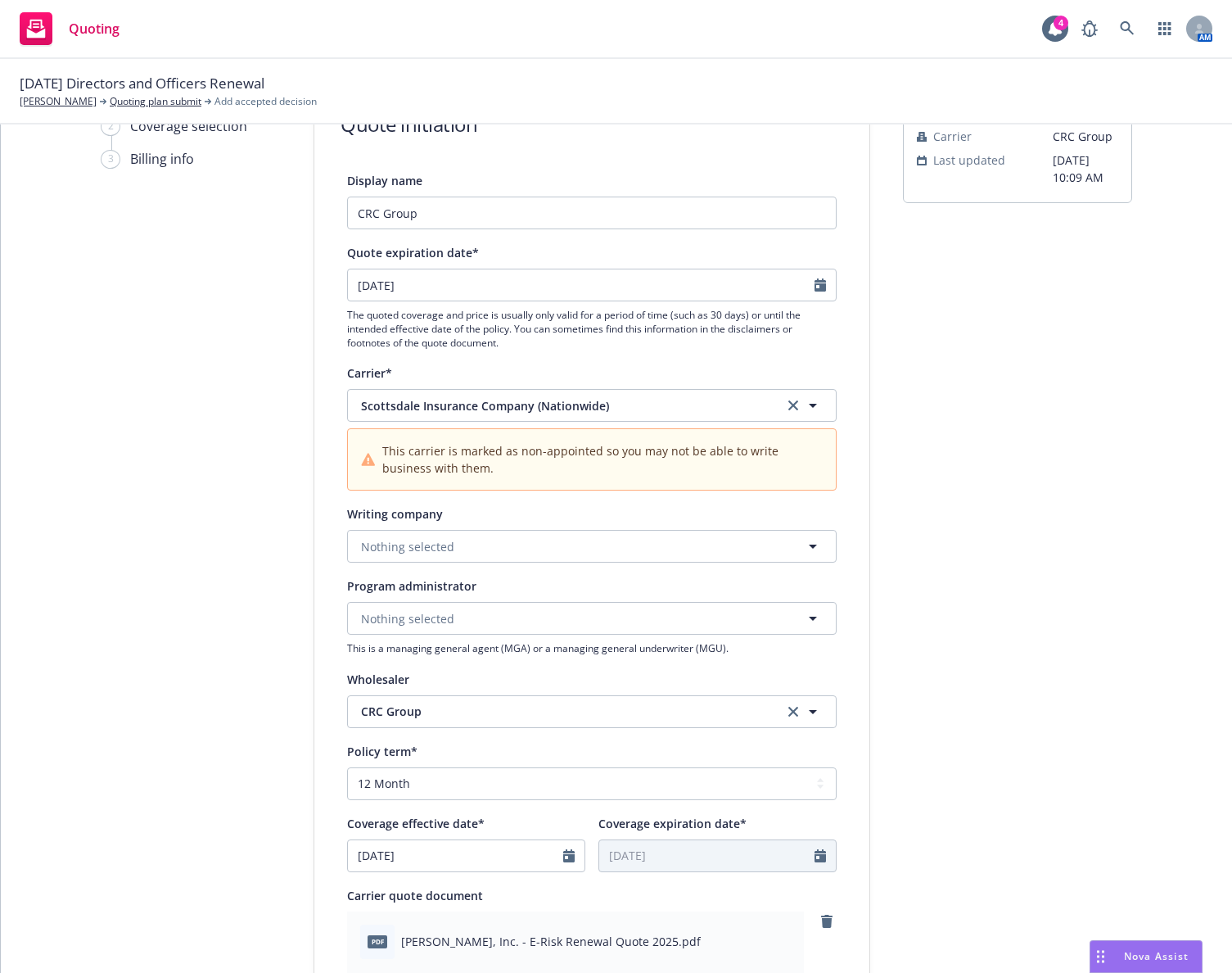
scroll to position [0, 0]
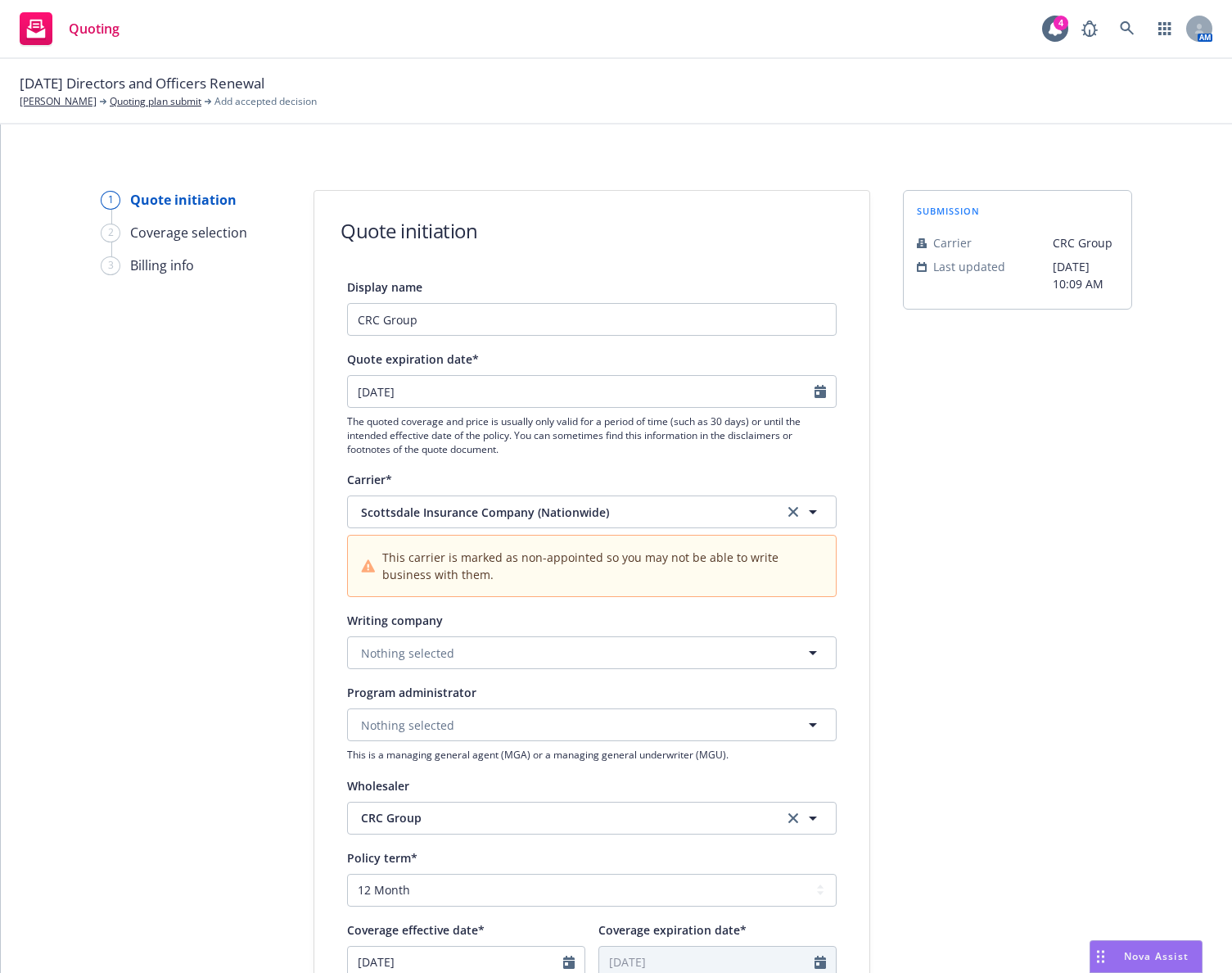
type textarea "x"
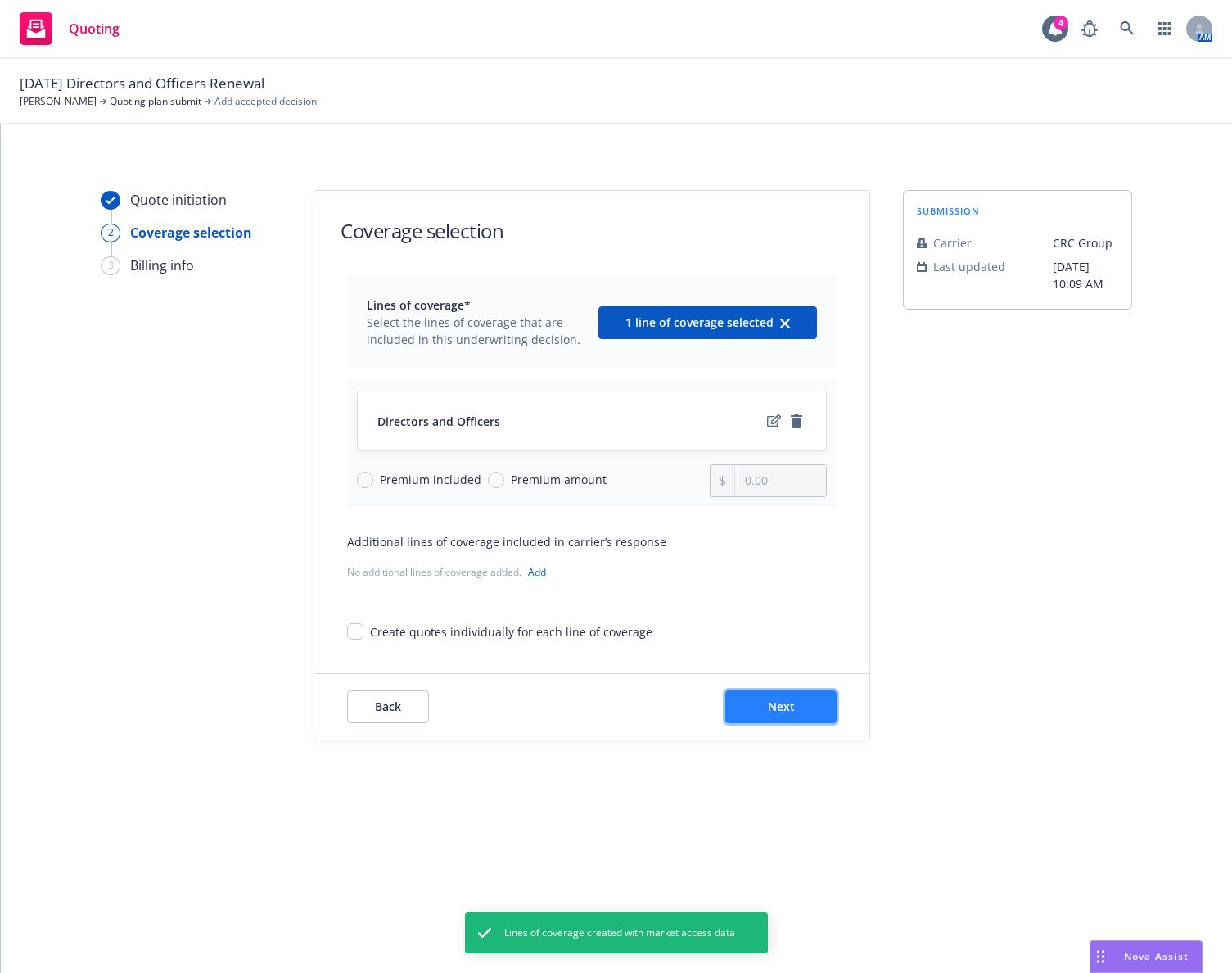
click at [763, 710] on button "Next" at bounding box center [781, 706] width 112 height 33
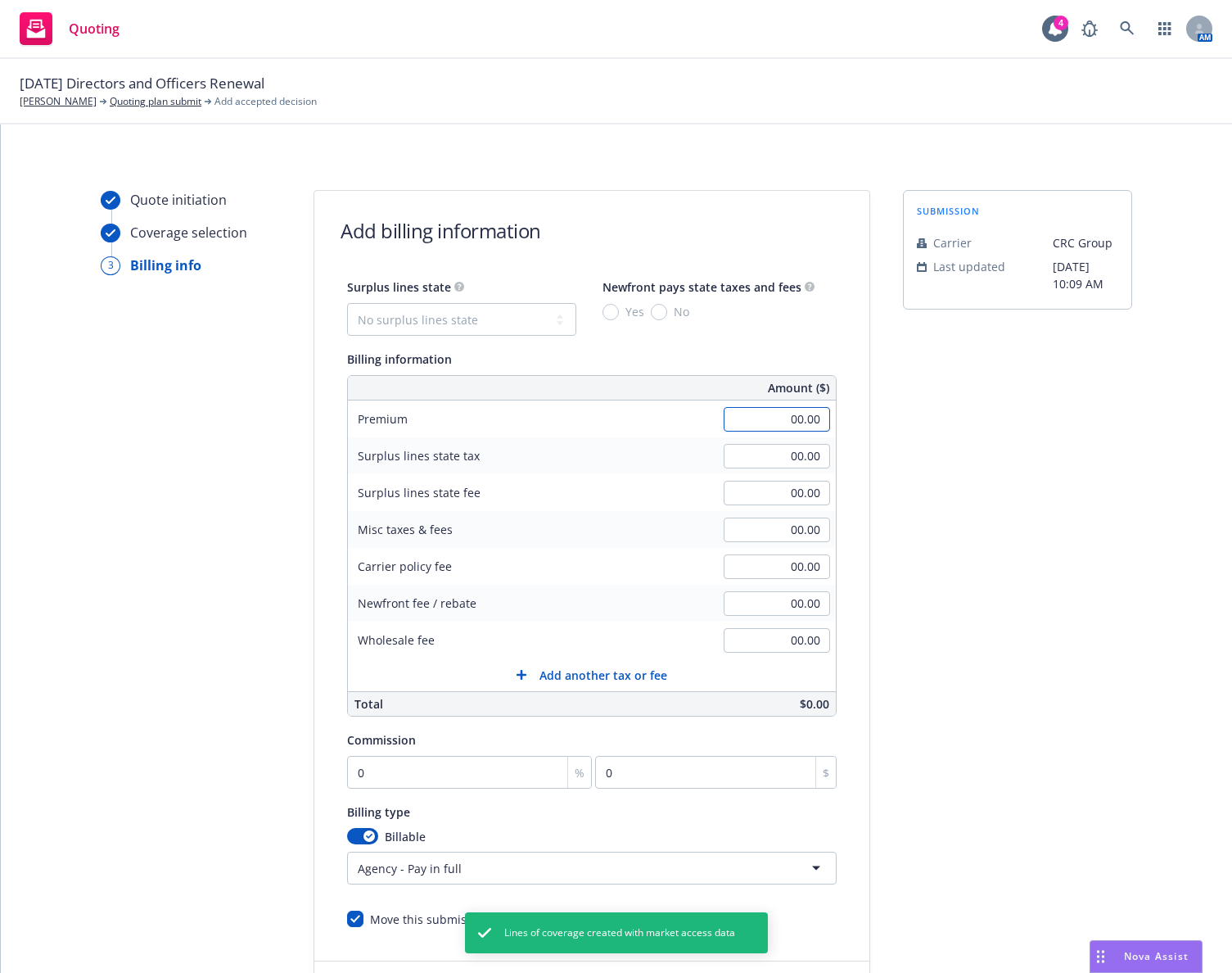
click at [765, 420] on input "00.00" at bounding box center [776, 419] width 106 height 24
type input "6,246.00"
click at [934, 463] on div "submission Carrier CRC Group Last updated 4/17, 10:09 AM" at bounding box center [1017, 609] width 229 height 838
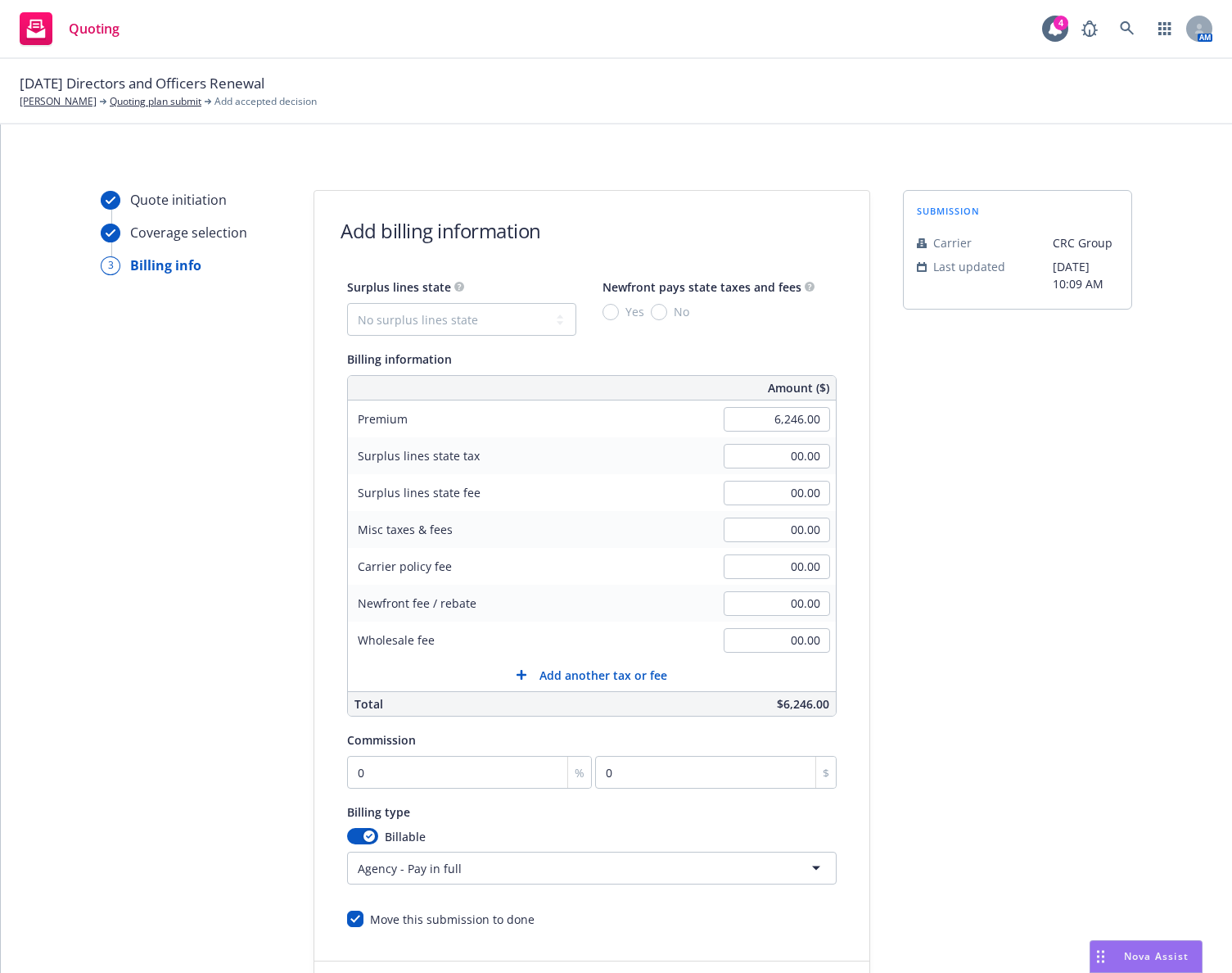
click at [244, 503] on div "Quote initiation Coverage selection 3 Billing info" at bounding box center [190, 609] width 180 height 838
click at [490, 321] on select "No surplus lines state Alaska Alabama Arkansas Arizona California Colorado Conn…" at bounding box center [461, 319] width 229 height 33
select select "CA"
click at [347, 303] on select "No surplus lines state Alaska Alabama Arkansas Arizona California Colorado Conn…" at bounding box center [461, 319] width 229 height 33
type input "187.38"
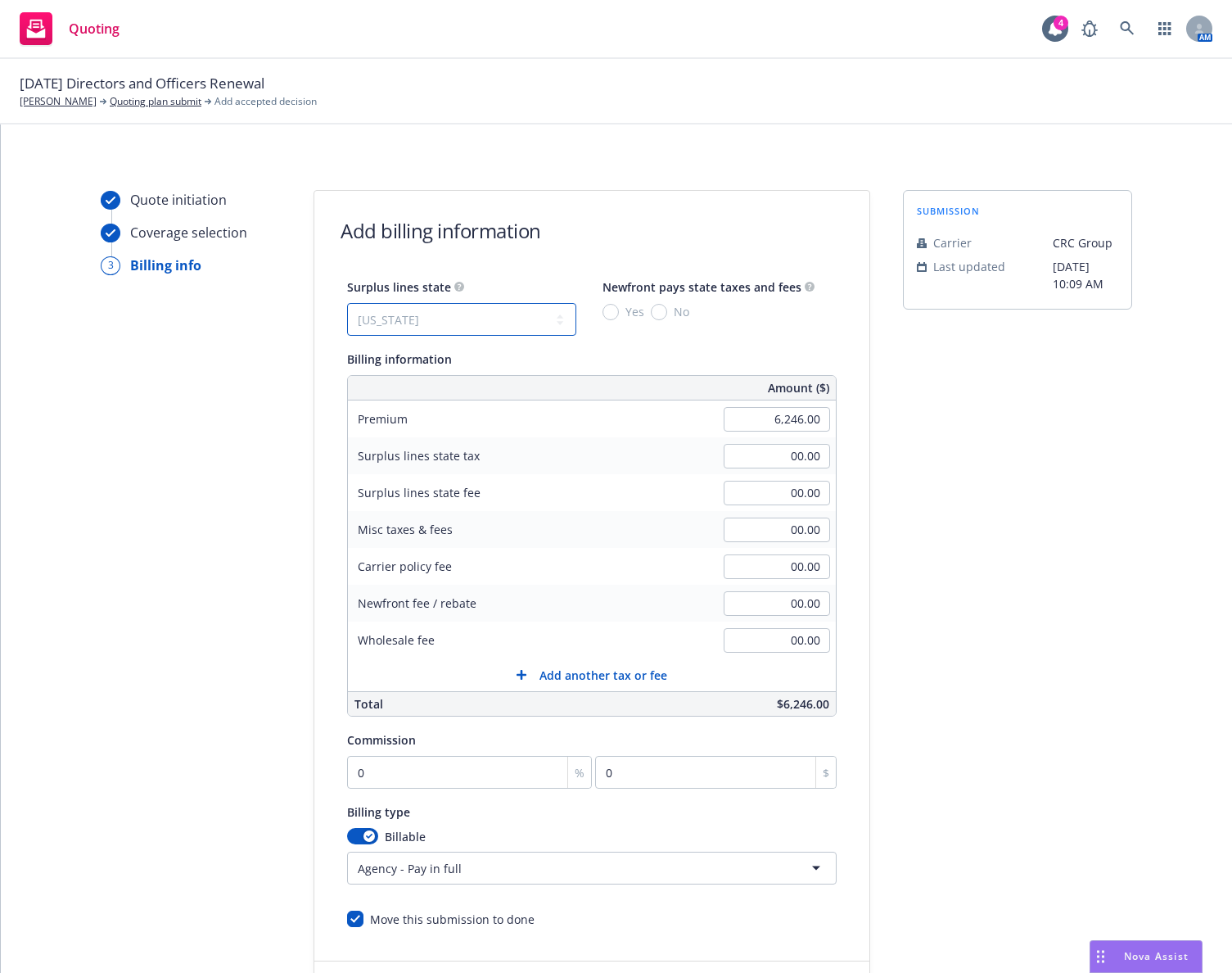
type input "11.24"
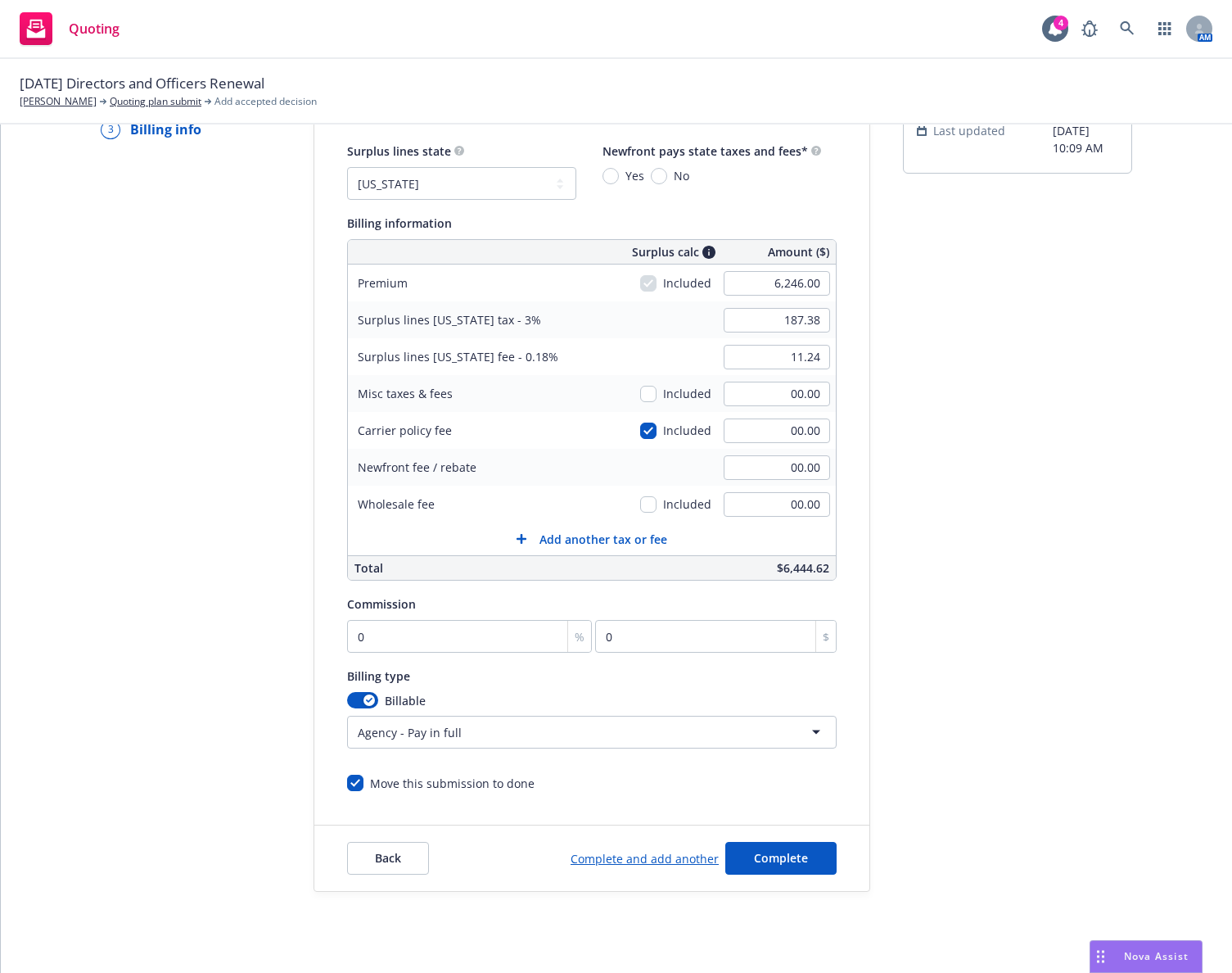
scroll to position [160, 0]
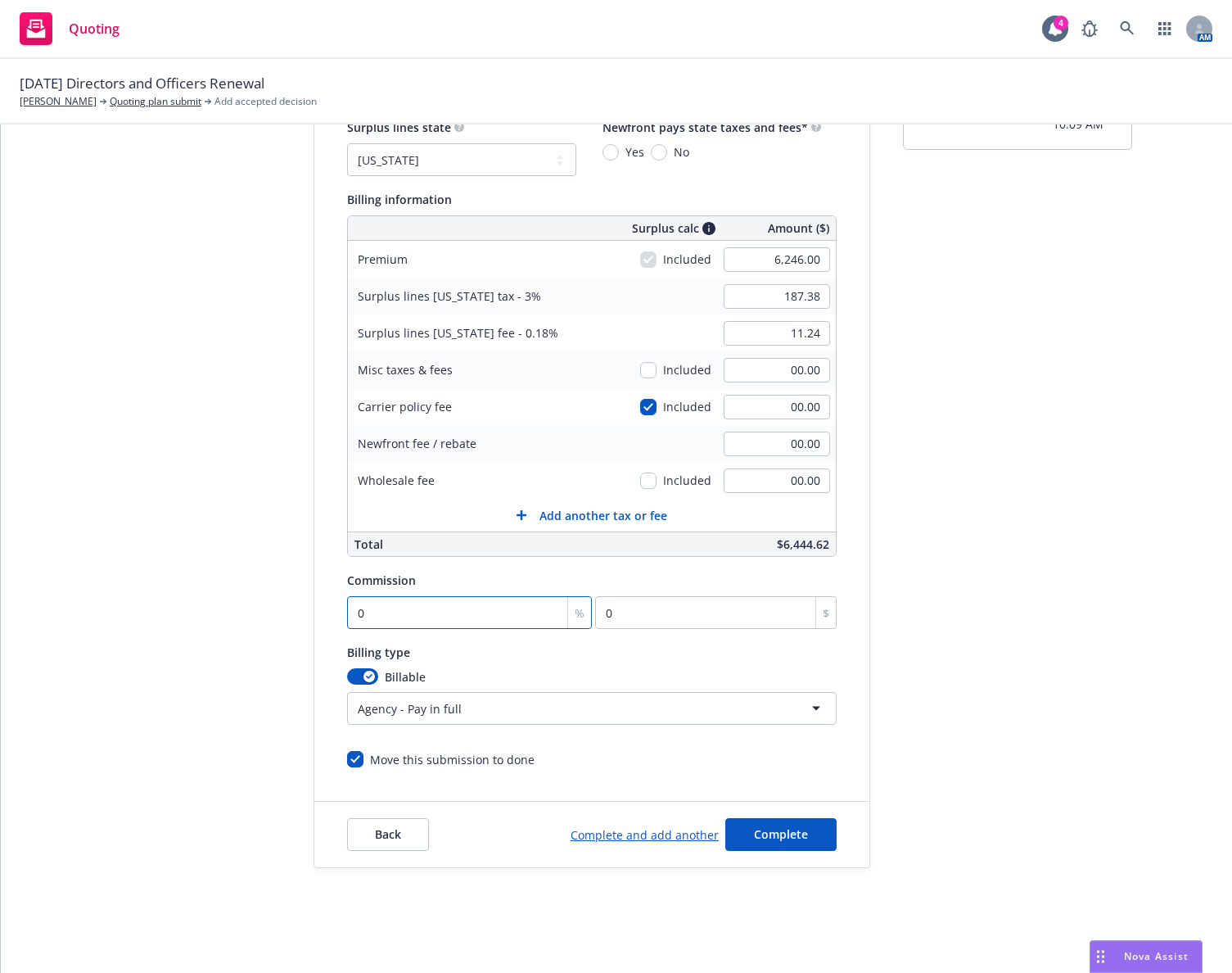
click at [477, 618] on input "0" at bounding box center [470, 612] width 245 height 33
type input "1"
type input "62.46"
type input "12"
type input "749.52"
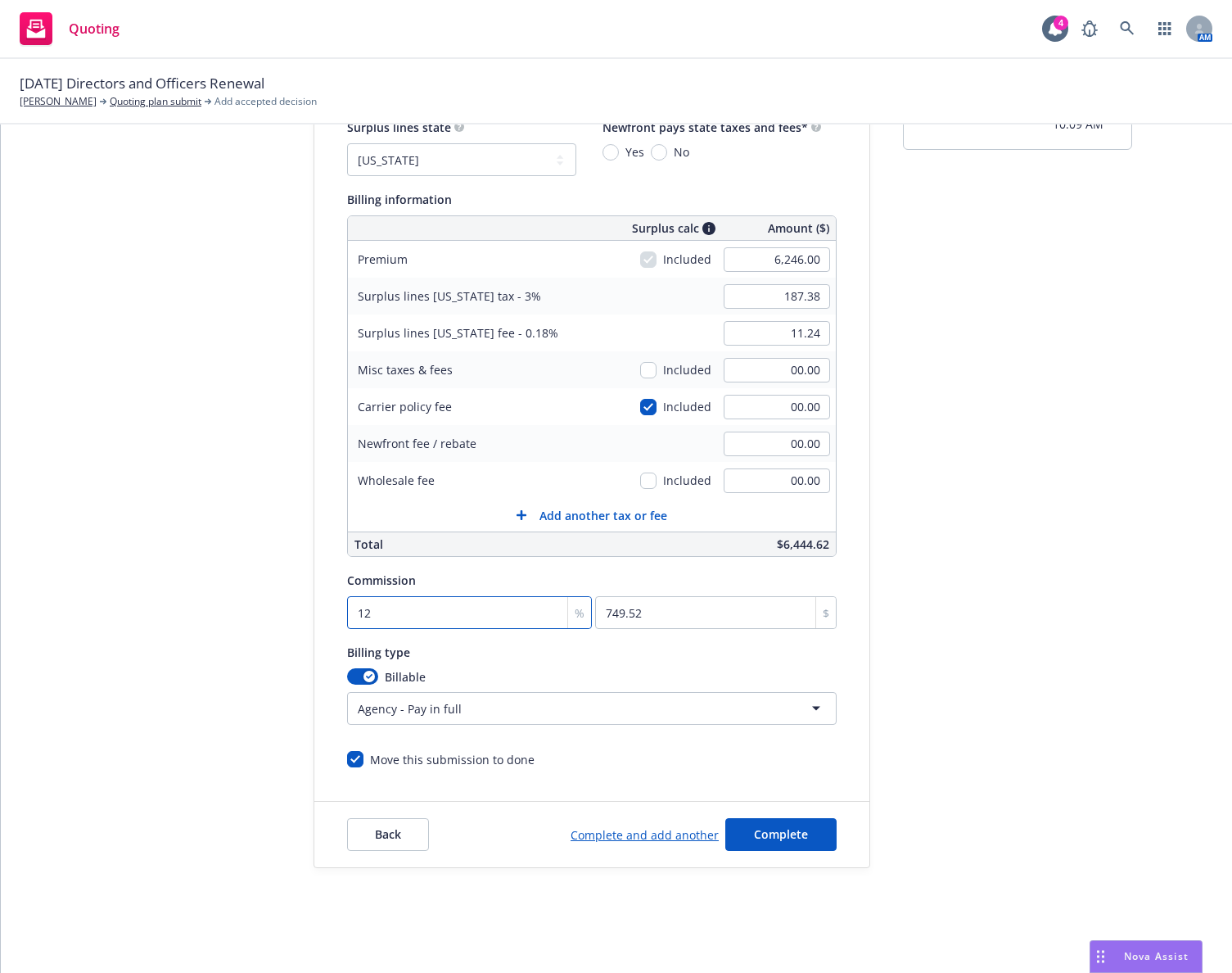
type input "12"
click at [965, 624] on div "submission Carrier CRC Group Last updated 4/17, 10:09 AM" at bounding box center [1017, 449] width 229 height 838
click at [799, 827] on span "Complete" at bounding box center [781, 833] width 54 height 15
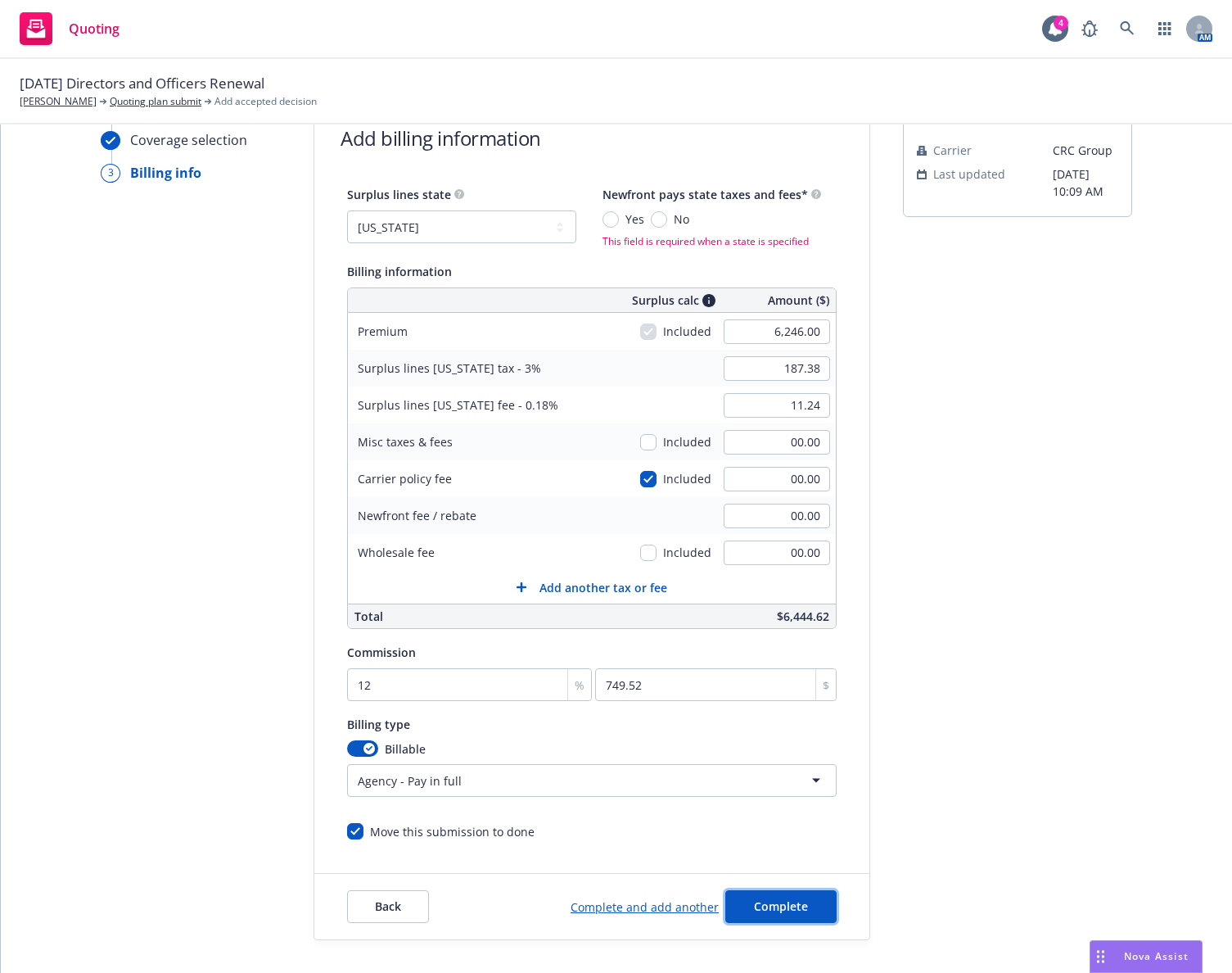
scroll to position [0, 0]
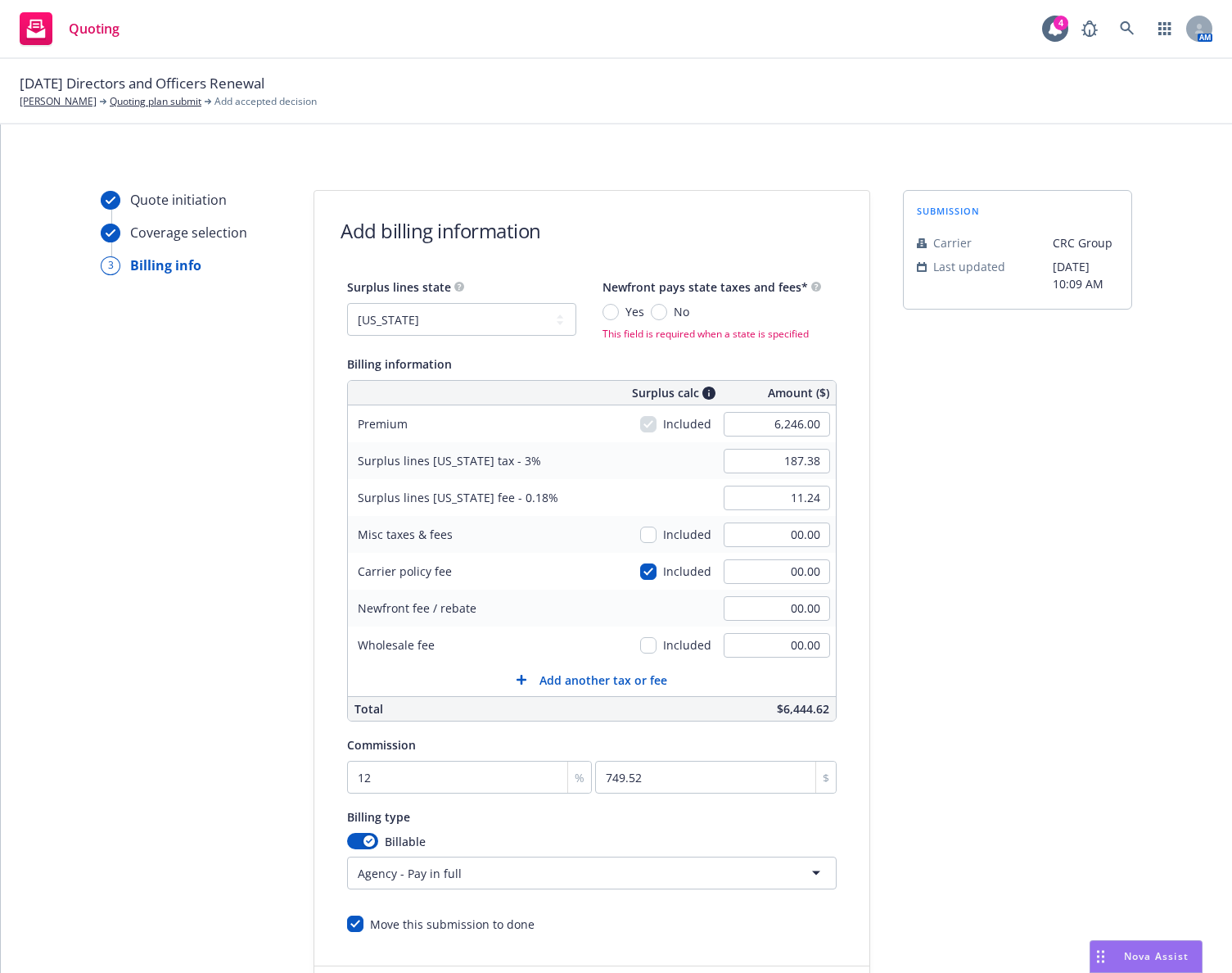
drag, startPoint x: 662, startPoint y: 308, endPoint x: 694, endPoint y: 334, distance: 41.2
click at [667, 307] on span "No" at bounding box center [678, 311] width 22 height 17
click at [662, 307] on input "No" at bounding box center [659, 312] width 16 height 16
radio input "true"
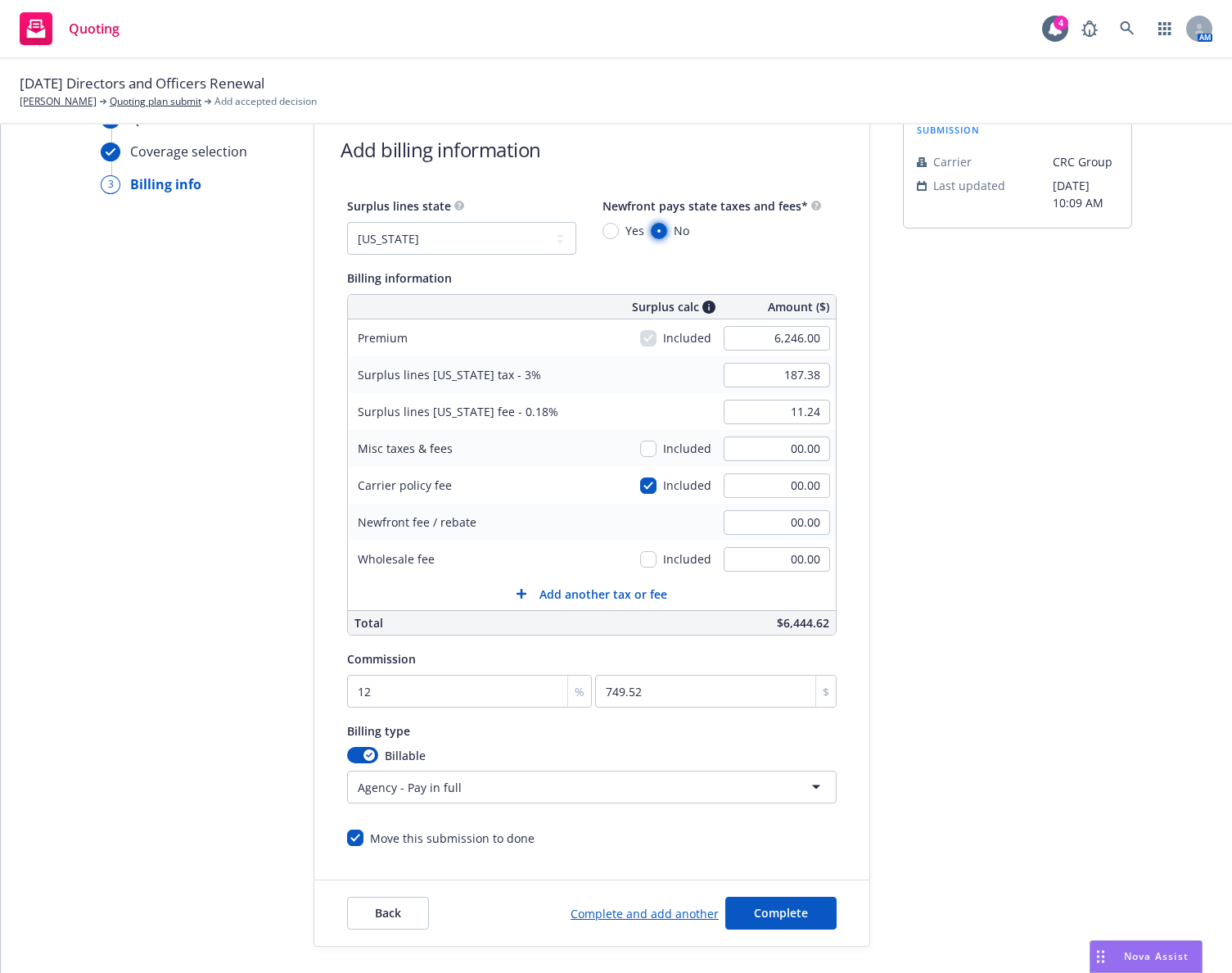
scroll to position [160, 0]
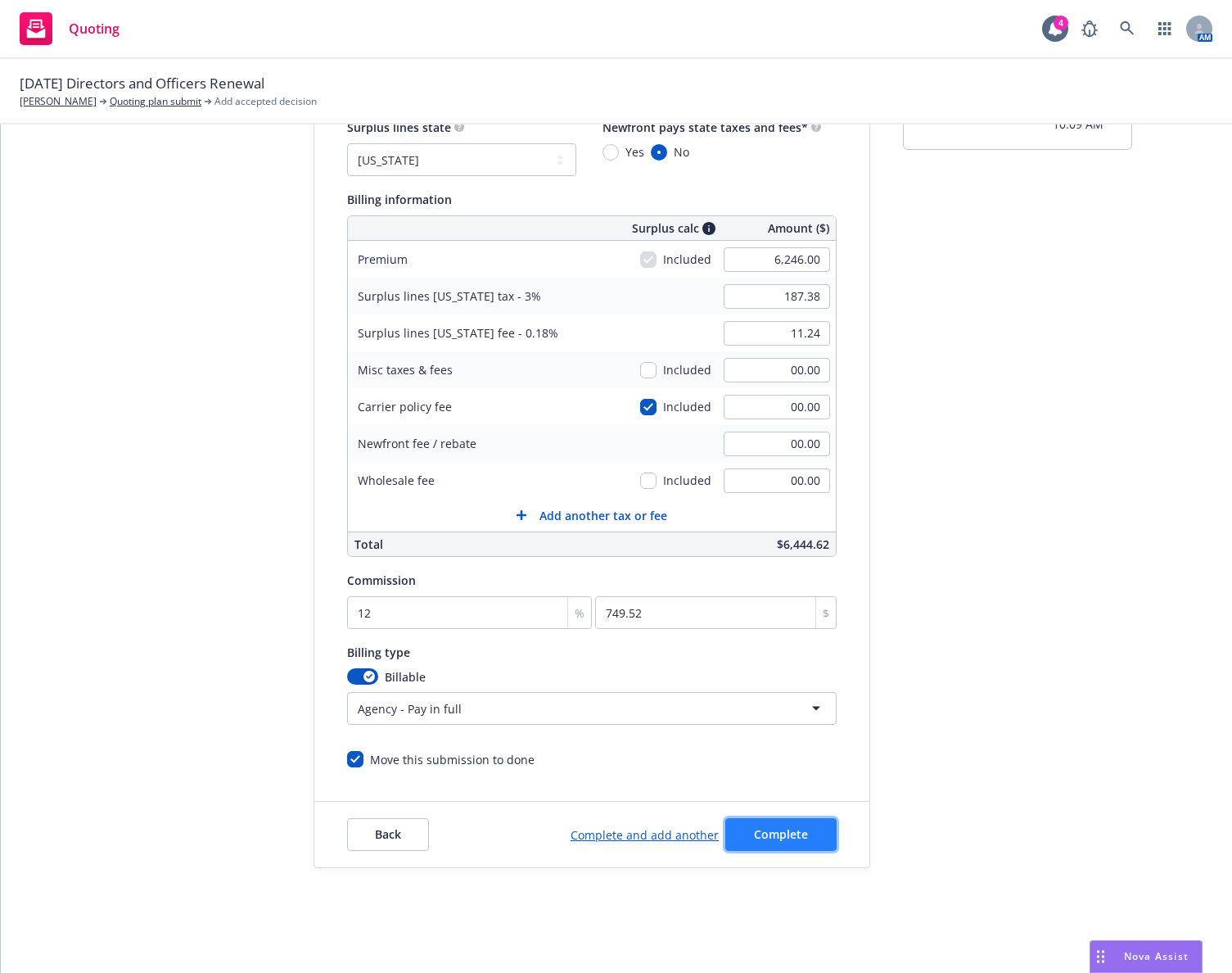
click at [800, 835] on span "Complete" at bounding box center [781, 833] width 54 height 15
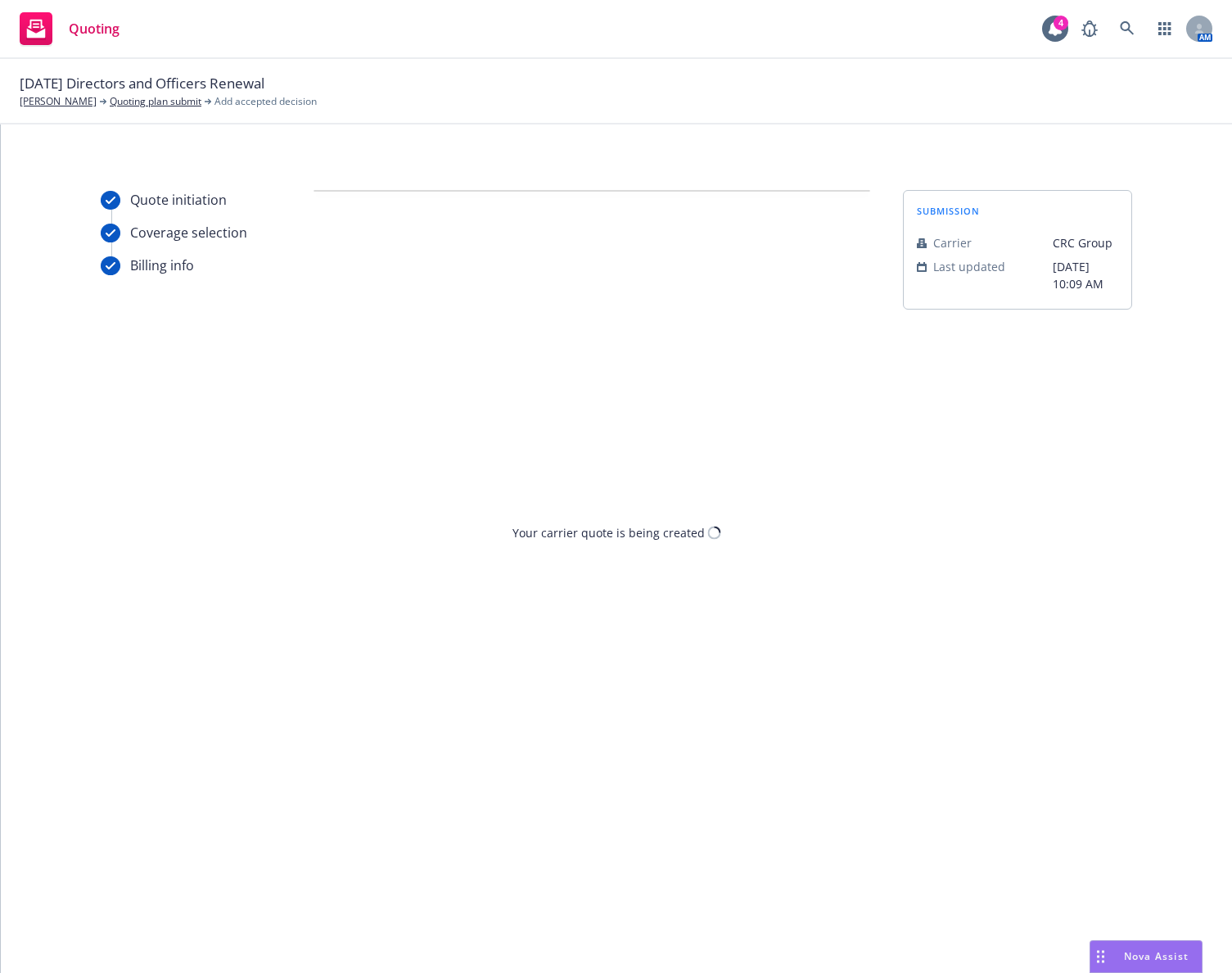
scroll to position [0, 0]
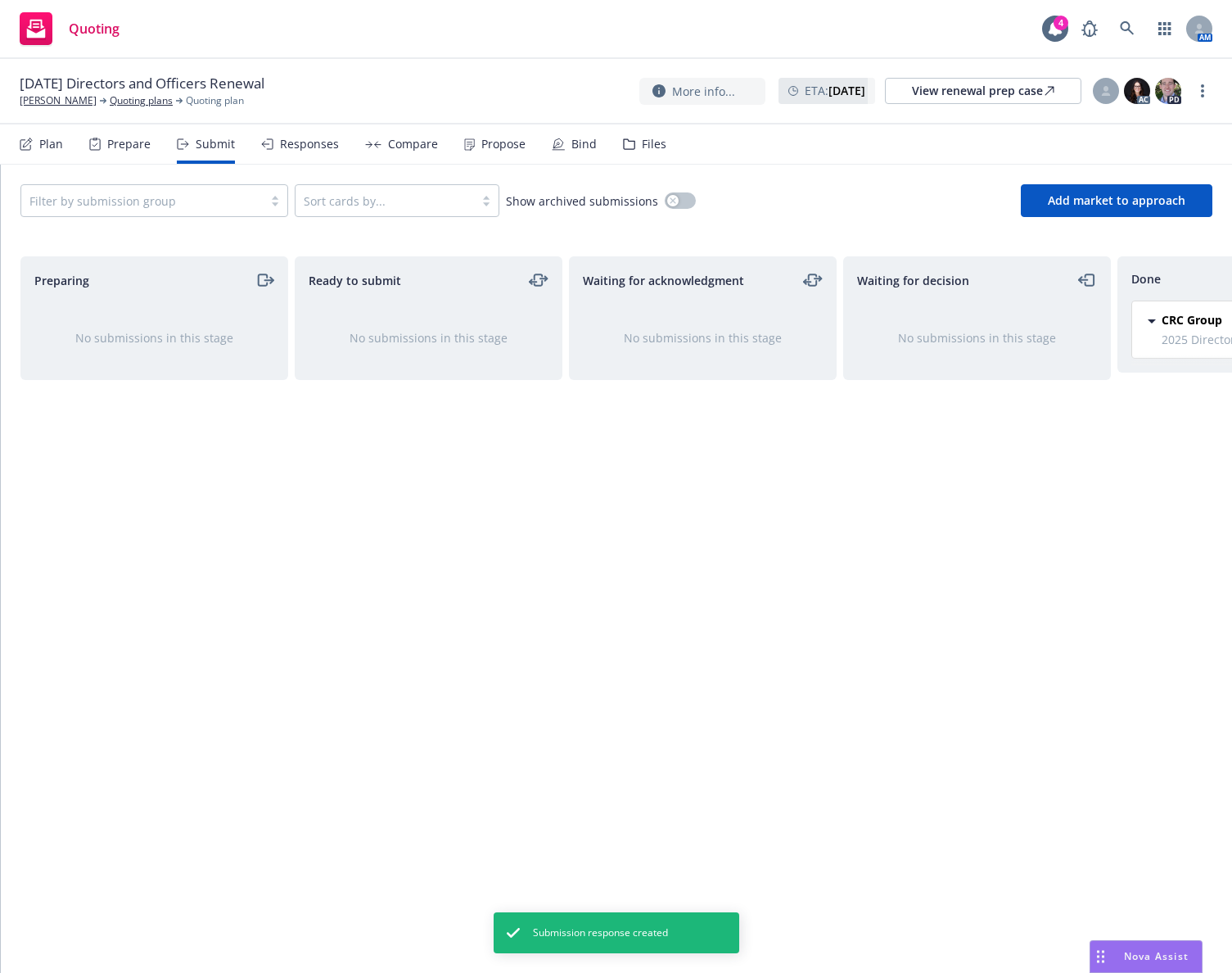
click at [481, 148] on div "Propose" at bounding box center [503, 144] width 44 height 13
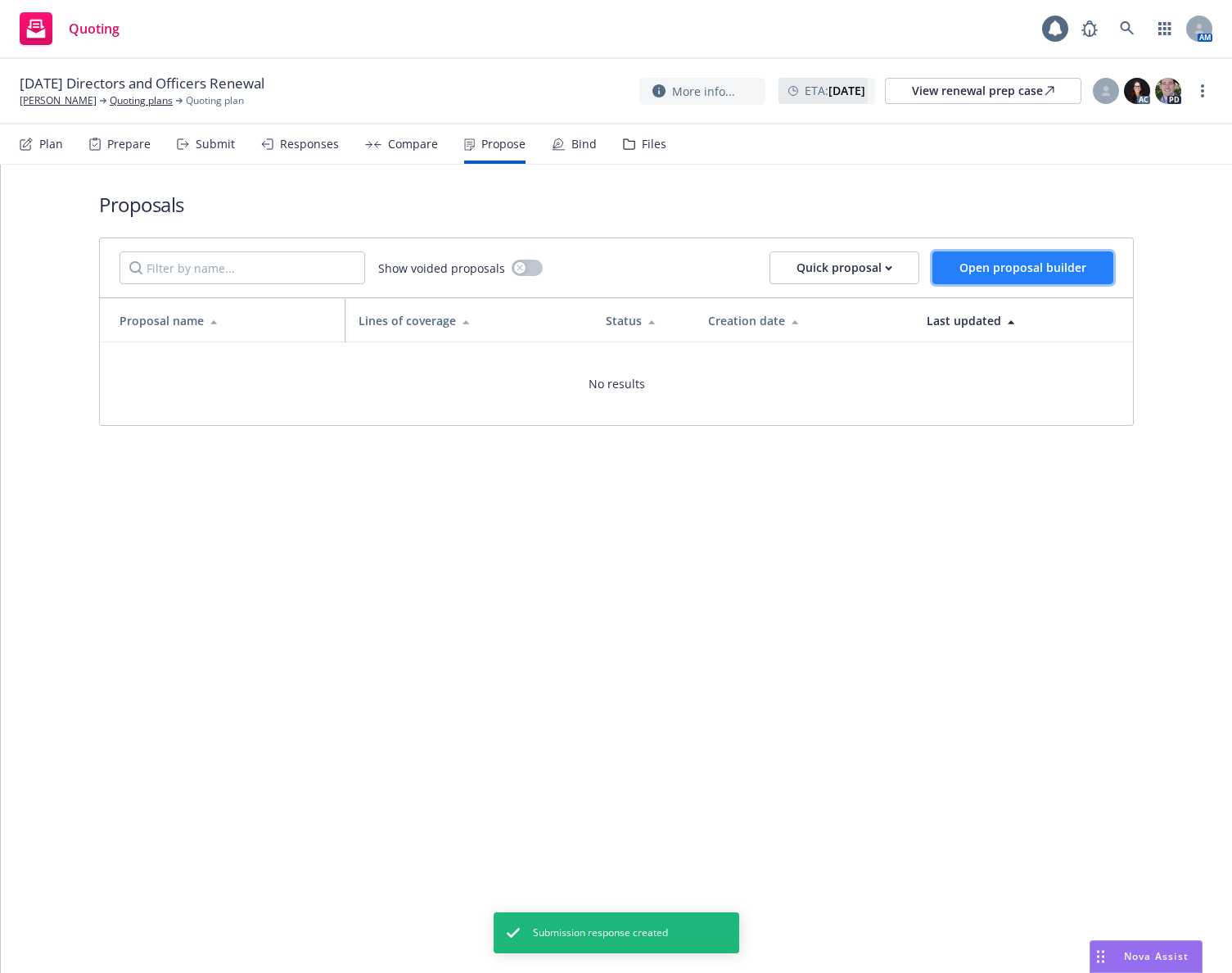
click at [991, 267] on span "Open proposal builder" at bounding box center [1023, 267] width 127 height 15
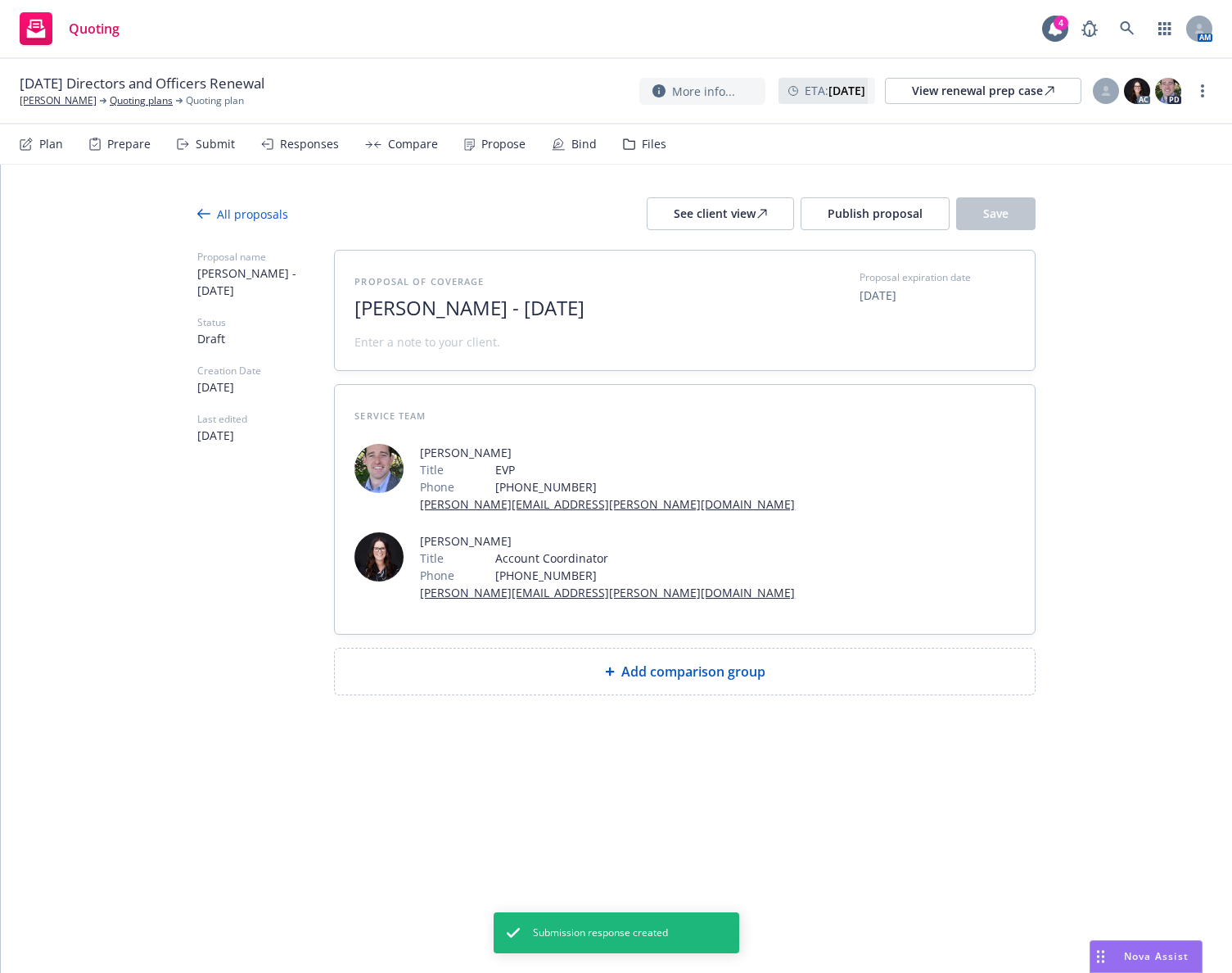
click at [585, 648] on div "Add comparison group" at bounding box center [684, 671] width 700 height 46
type textarea "x"
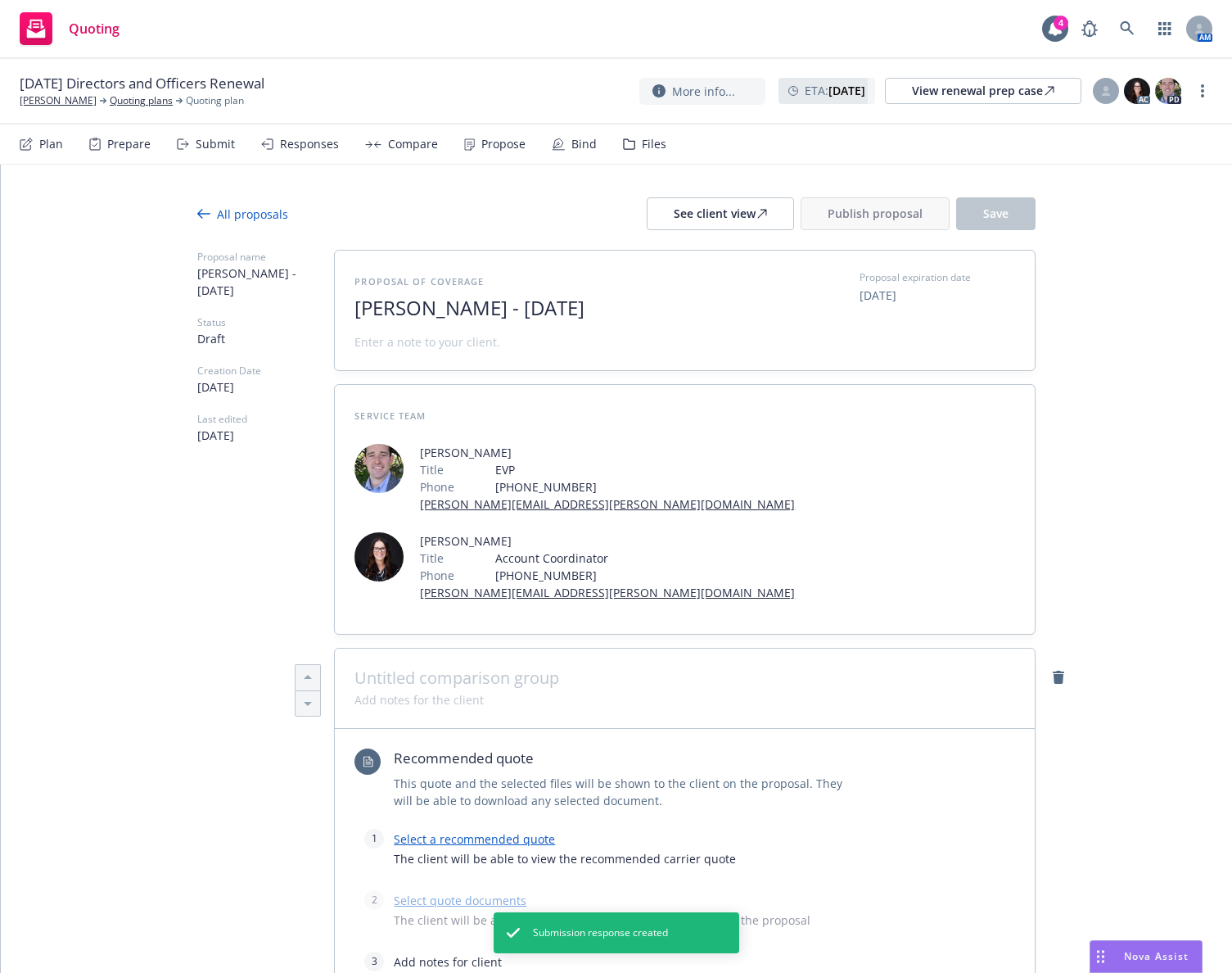
click at [487, 688] on div at bounding box center [684, 690] width 661 height 4
click at [486, 668] on span at bounding box center [684, 678] width 661 height 20
click at [474, 832] on link "Select a recommended quote" at bounding box center [474, 839] width 161 height 15
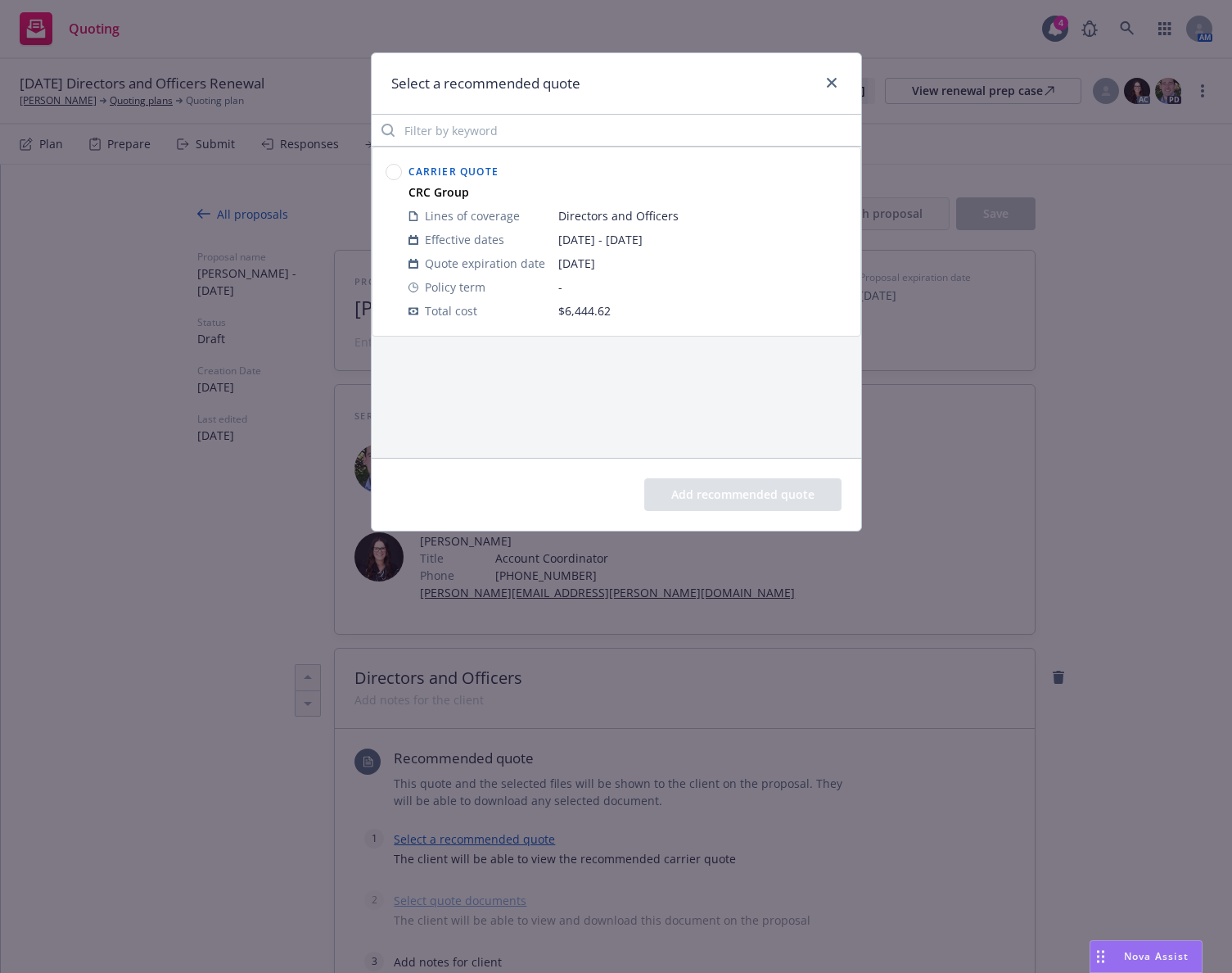
click at [398, 169] on circle at bounding box center [393, 172] width 15 height 15
click at [706, 501] on button "Add recommended quote" at bounding box center [743, 494] width 198 height 33
type textarea "x"
type textarea "Subjectivities due prior to binding (terms are subject to change): 1. Written O…"
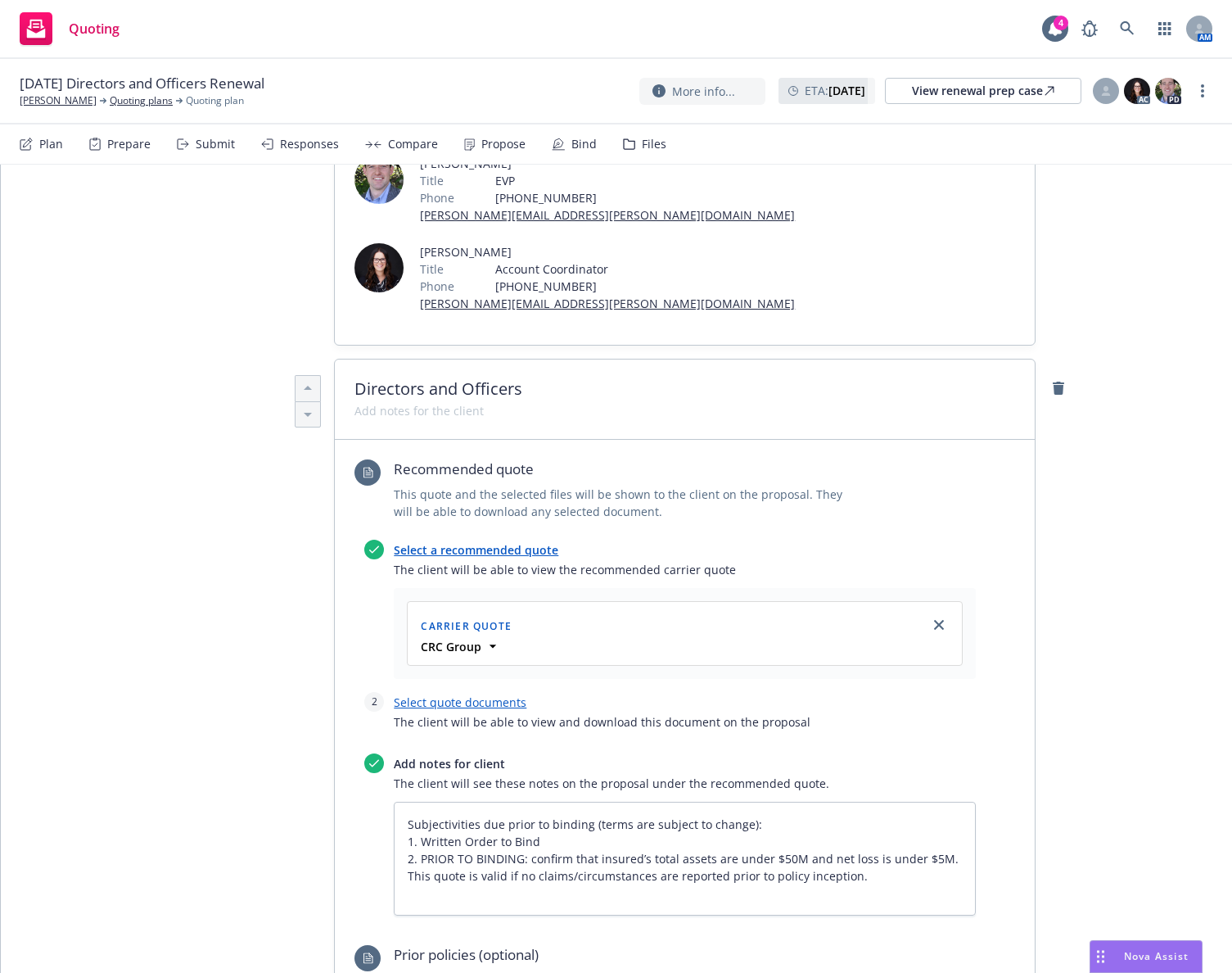
scroll to position [327, 0]
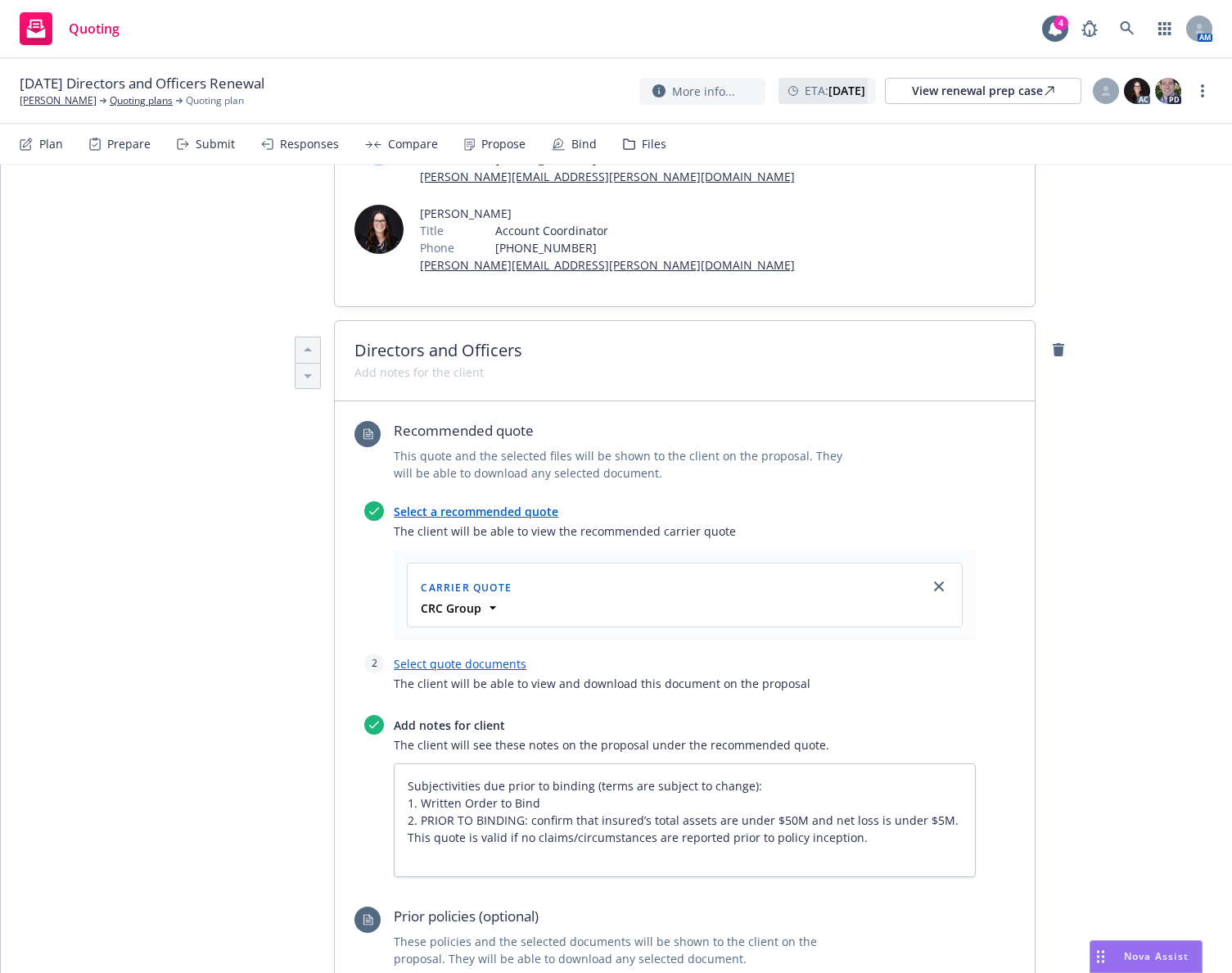
click at [486, 656] on link "Select quote documents" at bounding box center [460, 663] width 132 height 15
type textarea "x"
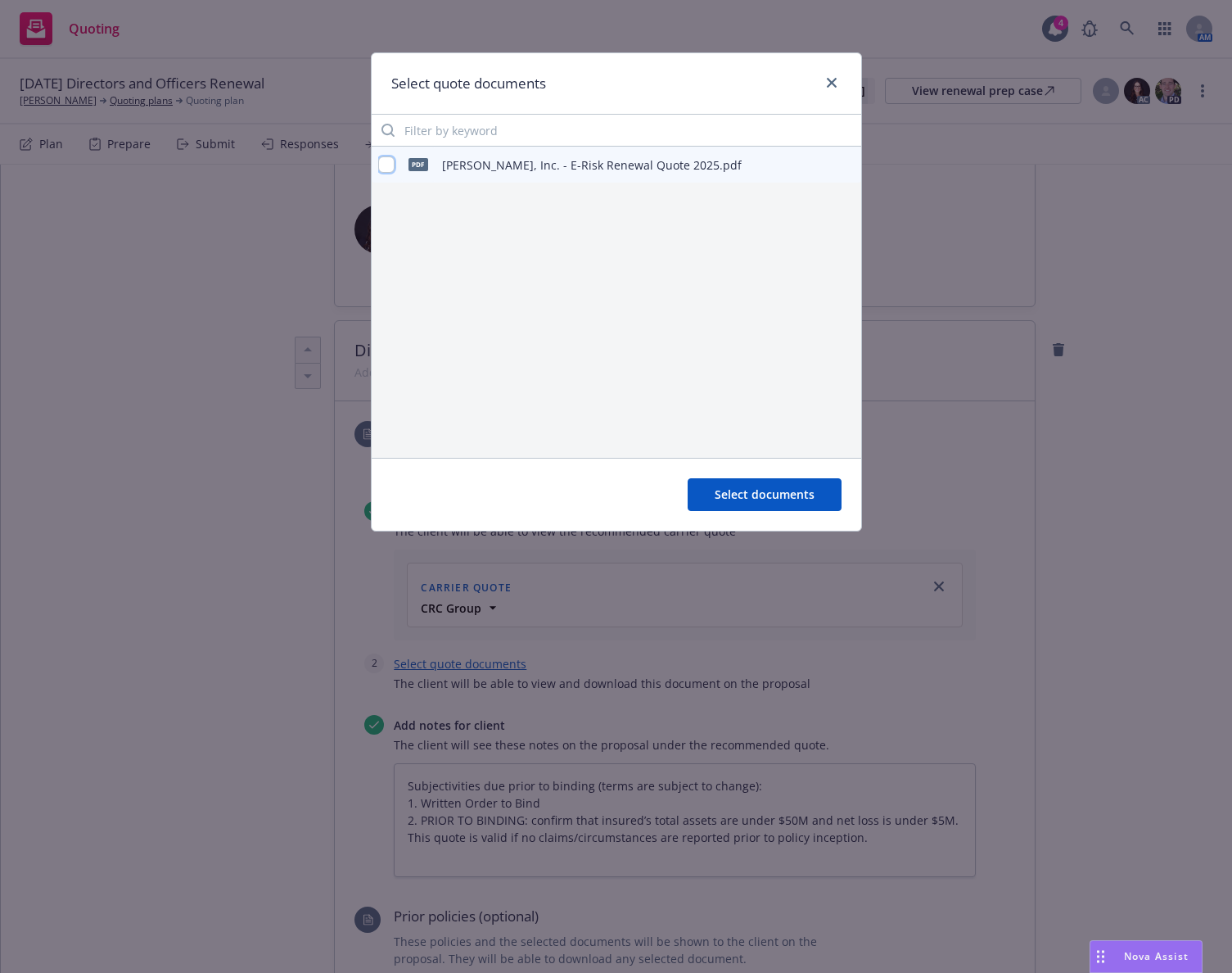
click at [390, 166] on input "checkbox" at bounding box center [386, 165] width 16 height 16
checkbox input "true"
click at [744, 490] on span "Select documents" at bounding box center [764, 493] width 100 height 15
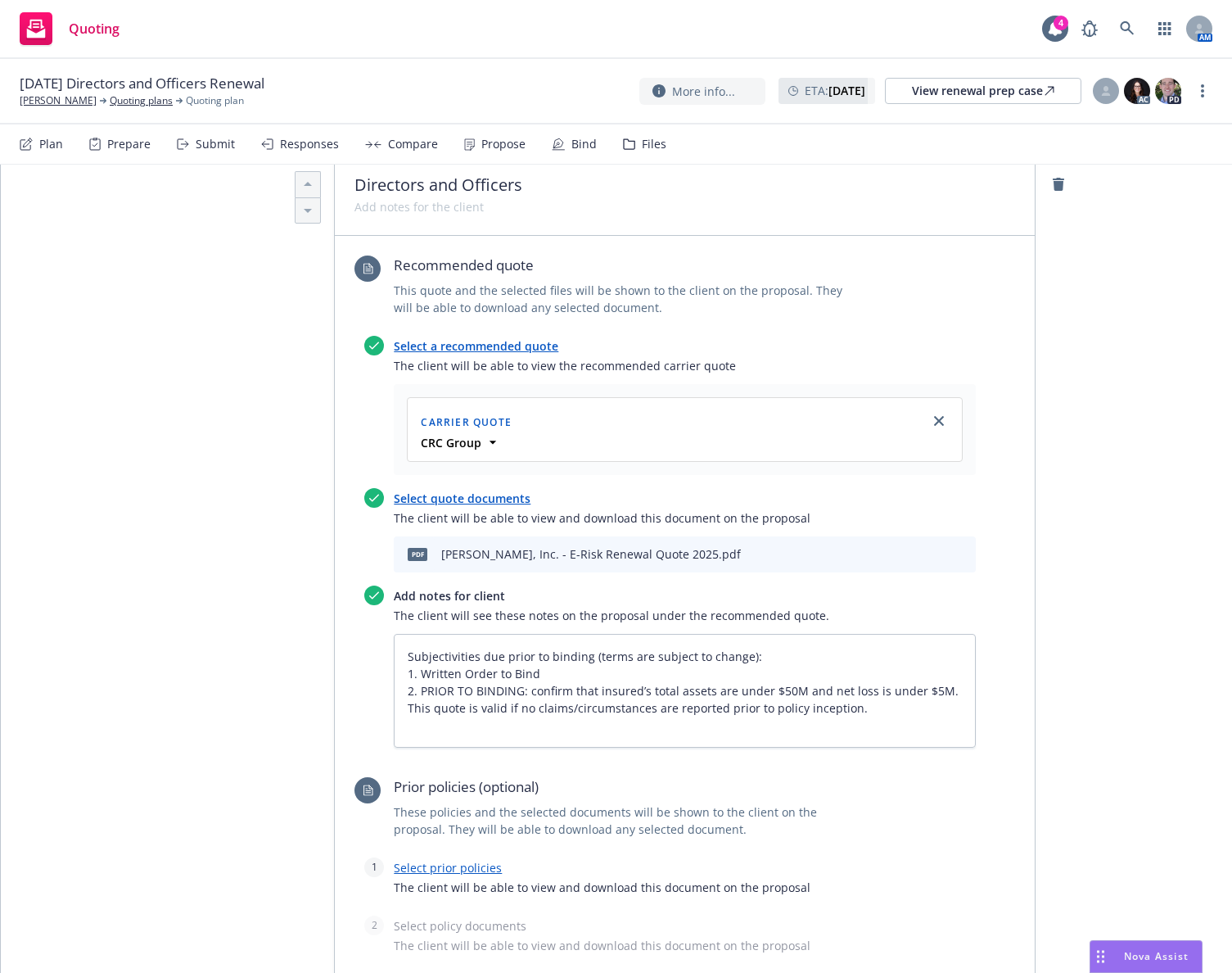
scroll to position [573, 0]
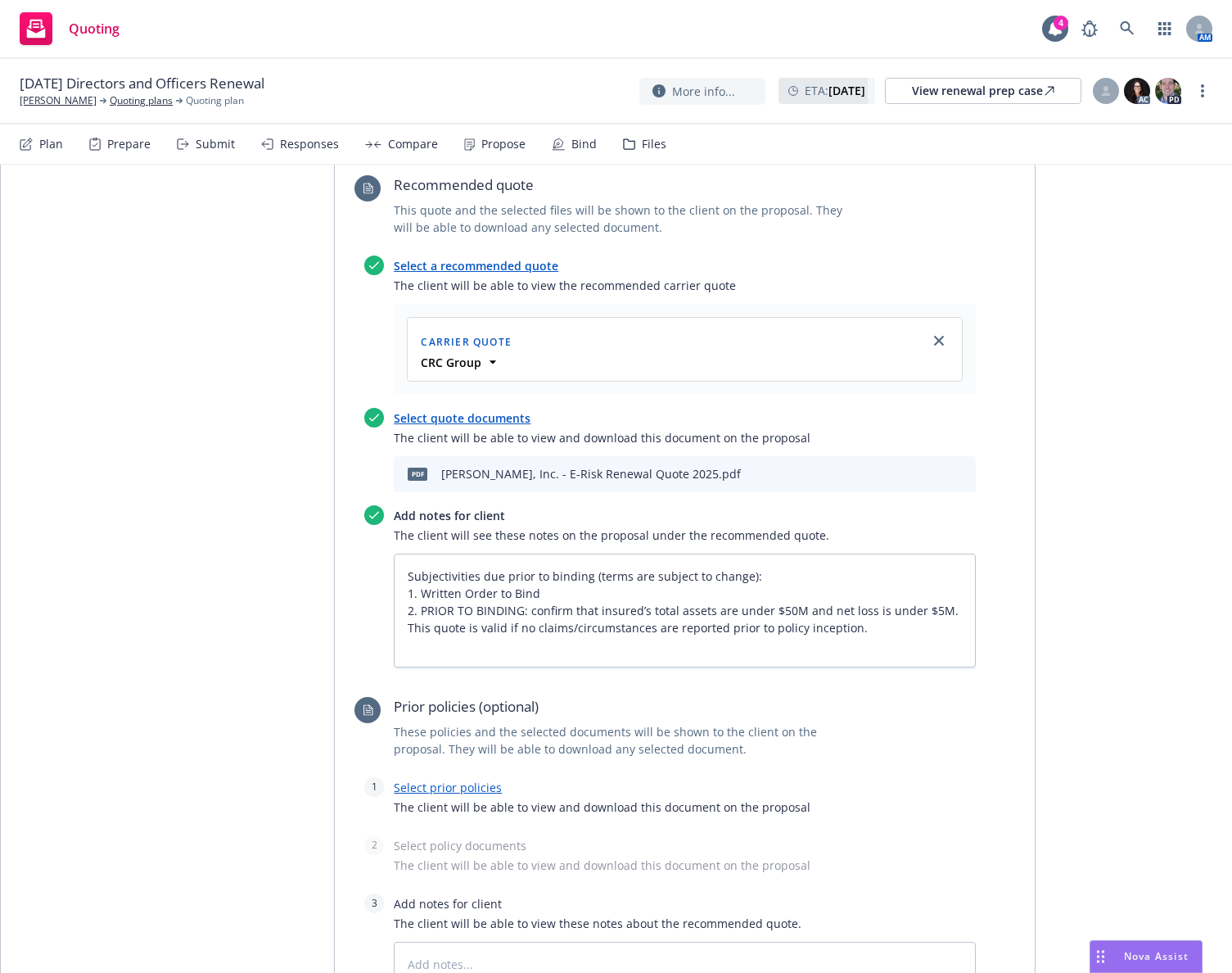
click at [462, 780] on link "Select prior policies" at bounding box center [447, 787] width 108 height 15
type textarea "x"
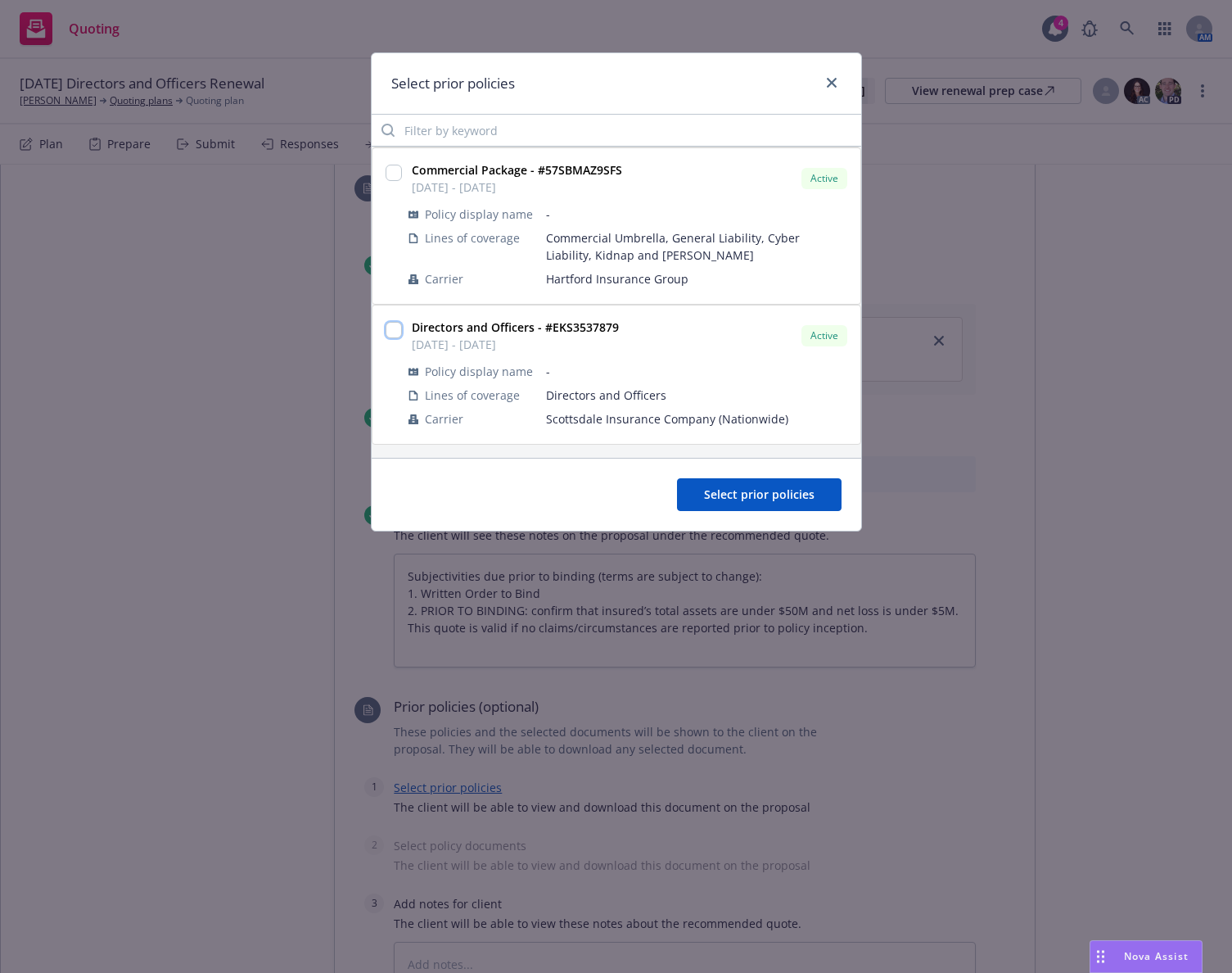
click at [399, 333] on input "checkbox" at bounding box center [393, 330] width 16 height 16
checkbox input "true"
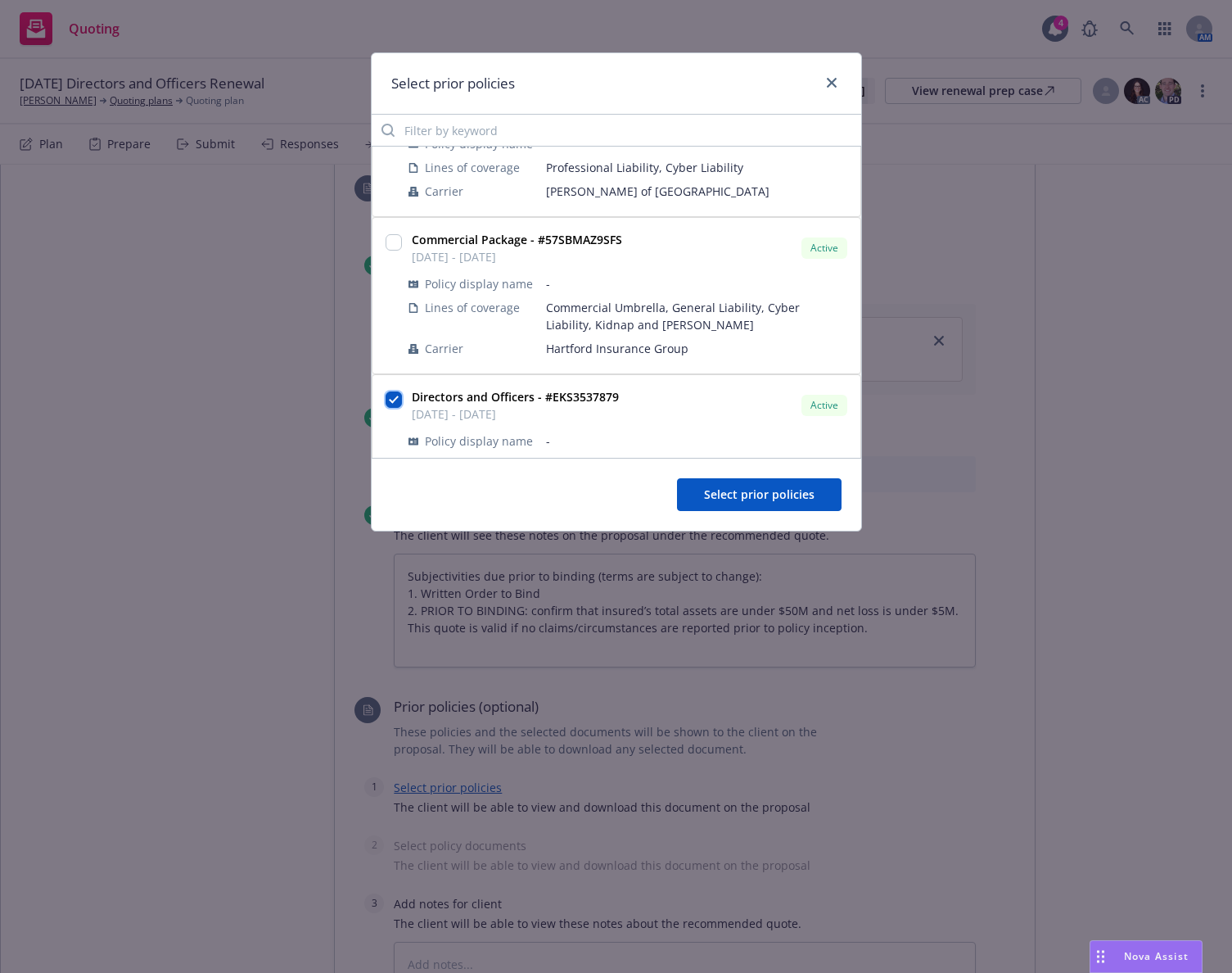
scroll to position [0, 0]
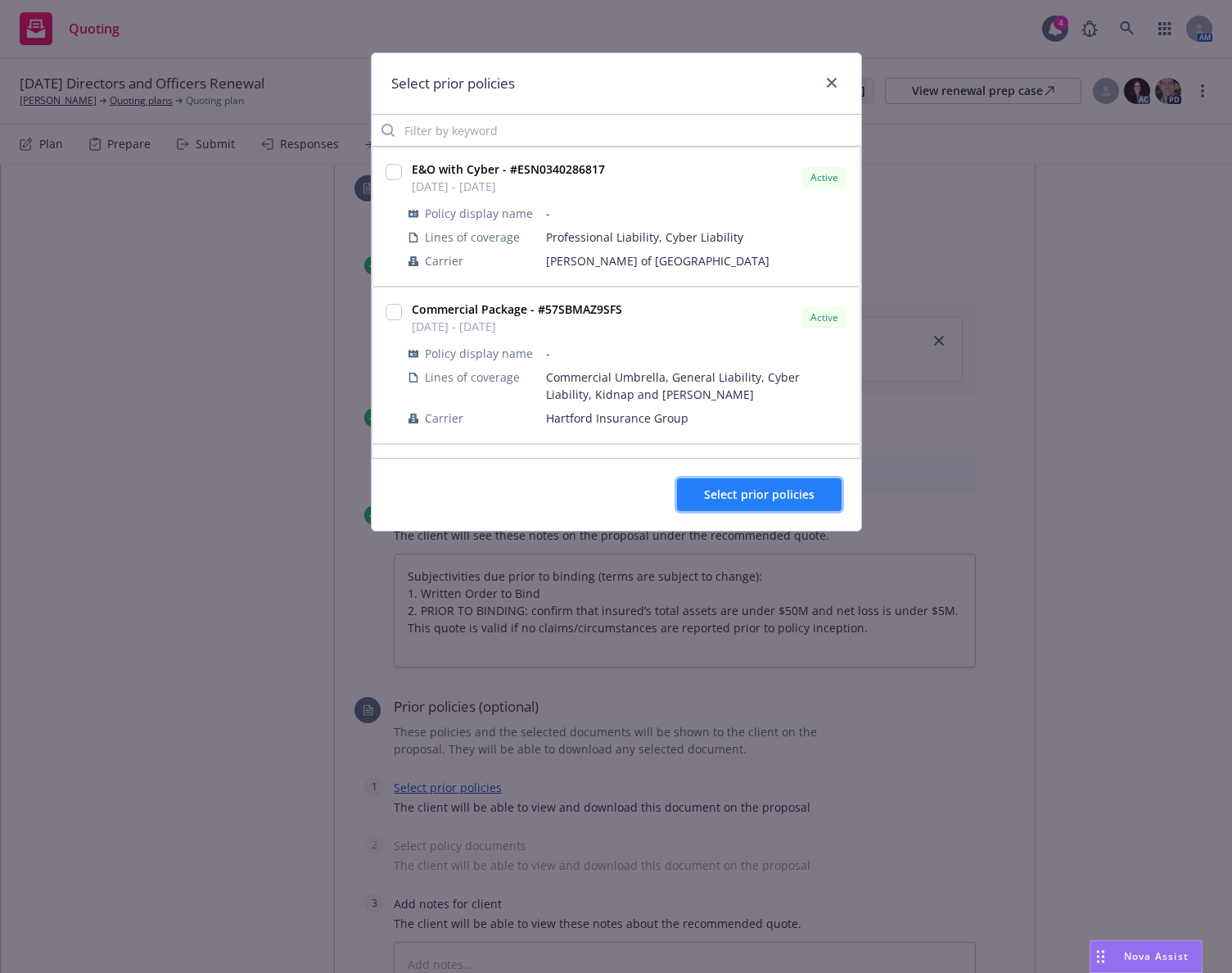
click at [762, 488] on span "Select prior policies" at bounding box center [760, 493] width 111 height 15
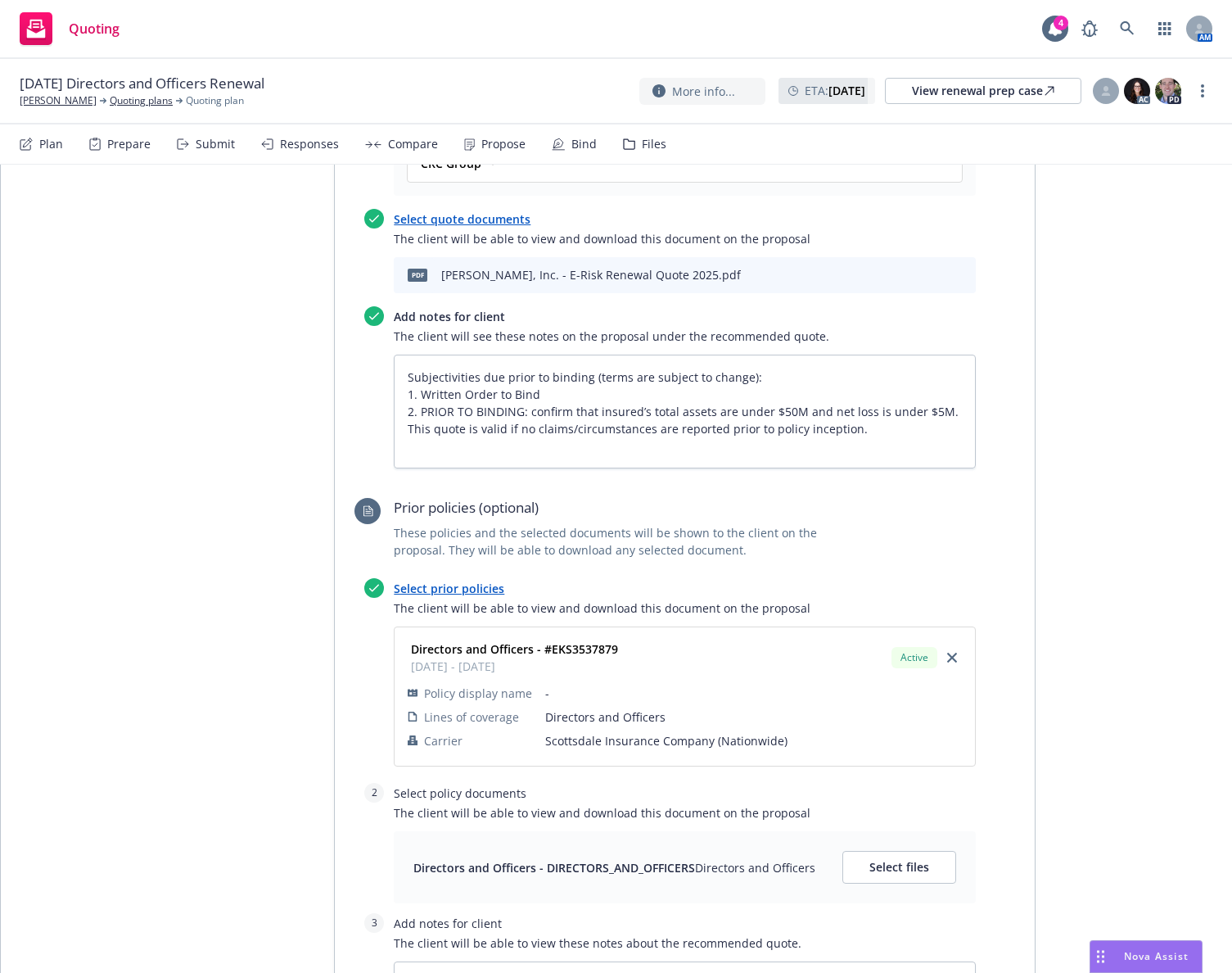
scroll to position [819, 0]
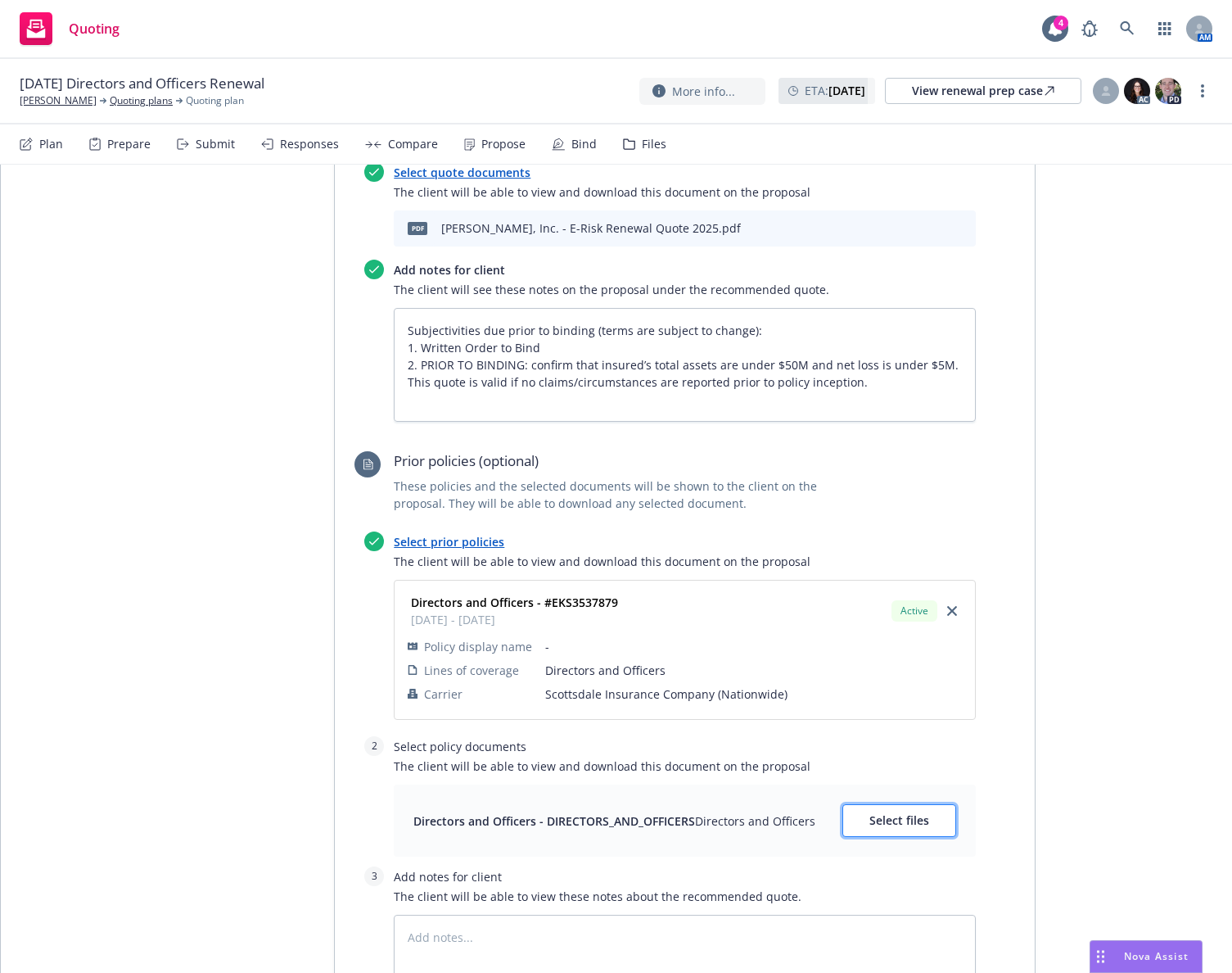
click at [934, 804] on button "Select files" at bounding box center [899, 821] width 114 height 33
type textarea "x"
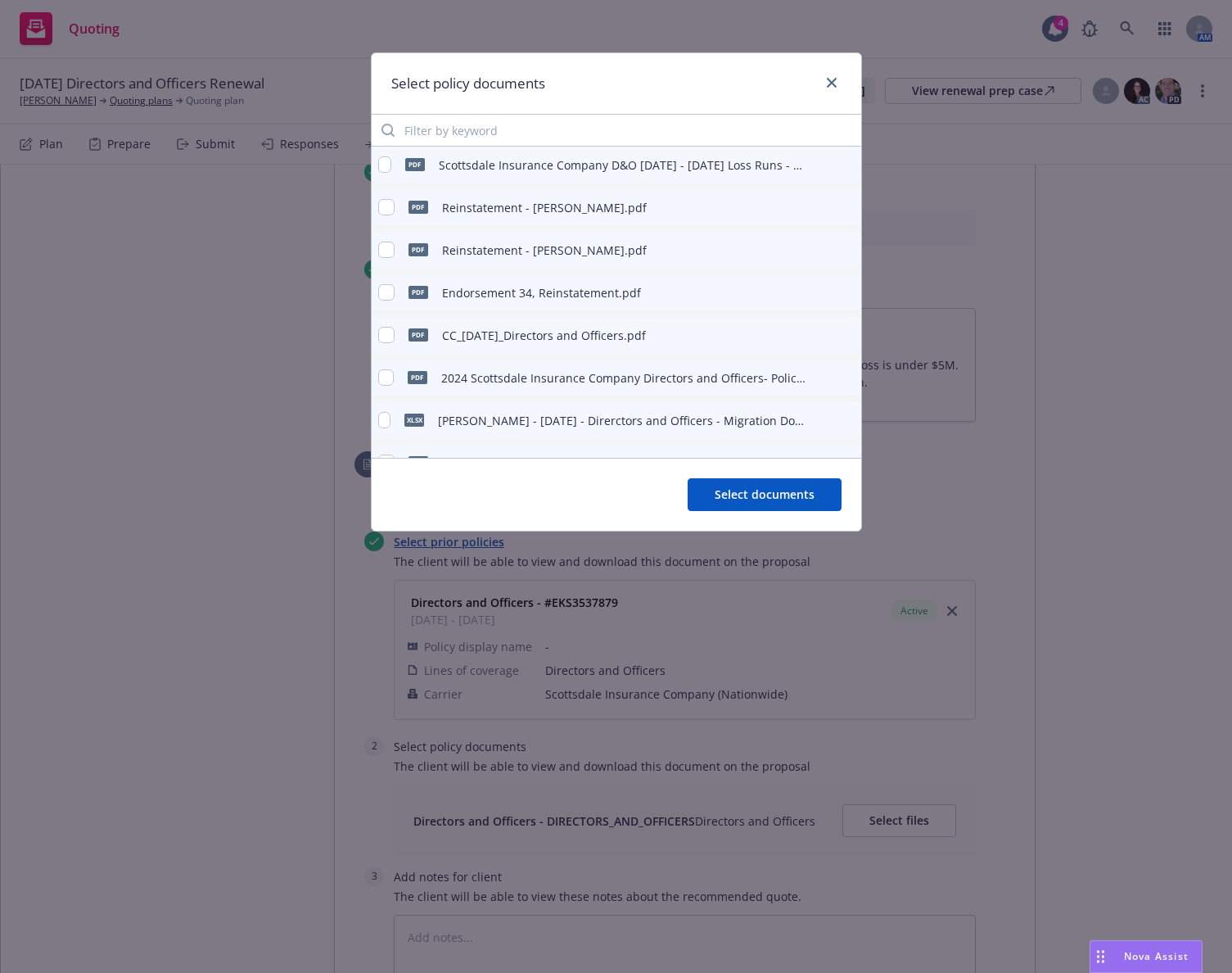
scroll to position [79, 0]
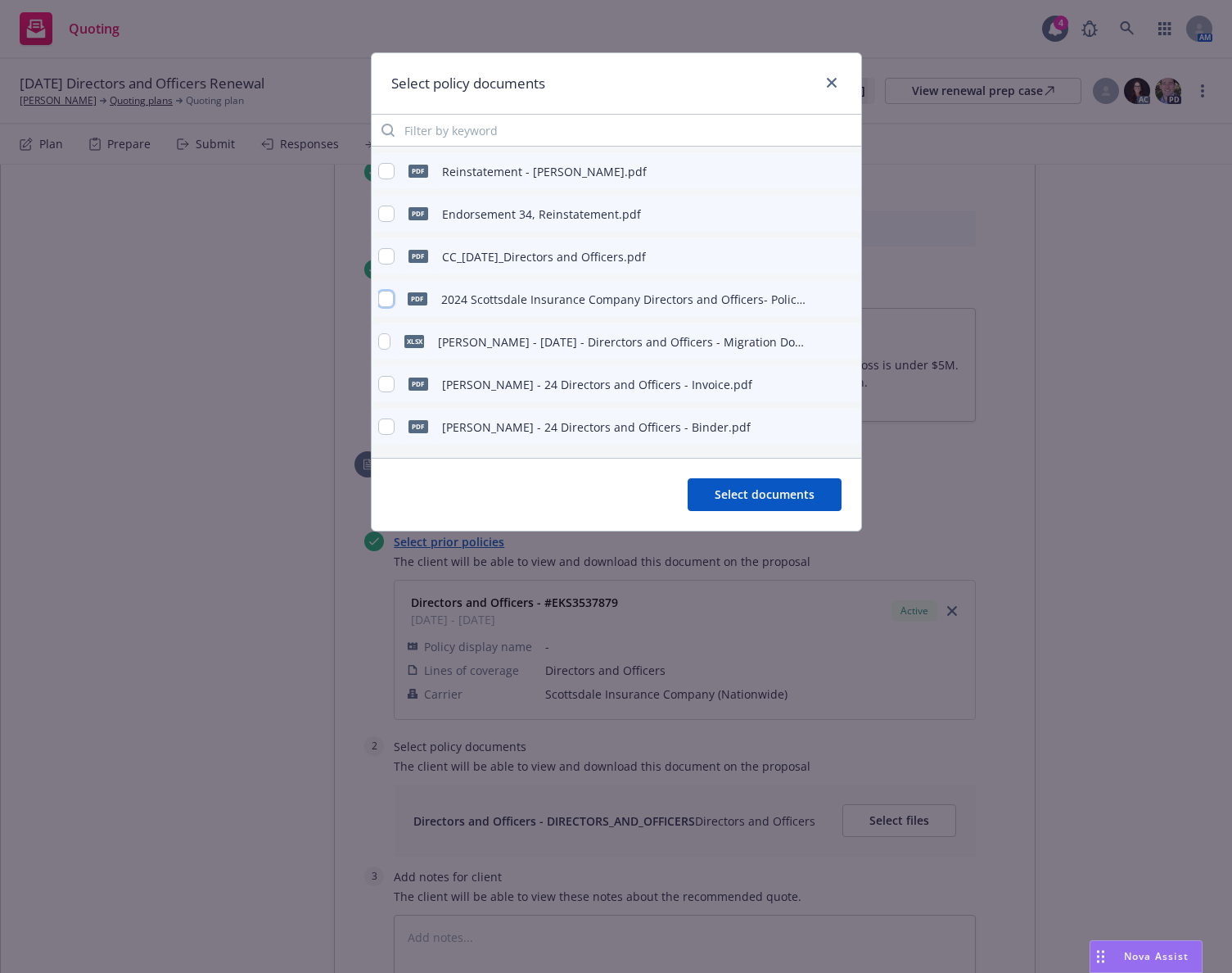
click at [388, 303] on input "checkbox" at bounding box center [385, 299] width 15 height 16
checkbox input "true"
click at [737, 495] on span "Select documents" at bounding box center [764, 493] width 100 height 15
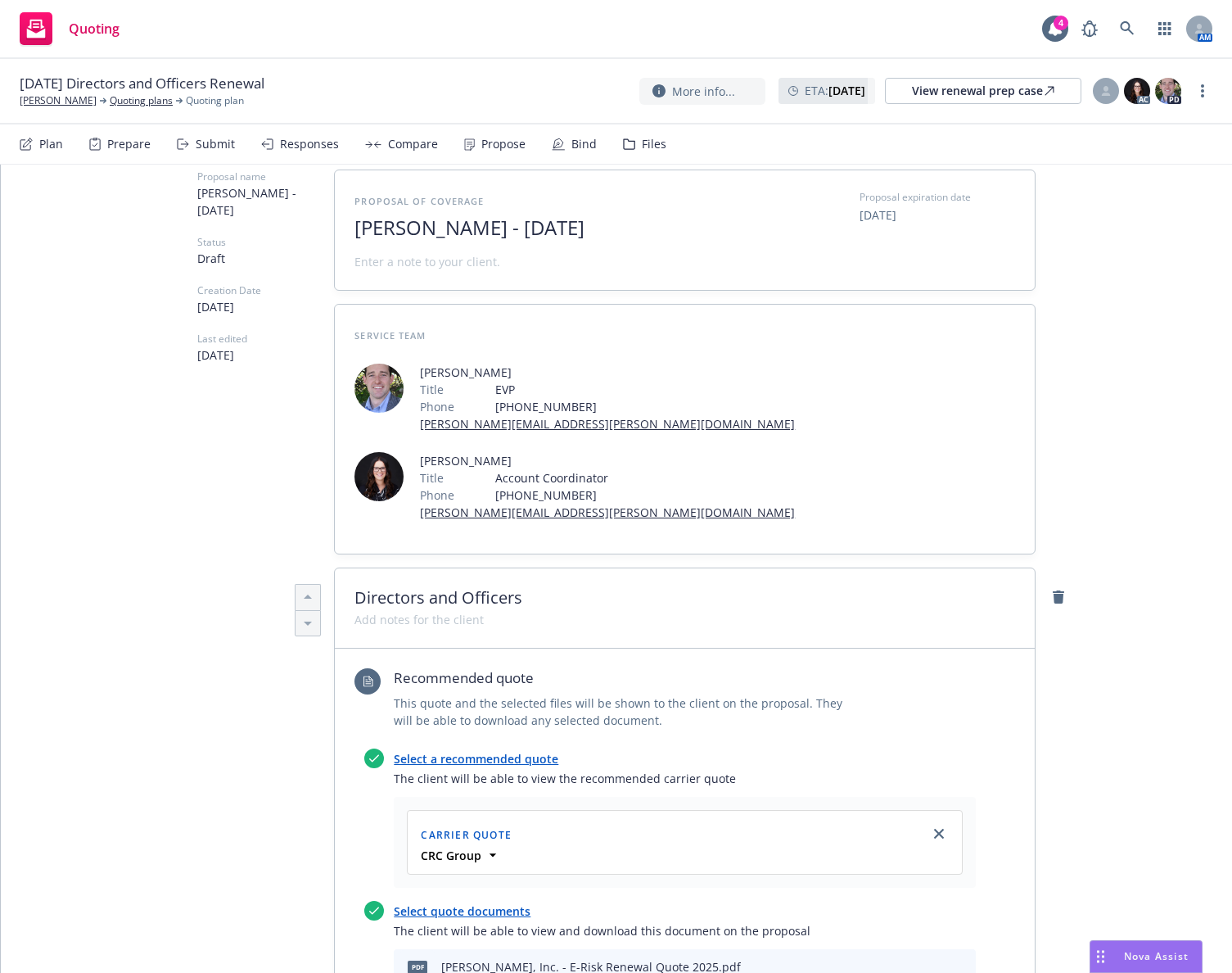
scroll to position [0, 0]
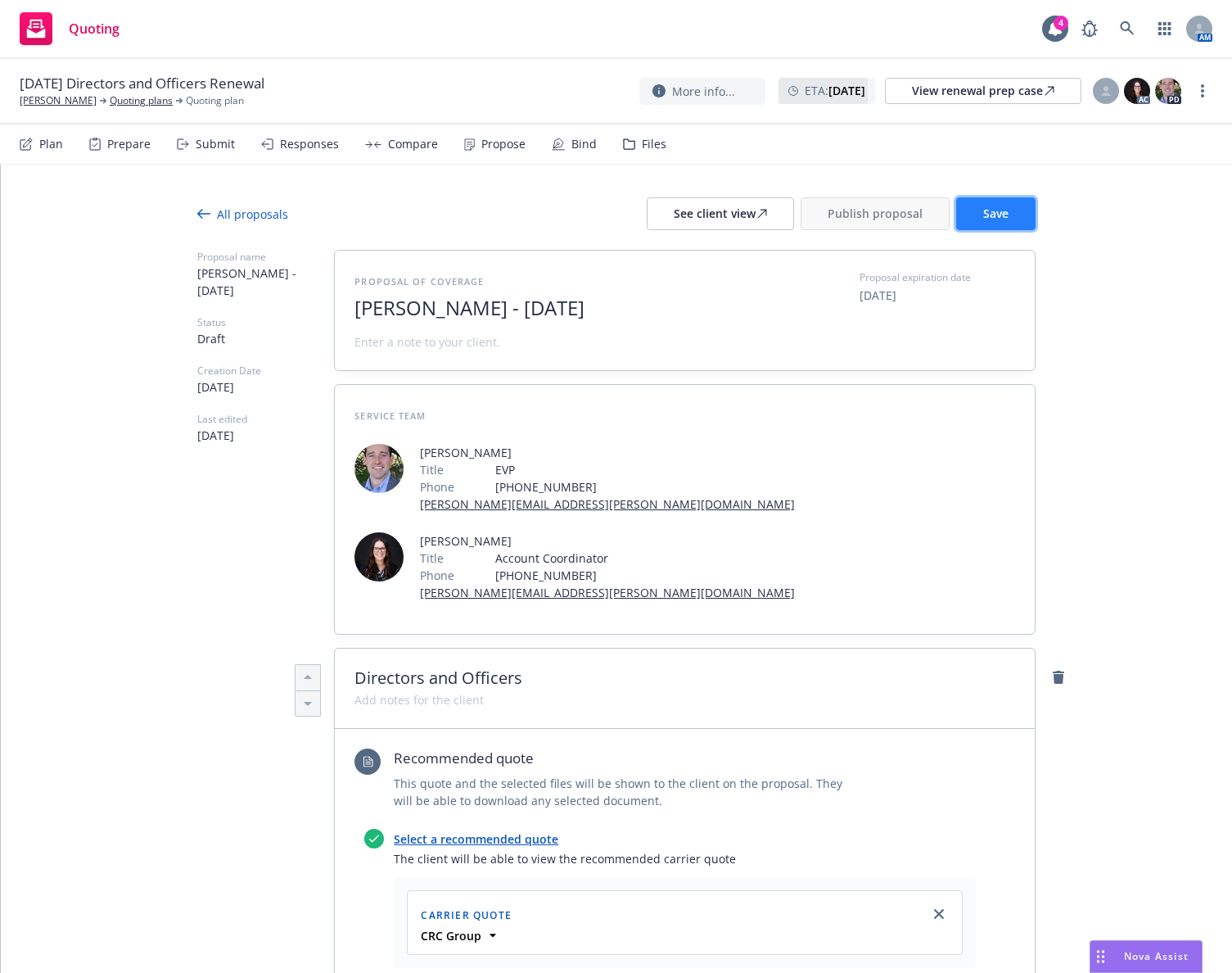
click at [1016, 200] on button "Save" at bounding box center [996, 214] width 80 height 33
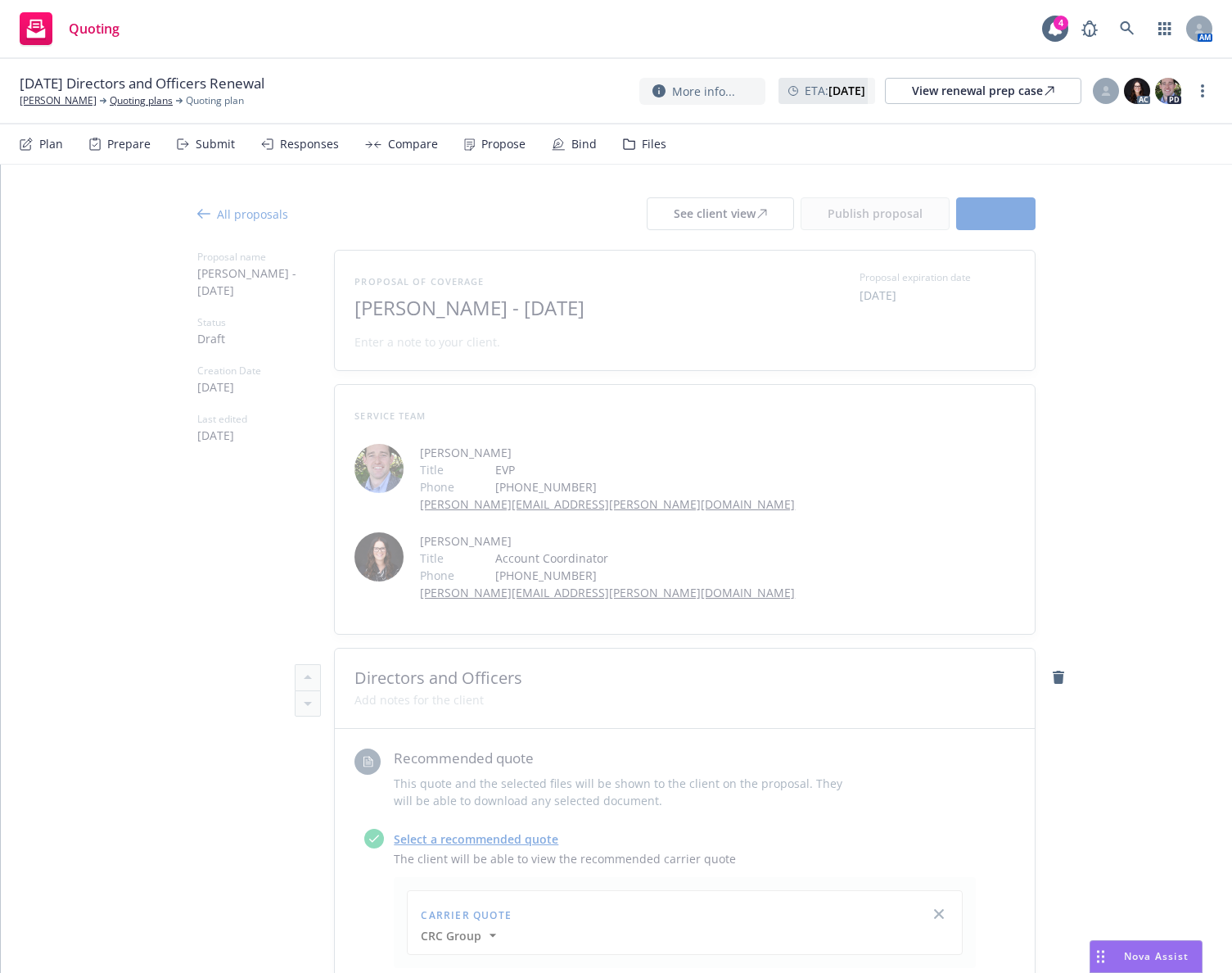
type textarea "x"
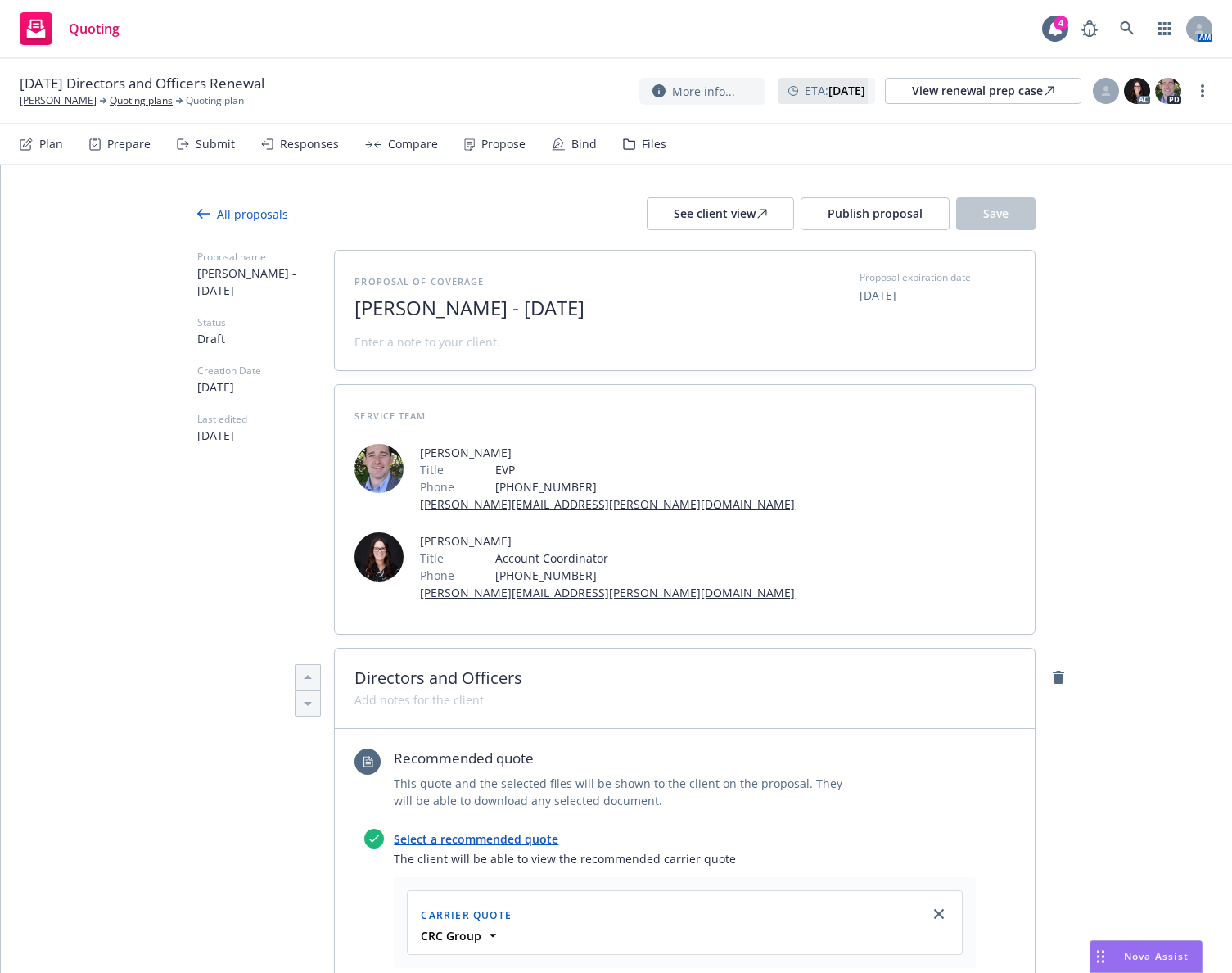
click at [897, 296] on span "09/21/2025" at bounding box center [878, 295] width 37 height 17
select select "September"
select select "2025"
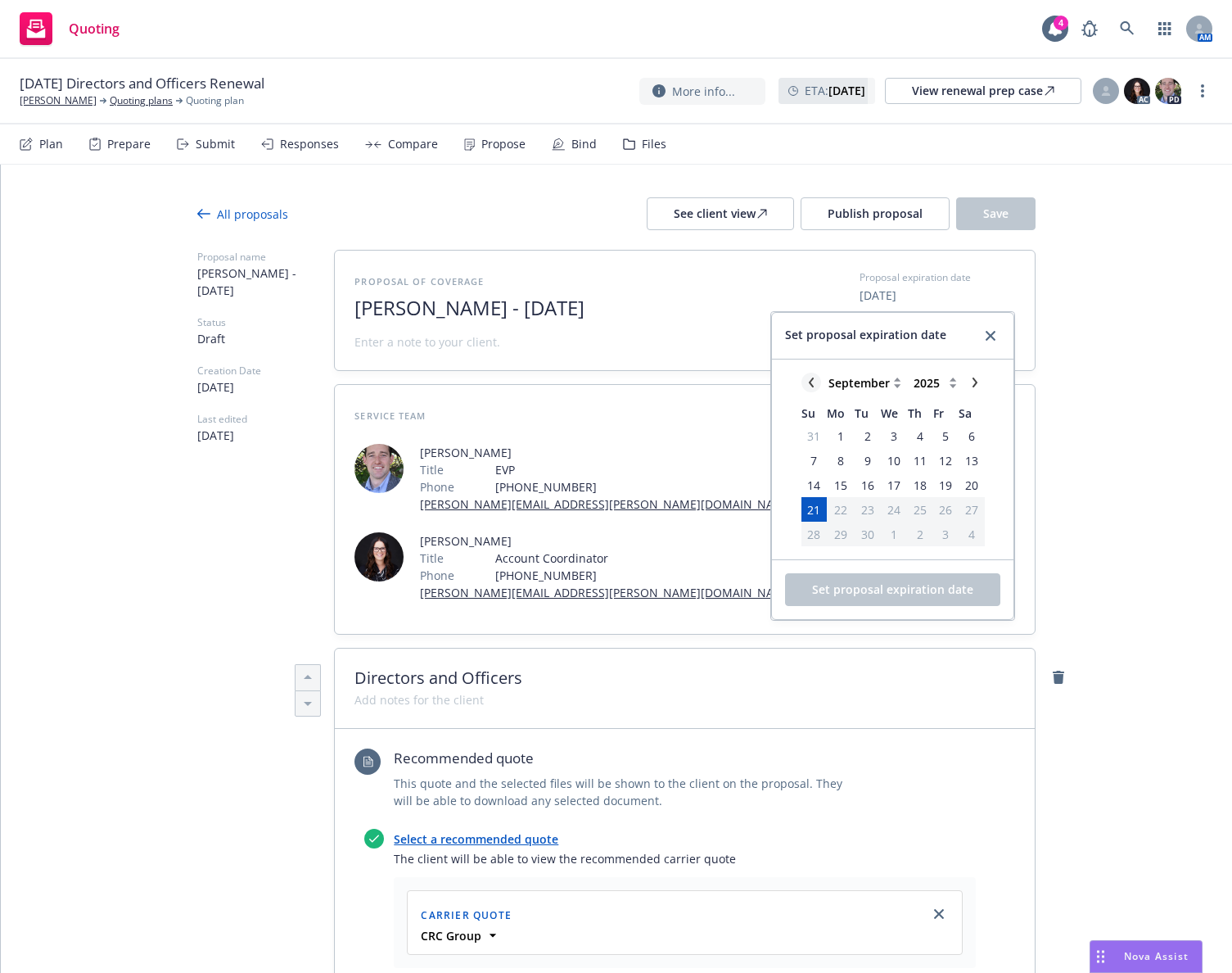
click at [810, 375] on link "chevronLeft" at bounding box center [811, 383] width 20 height 20
select select "August"
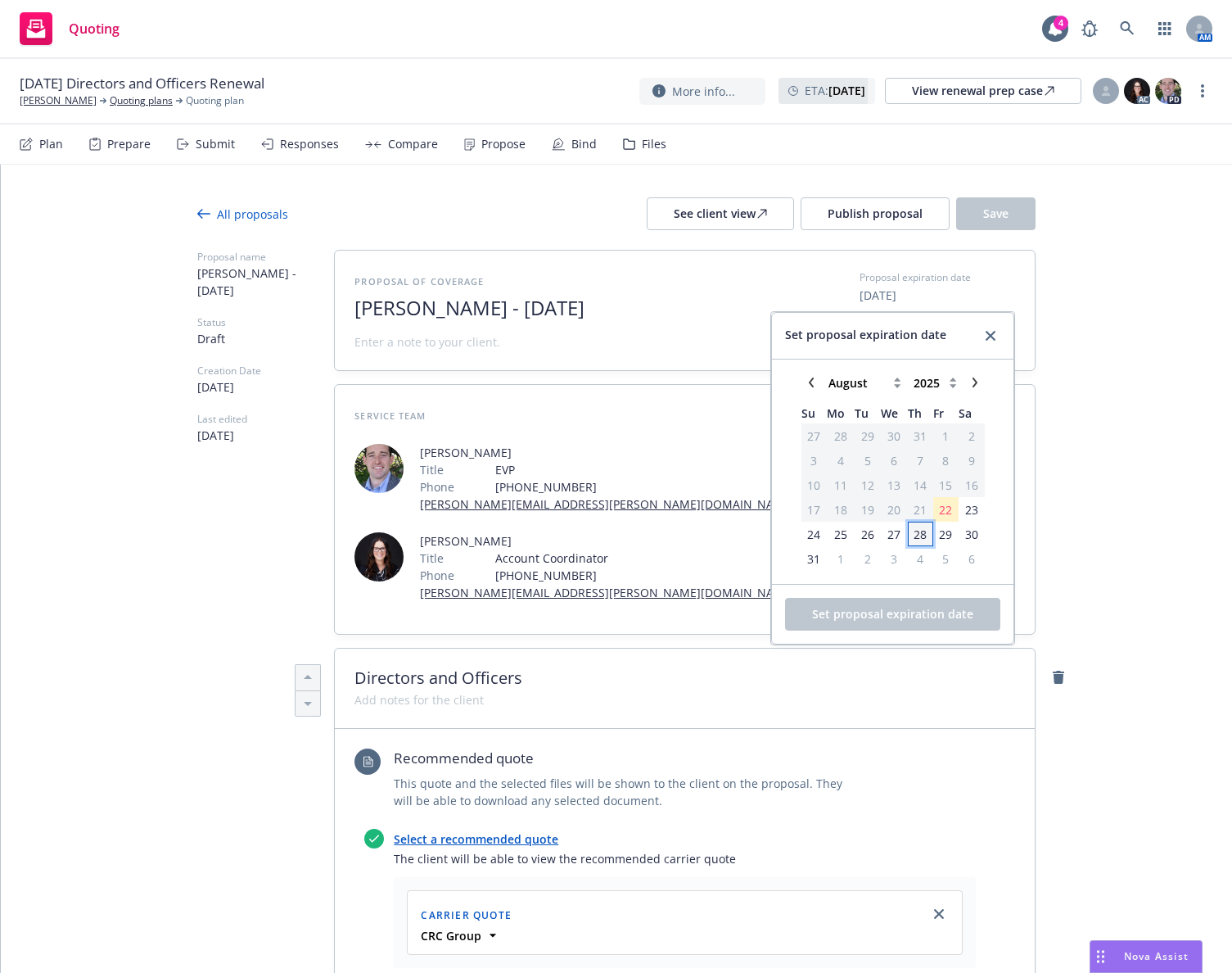
click at [917, 543] on span "28" at bounding box center [920, 534] width 22 height 21
click at [902, 613] on span "Set proposal expiration date" at bounding box center [893, 613] width 161 height 15
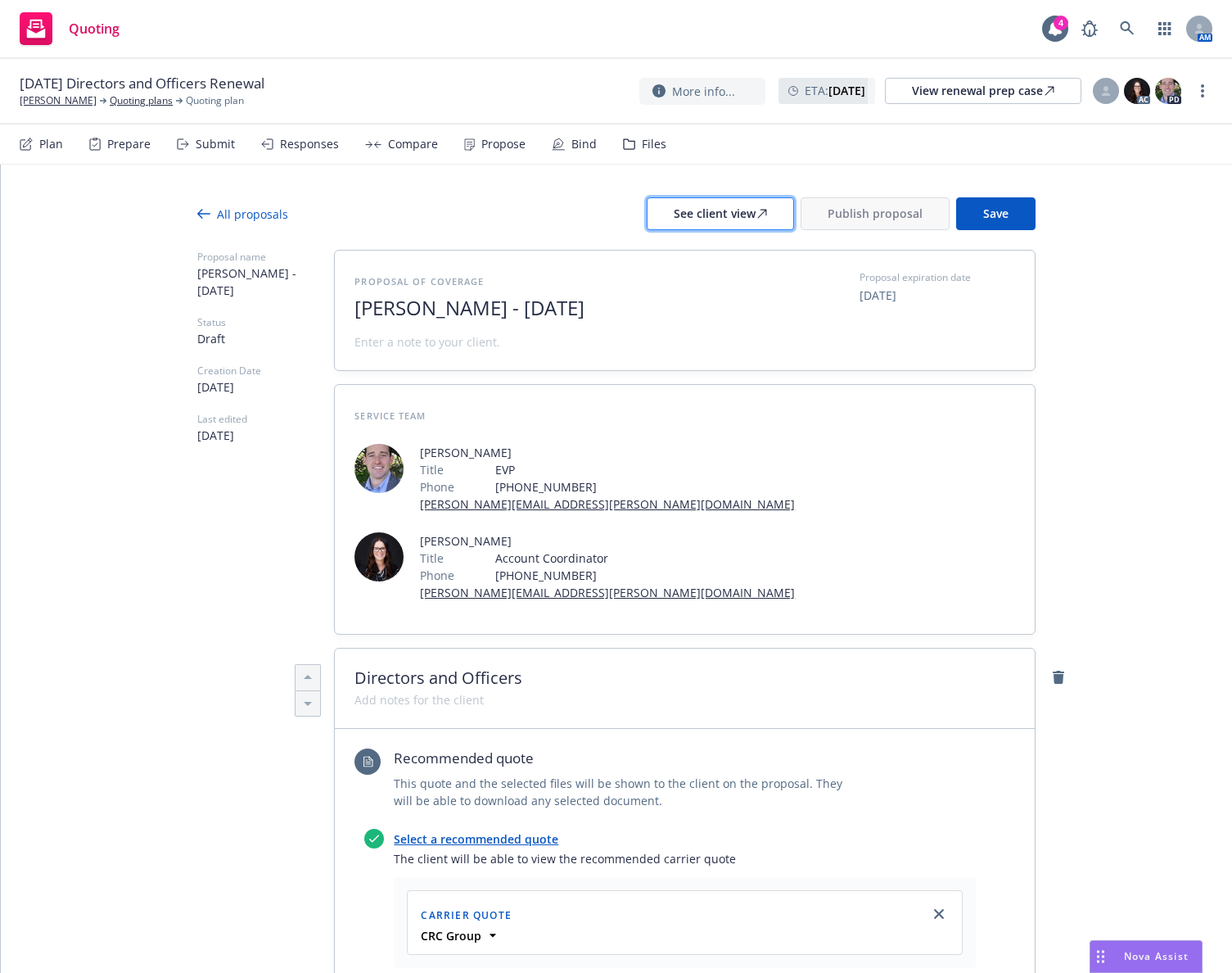
click at [724, 222] on div "See client view" at bounding box center [720, 214] width 93 height 31
click at [857, 207] on span "Publish proposal" at bounding box center [875, 213] width 95 height 15
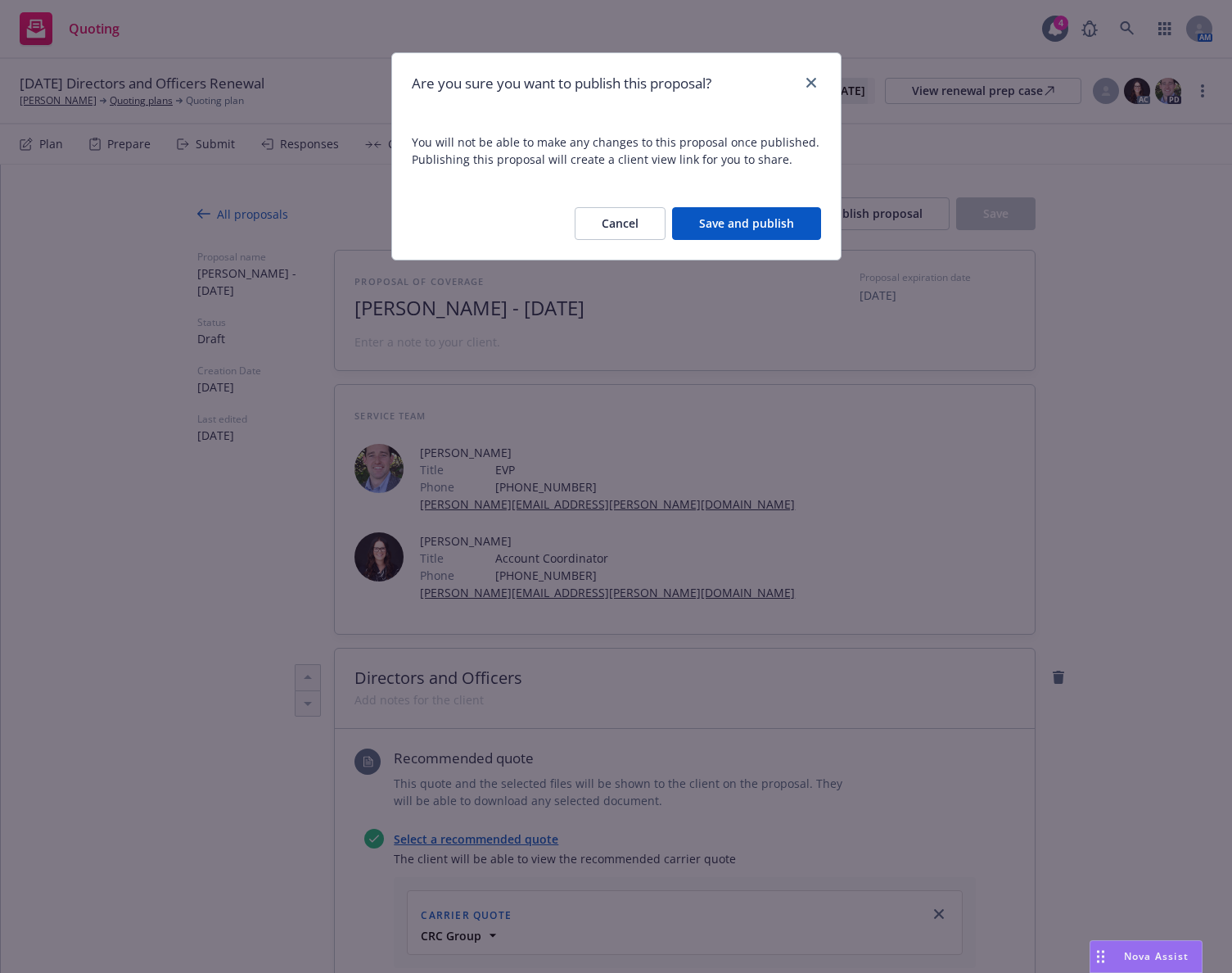
click at [767, 223] on button "Save and publish" at bounding box center [746, 223] width 149 height 33
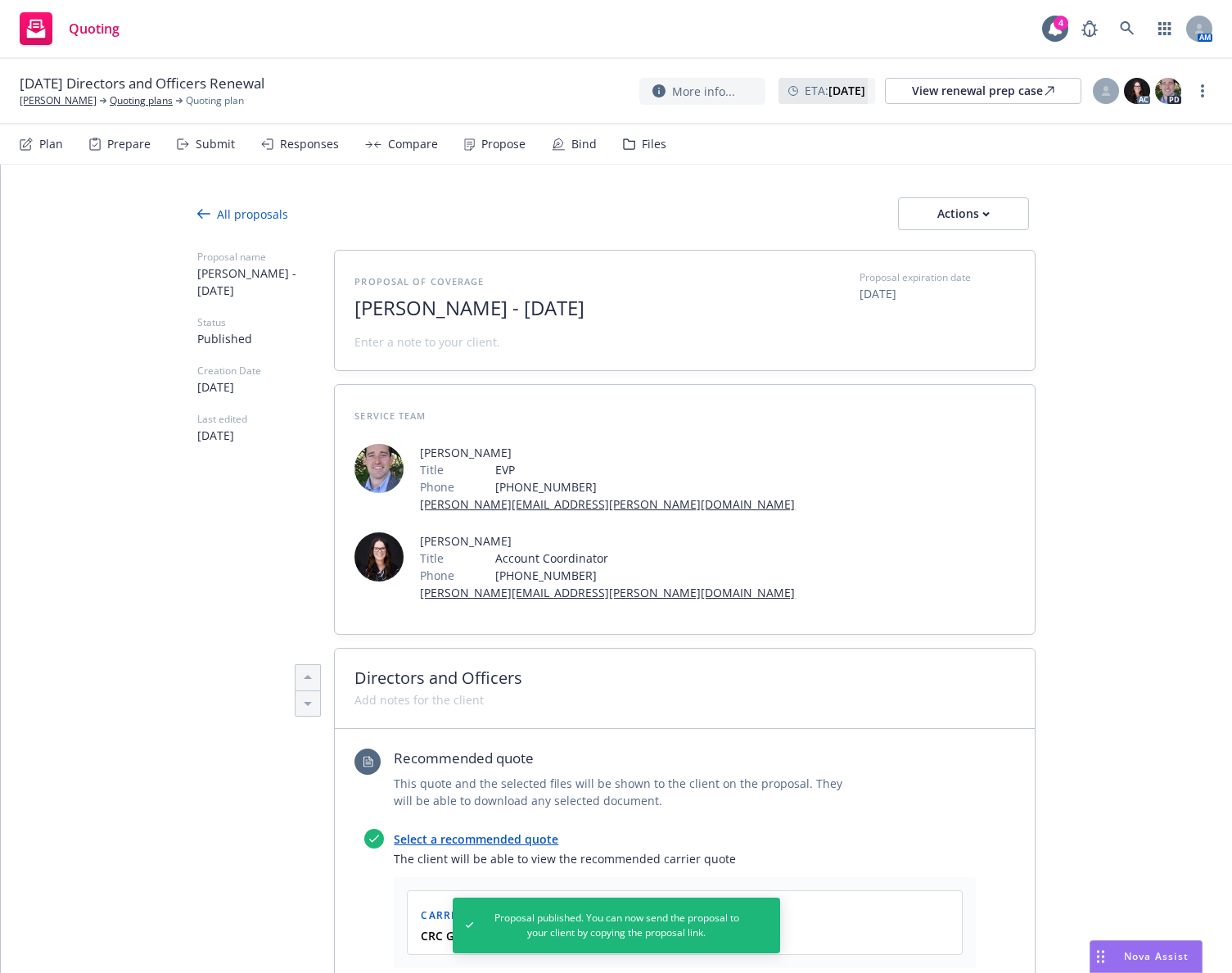
type textarea "x"
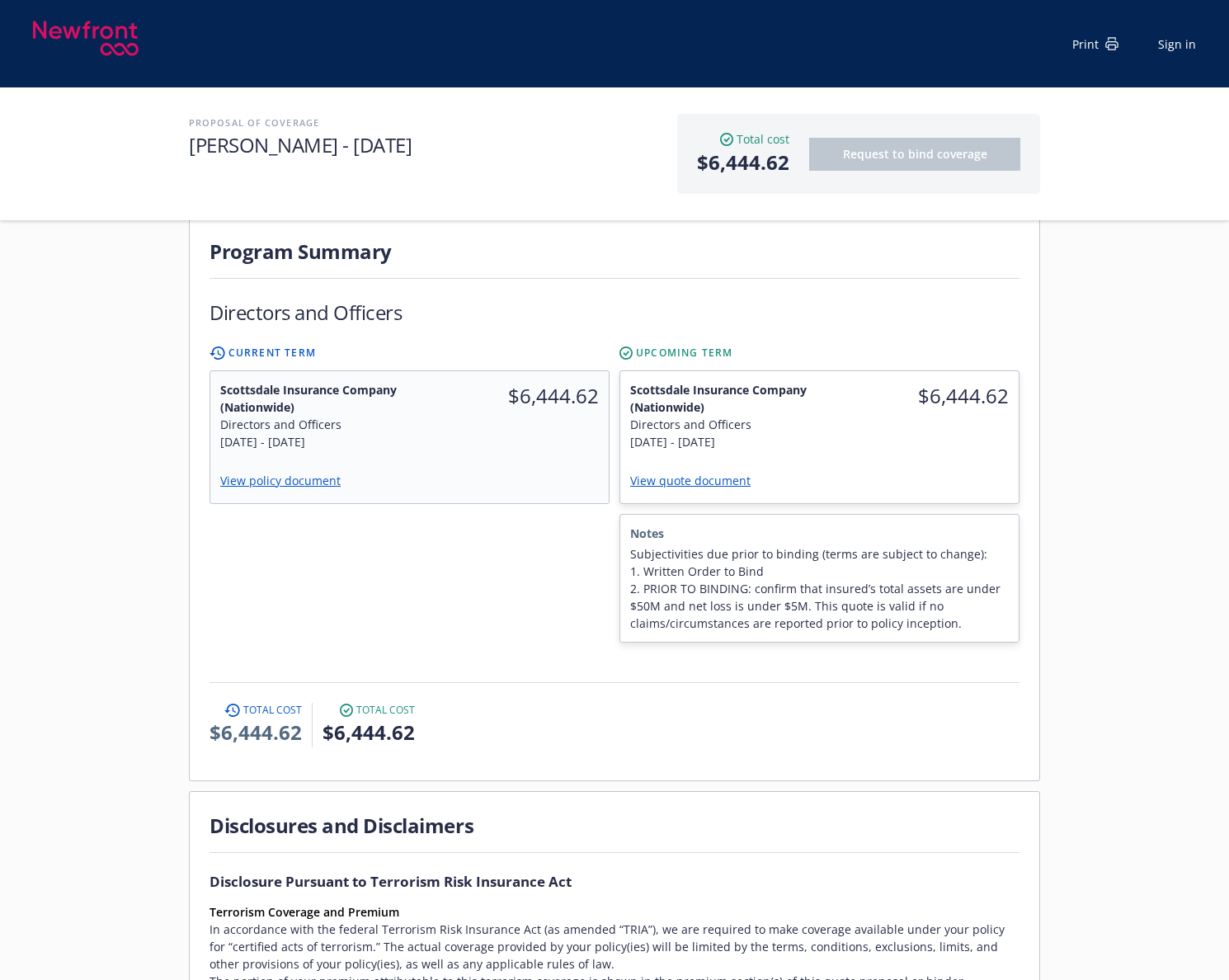
scroll to position [330, 0]
